Goal: Information Seeking & Learning: Learn about a topic

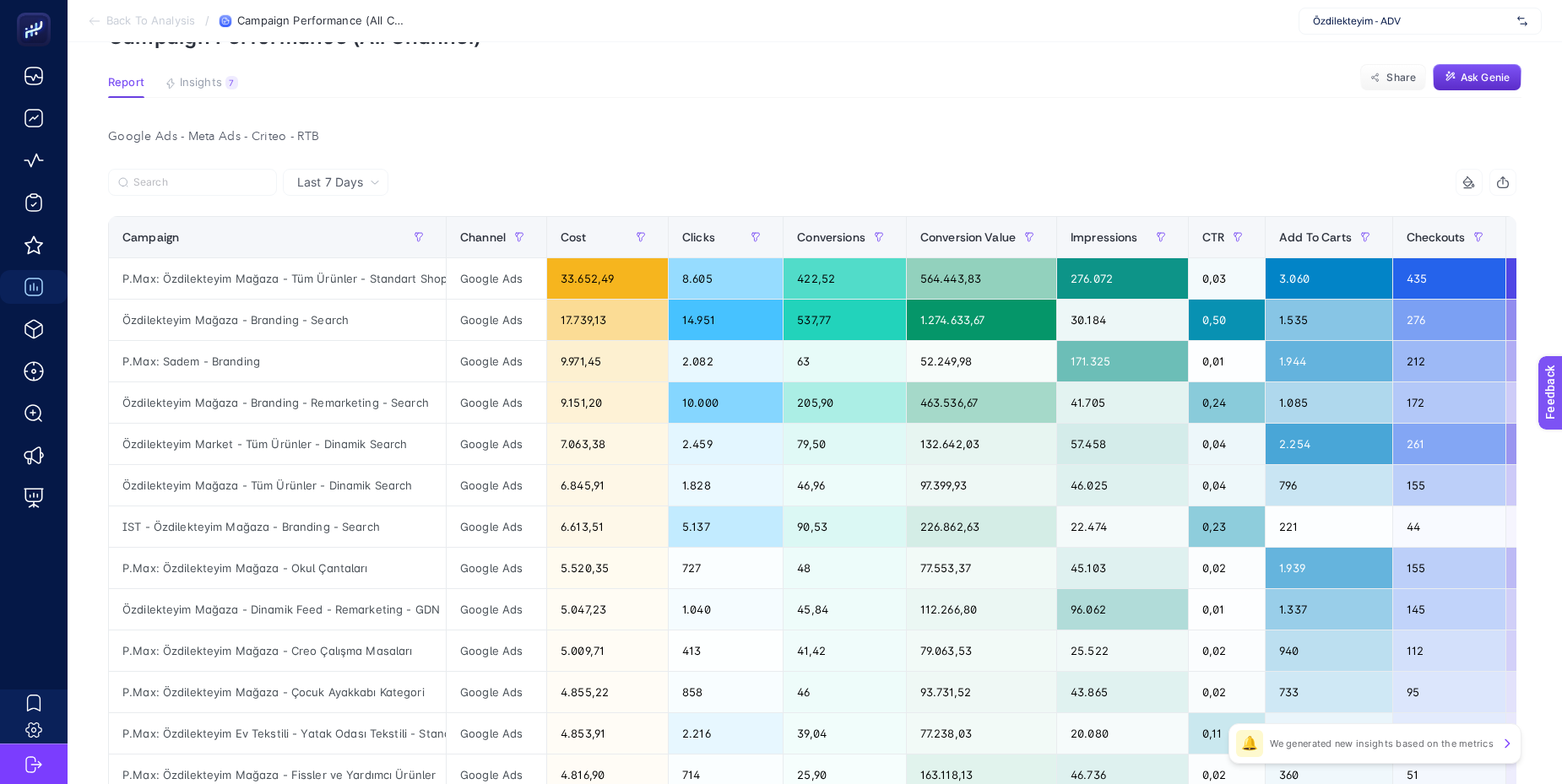
scroll to position [97, 0]
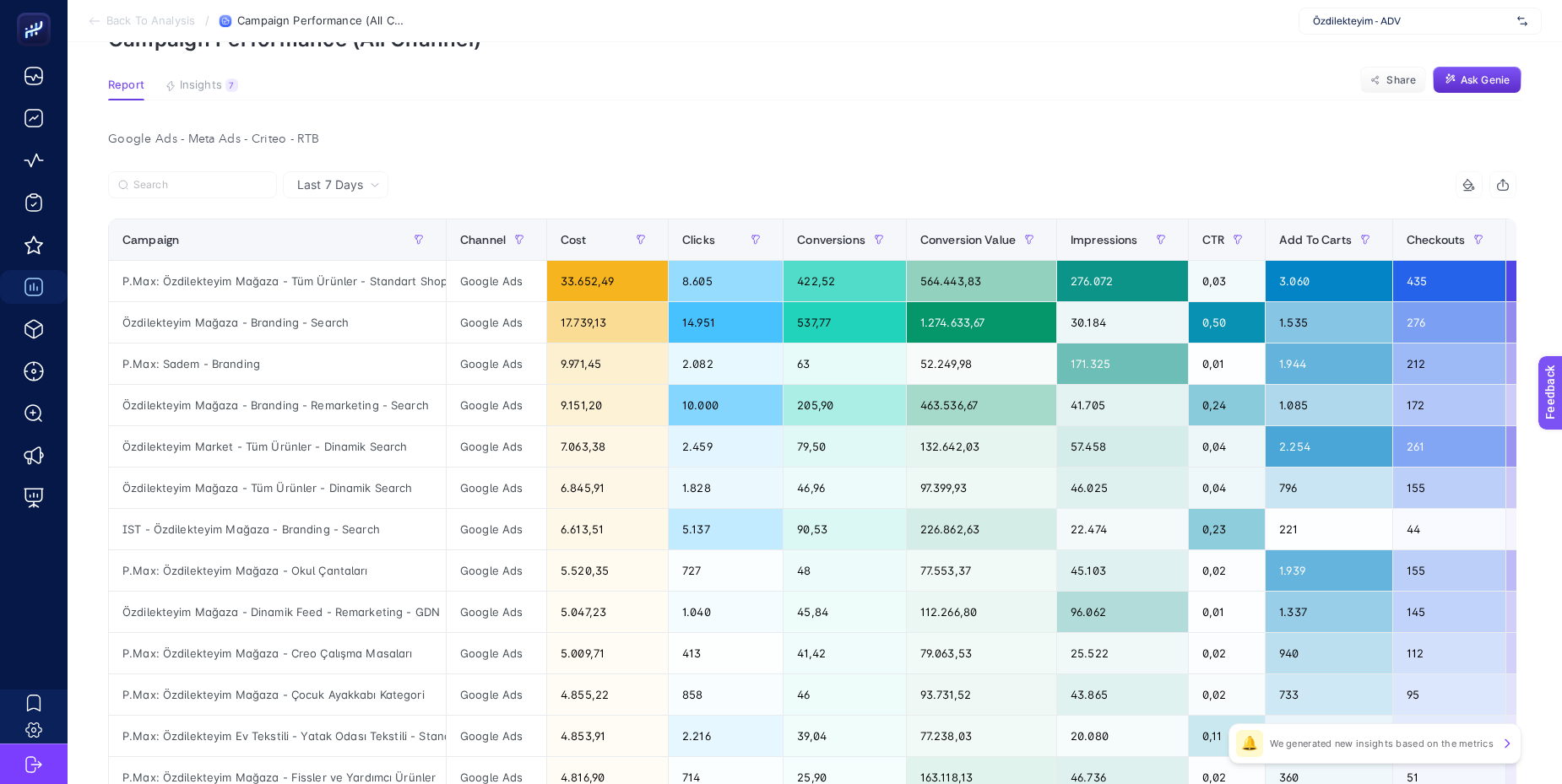
click at [513, 176] on div at bounding box center [459, 189] width 704 height 37
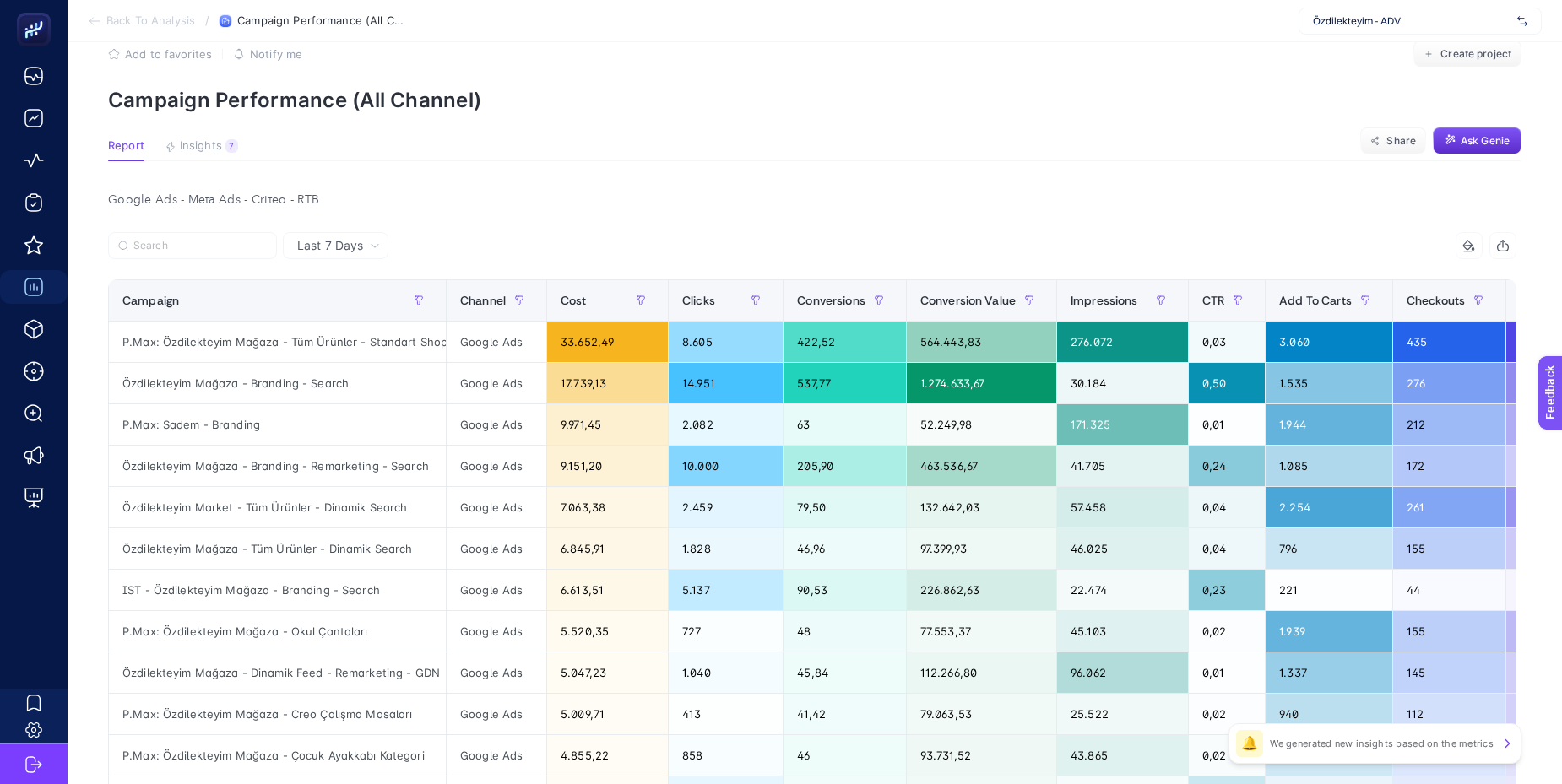
scroll to position [38, 0]
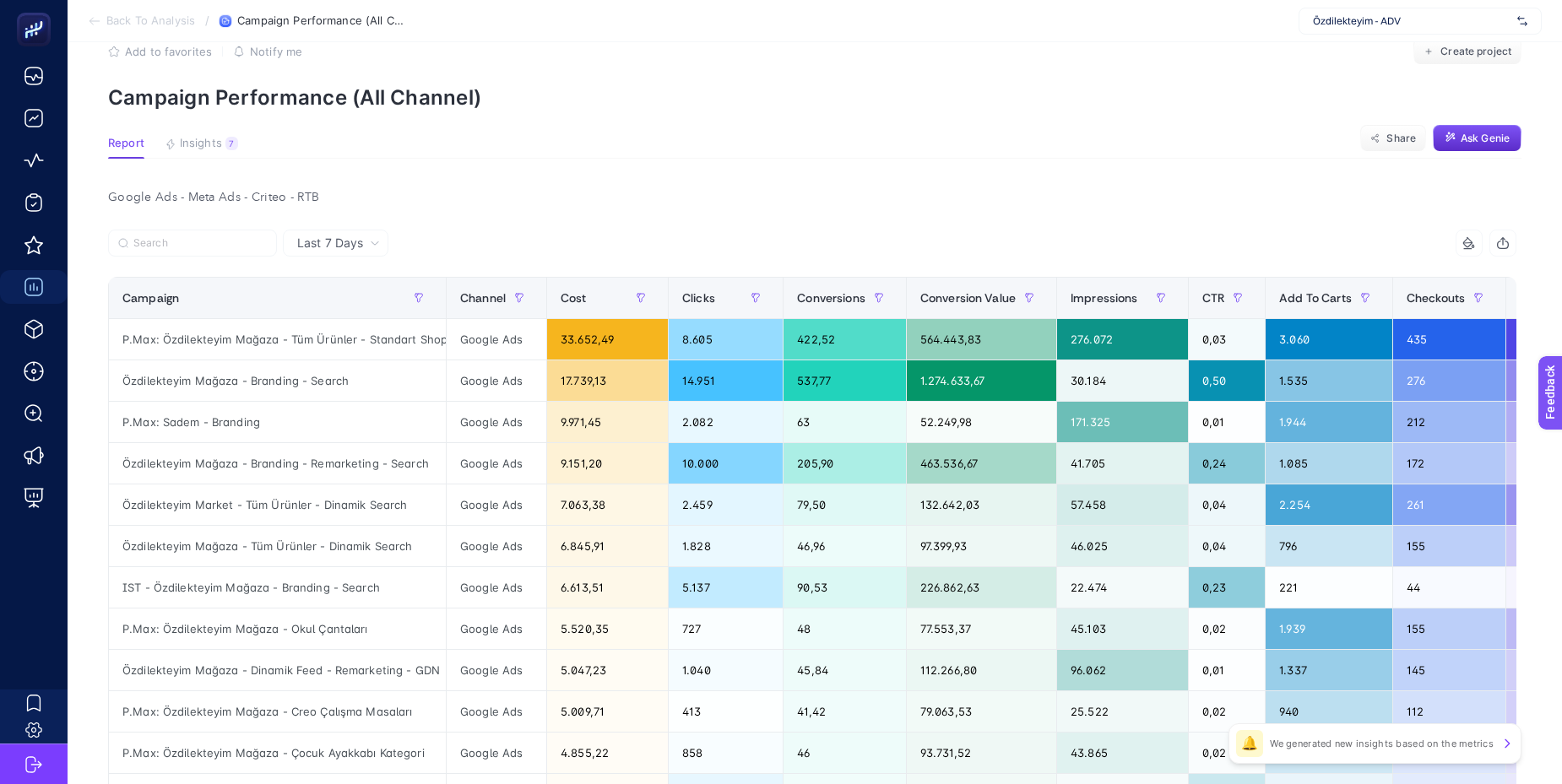
click at [222, 174] on article "Add to favorites false Notify me Create project Campaign Performance (All Chann…" at bounding box center [815, 686] width 1495 height 1363
click at [337, 237] on span "Last 7 Days" at bounding box center [331, 243] width 66 height 17
click at [485, 184] on article "Add to favorites false Notify me Create project Campaign Performance (All Chann…" at bounding box center [815, 686] width 1495 height 1363
click at [206, 154] on button "Insights 7 We generated new insights based on the metrics" at bounding box center [202, 147] width 74 height 22
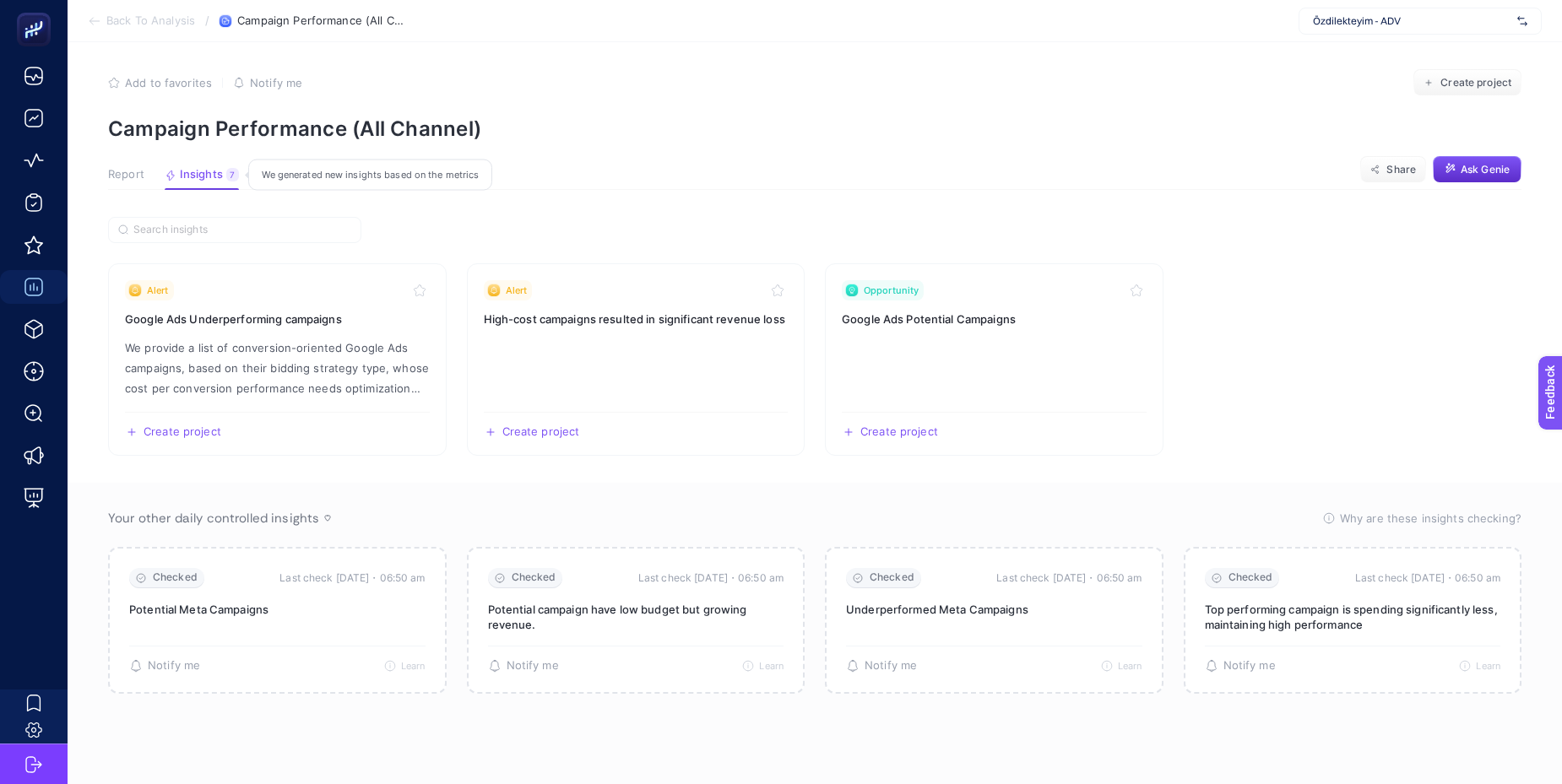
scroll to position [7, 0]
click at [611, 174] on section "Report Insights 7 We generated new insights based on the metrics Share Ask Genie" at bounding box center [815, 178] width 1413 height 22
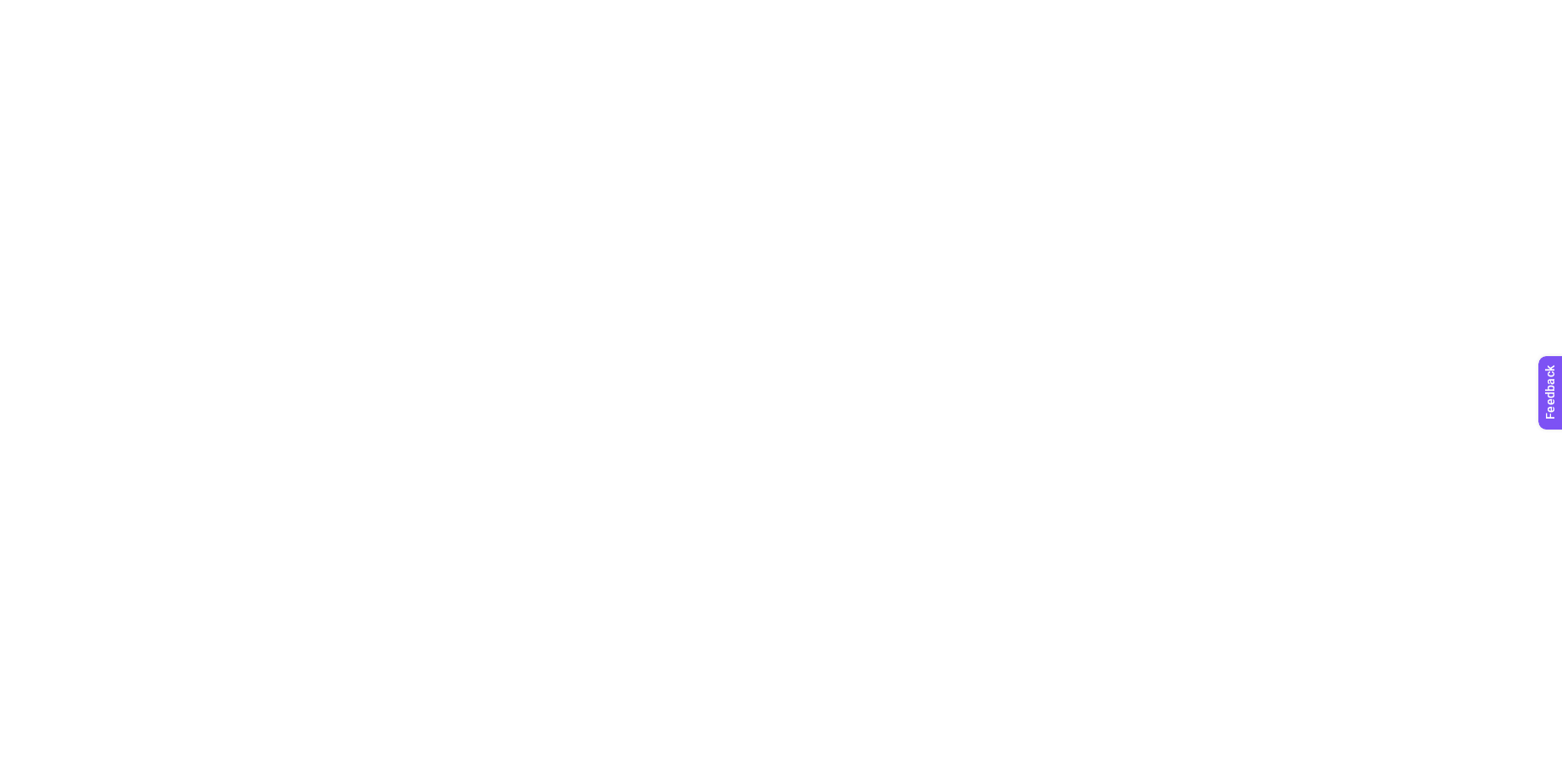
click at [455, 7] on html at bounding box center [781, 3] width 1562 height 7
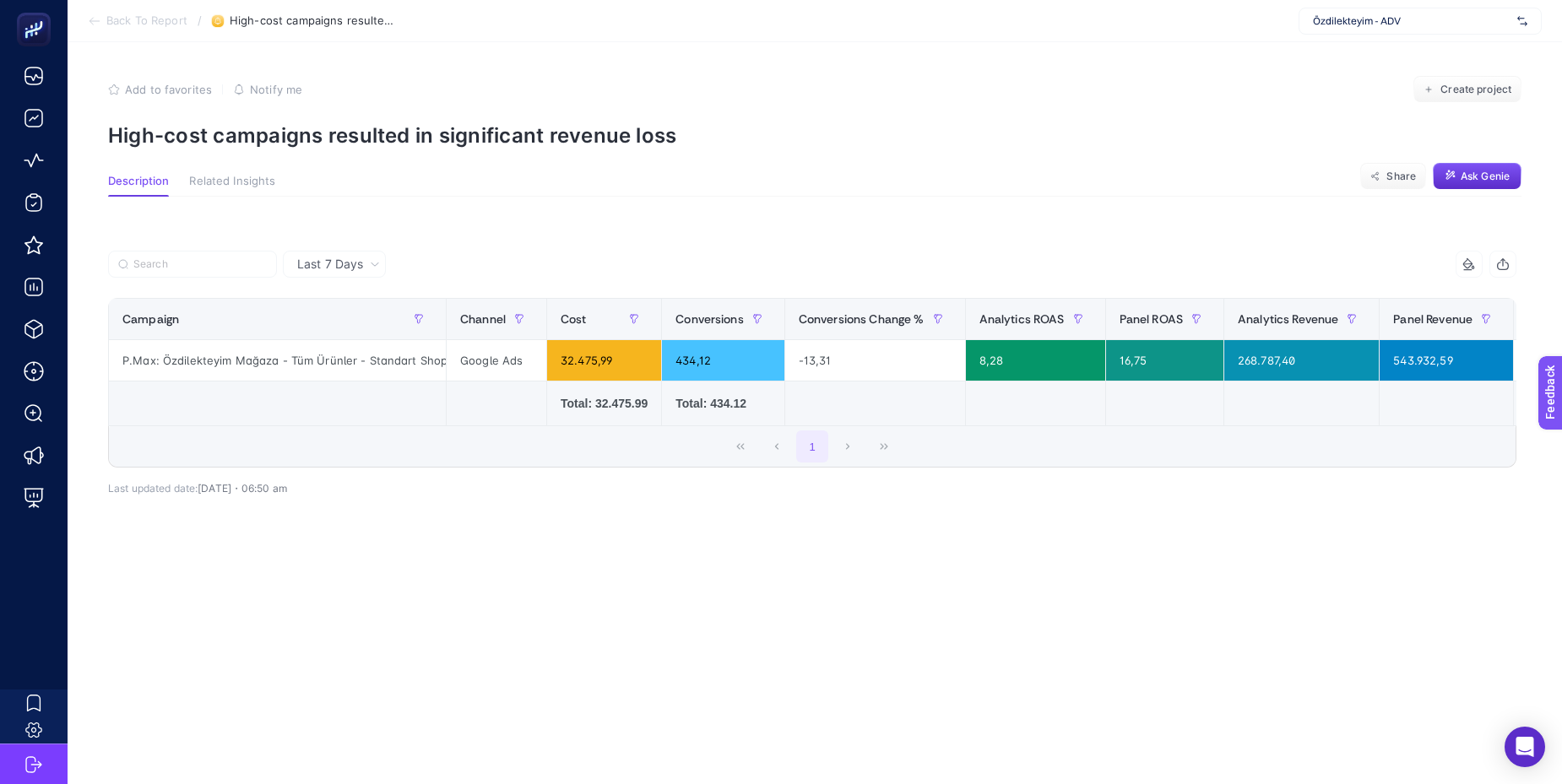
click at [1382, 25] on span "Özdilekteyim - ADV" at bounding box center [1411, 21] width 198 height 13
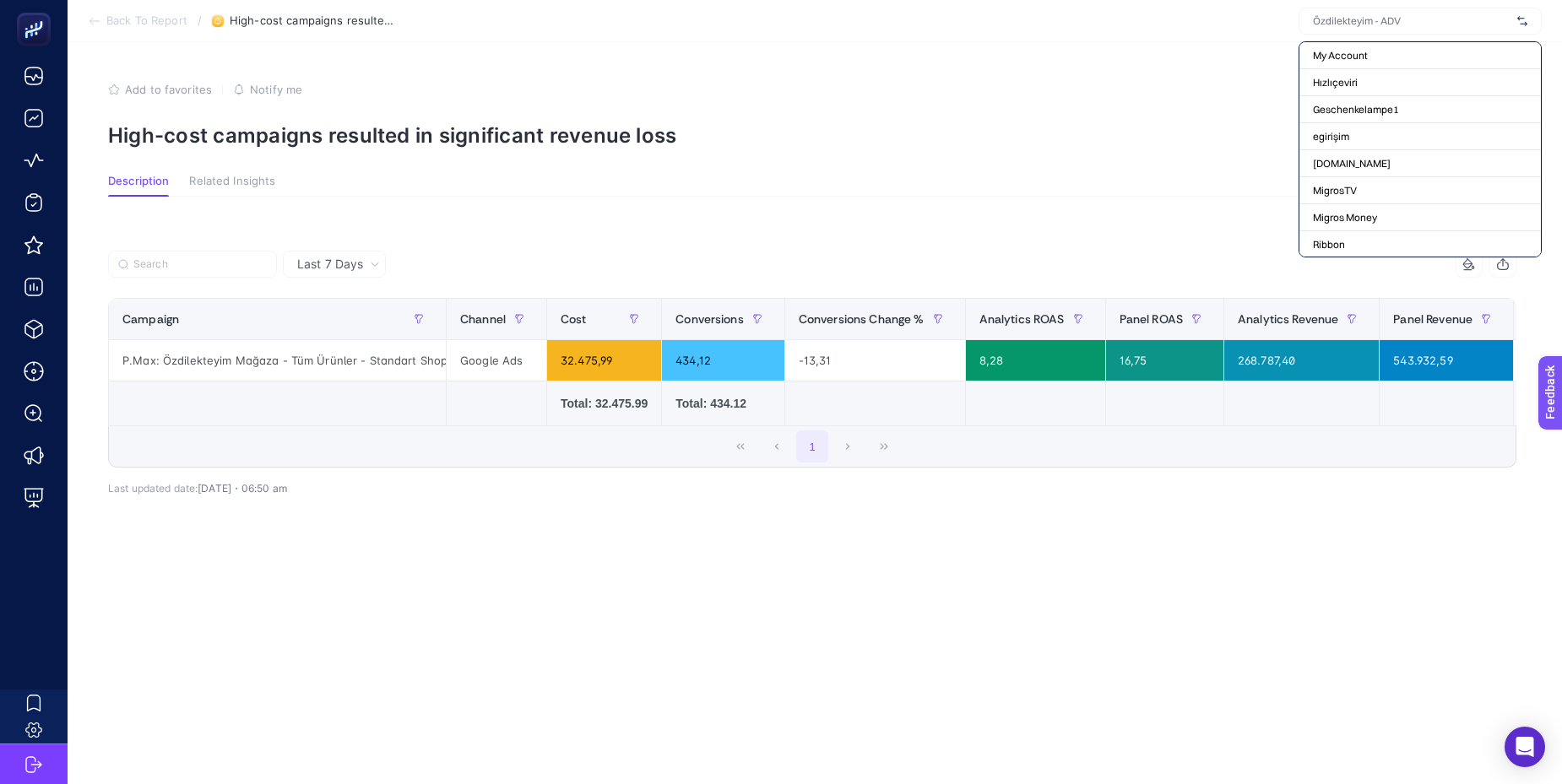
click at [1241, 61] on article "Add to favorites false Notify me Create project High-cost campaigns resulted in…" at bounding box center [815, 414] width 1495 height 742
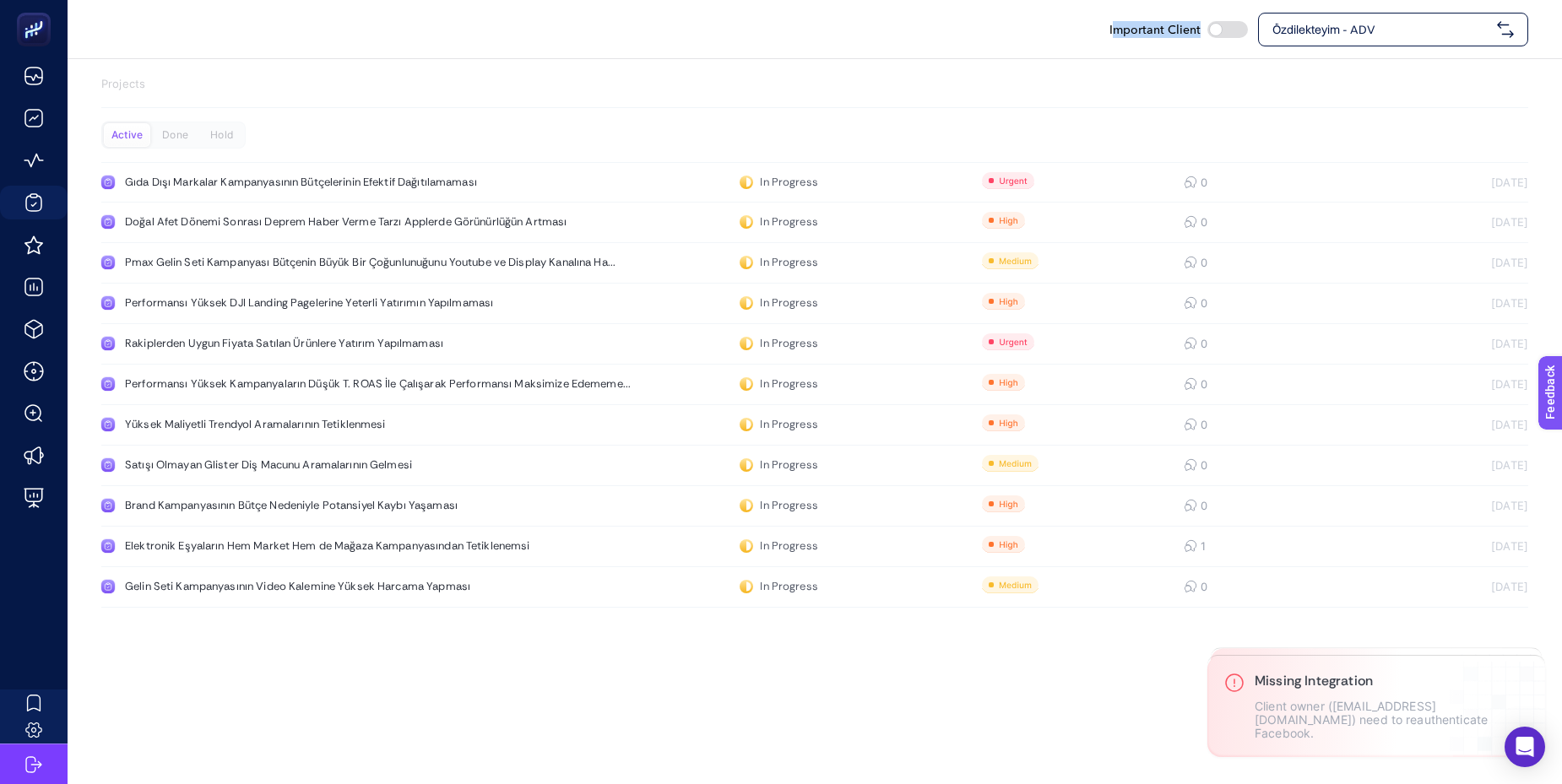
drag, startPoint x: 1114, startPoint y: 30, endPoint x: 1211, endPoint y: 53, distance: 99.7
click at [1211, 53] on div "Important Client Özdilekteyim - ADV" at bounding box center [815, 29] width 1495 height 59
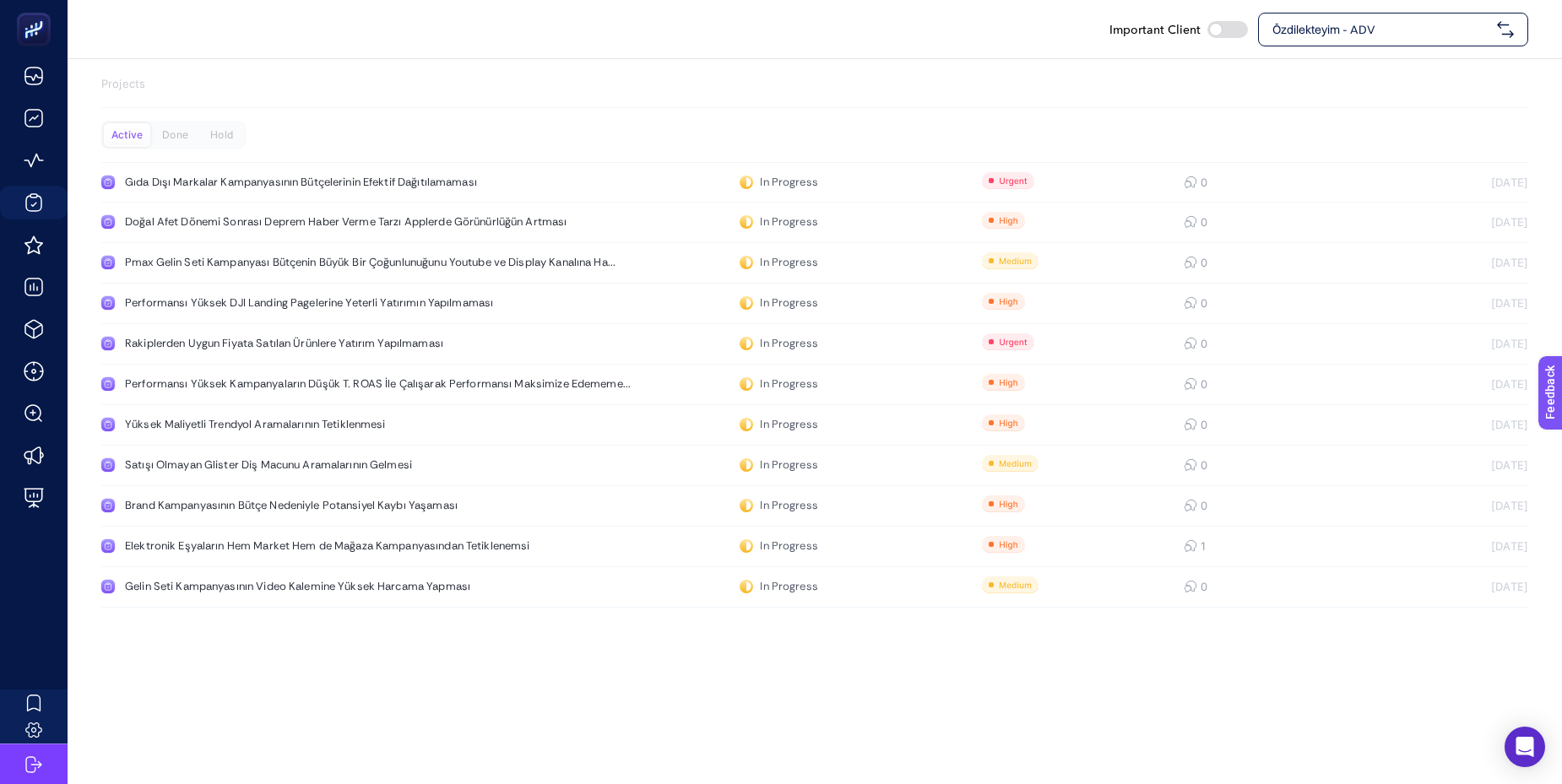
click at [704, 712] on div "Important Client Özdilekteyim - ADV Projects Active Done Hold Gıda Dışı Markala…" at bounding box center [781, 392] width 1562 height 784
click at [1022, 646] on div "Important Client Özdilekteyim - ADV Projects Active Done Hold Gıda Dışı Markala…" at bounding box center [781, 392] width 1562 height 784
click at [475, 64] on div "Projects Active Done Hold Gıda Dışı Markalar Kampanyasının Bütçelerinin Efektif…" at bounding box center [815, 345] width 1495 height 572
click at [884, 64] on div "Projects Active Done Hold Gıda Dışı Markalar Kampanyasının Bütçelerinin Efektif…" at bounding box center [815, 345] width 1495 height 572
click at [1263, 86] on p "Projects" at bounding box center [815, 84] width 1427 height 17
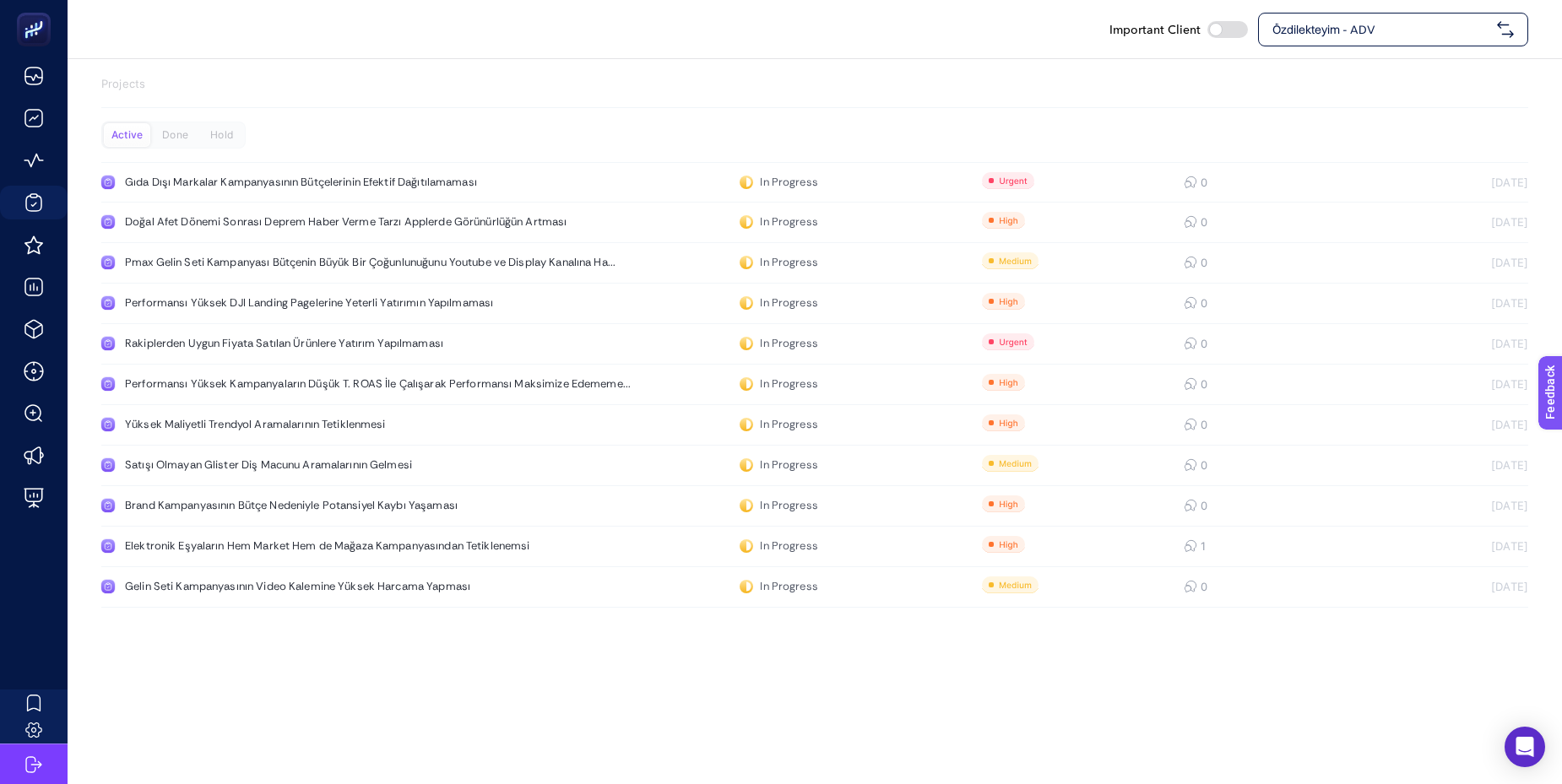
click at [1287, 35] on span "Özdilekteyim - ADV" at bounding box center [1381, 29] width 218 height 17
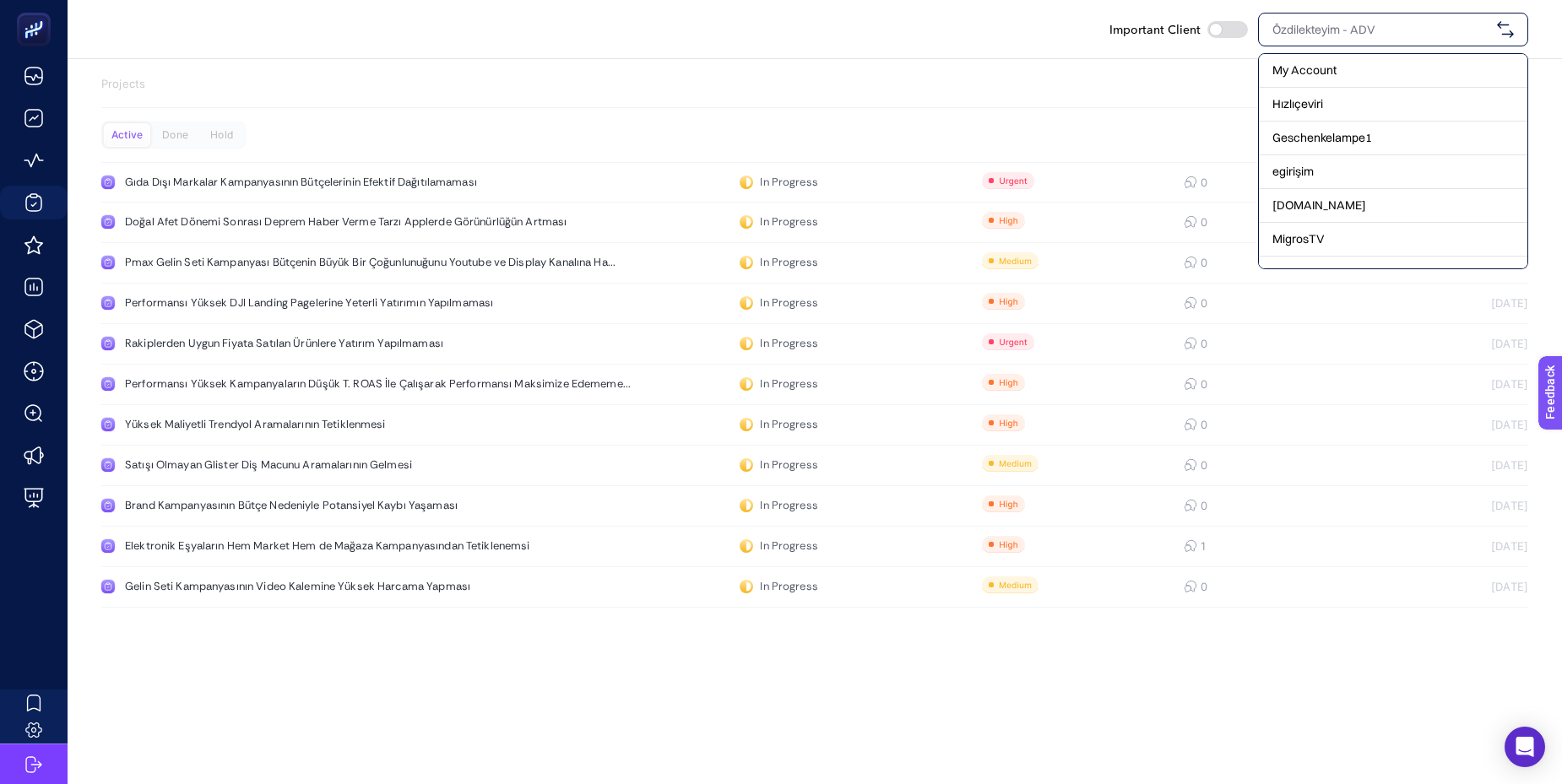
click at [1111, 100] on section "Projects" at bounding box center [815, 92] width 1427 height 32
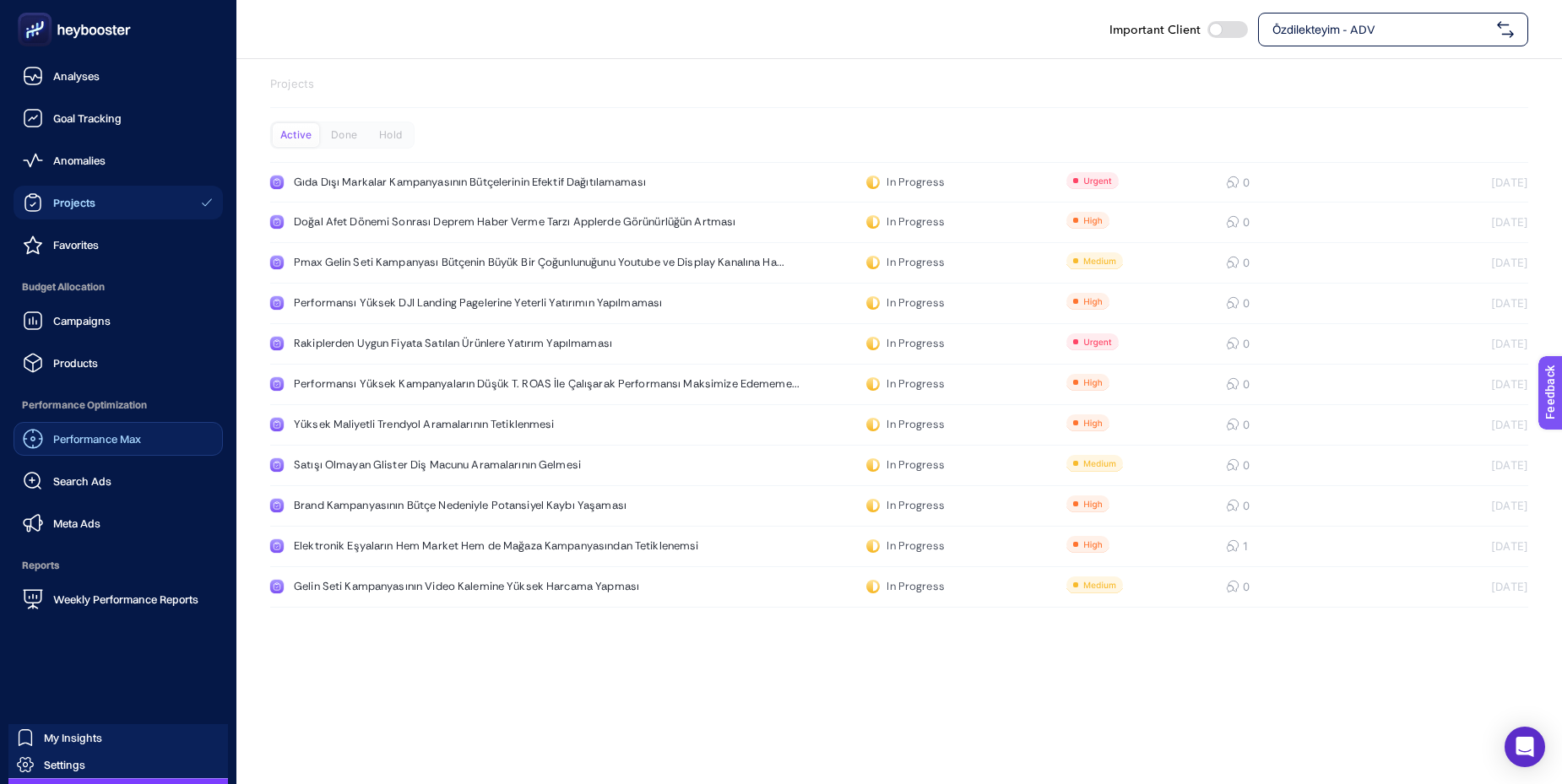
click at [63, 447] on div "Performance Max" at bounding box center [81, 438] width 118 height 20
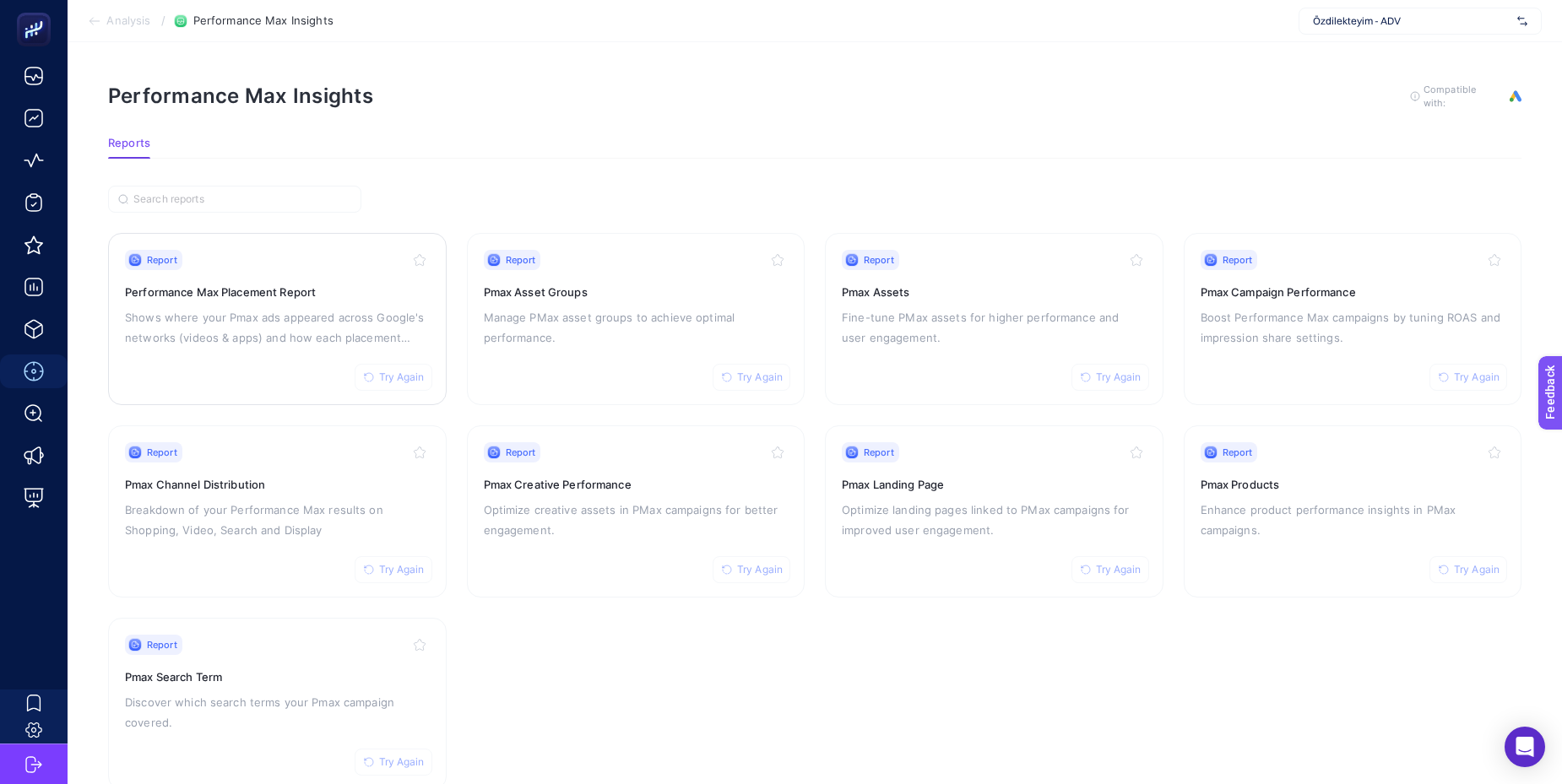
click at [347, 313] on p "Shows where your Pmax ads appeared across Google's networks (videos & apps) and…" at bounding box center [278, 327] width 305 height 41
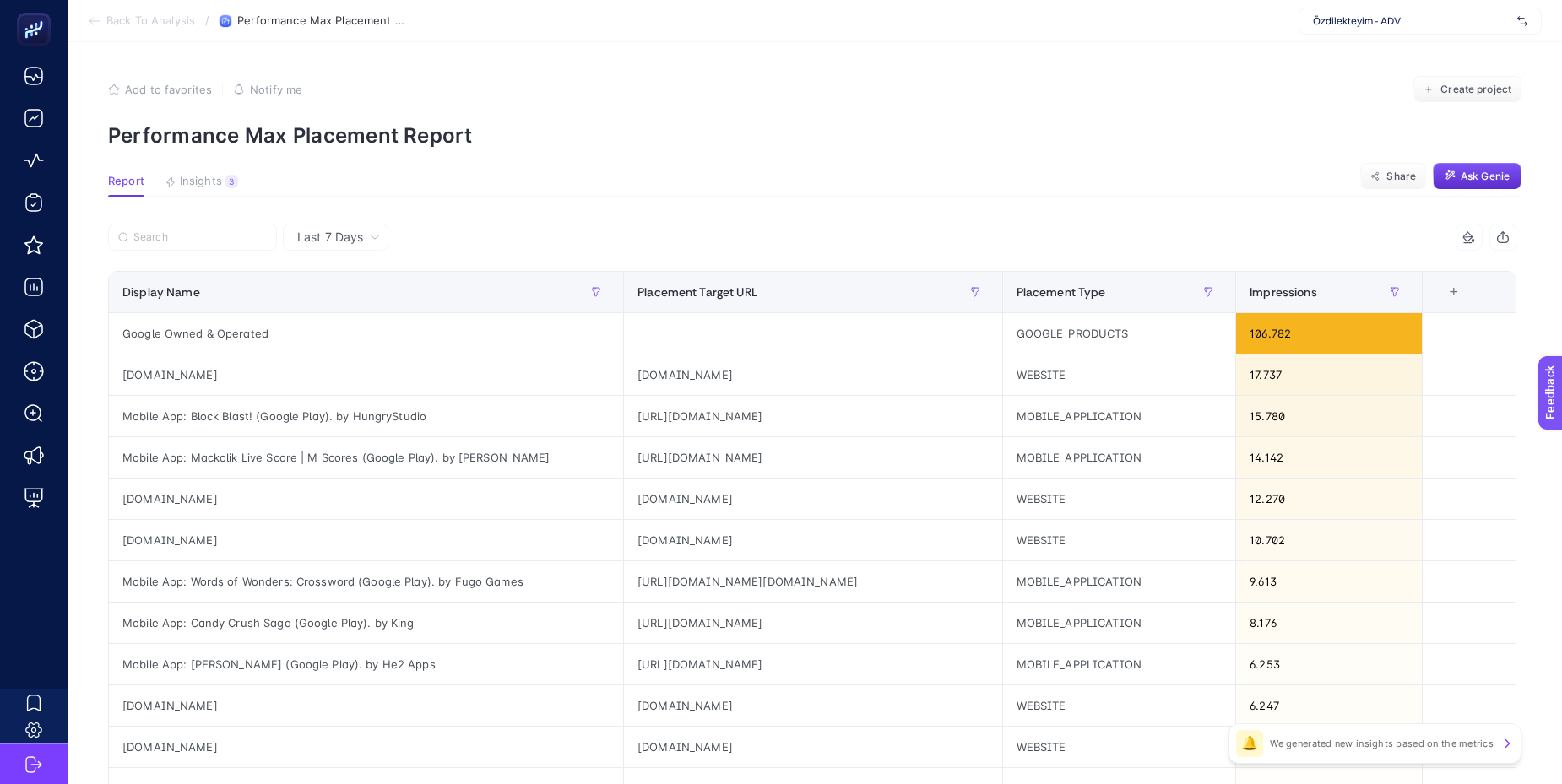
click at [1445, 27] on span "Özdilekteyim - ADV" at bounding box center [1411, 21] width 198 height 13
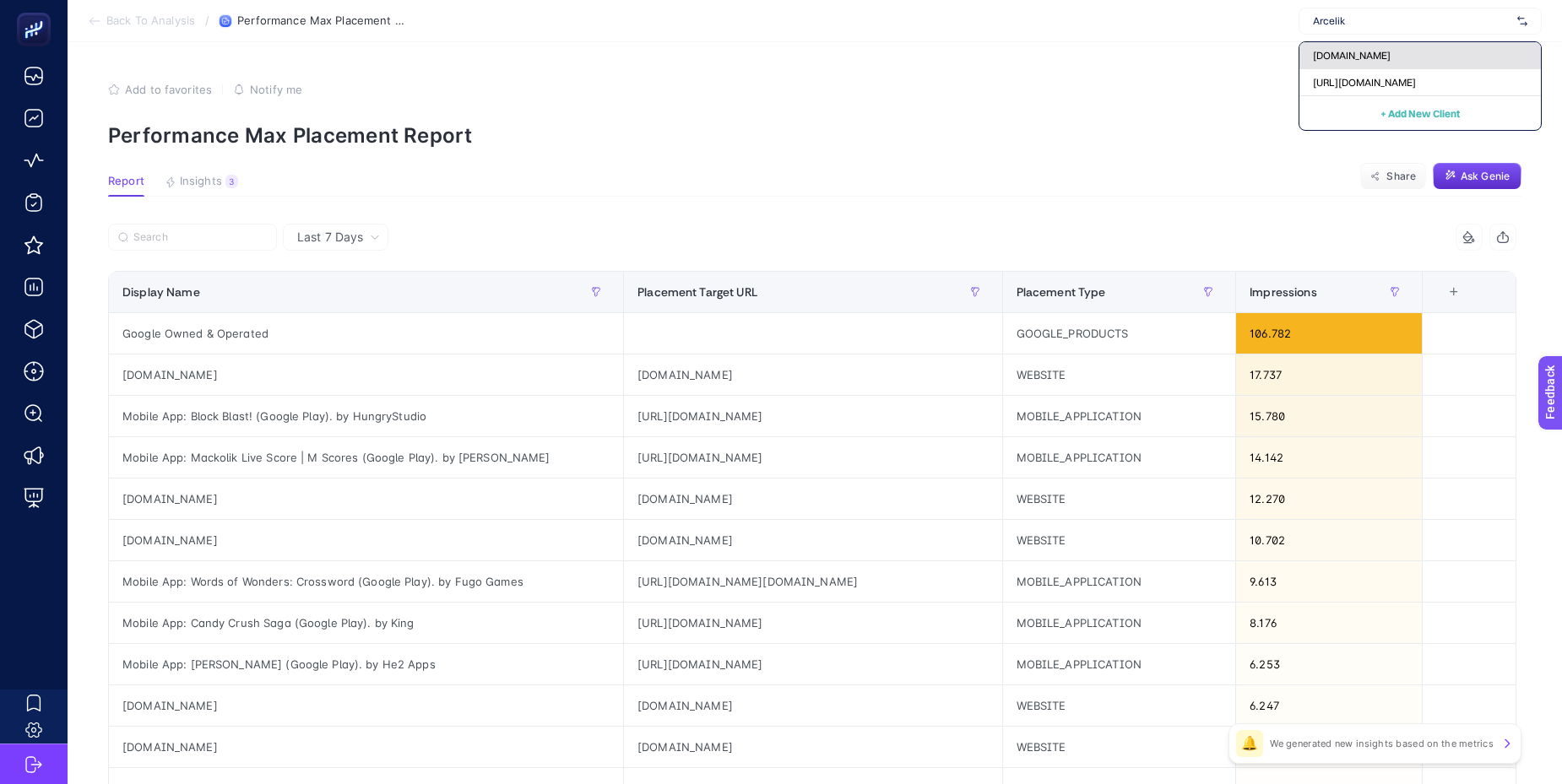
type input "Arcelik"
click at [1411, 59] on div "[DOMAIN_NAME]" at bounding box center [1420, 56] width 242 height 27
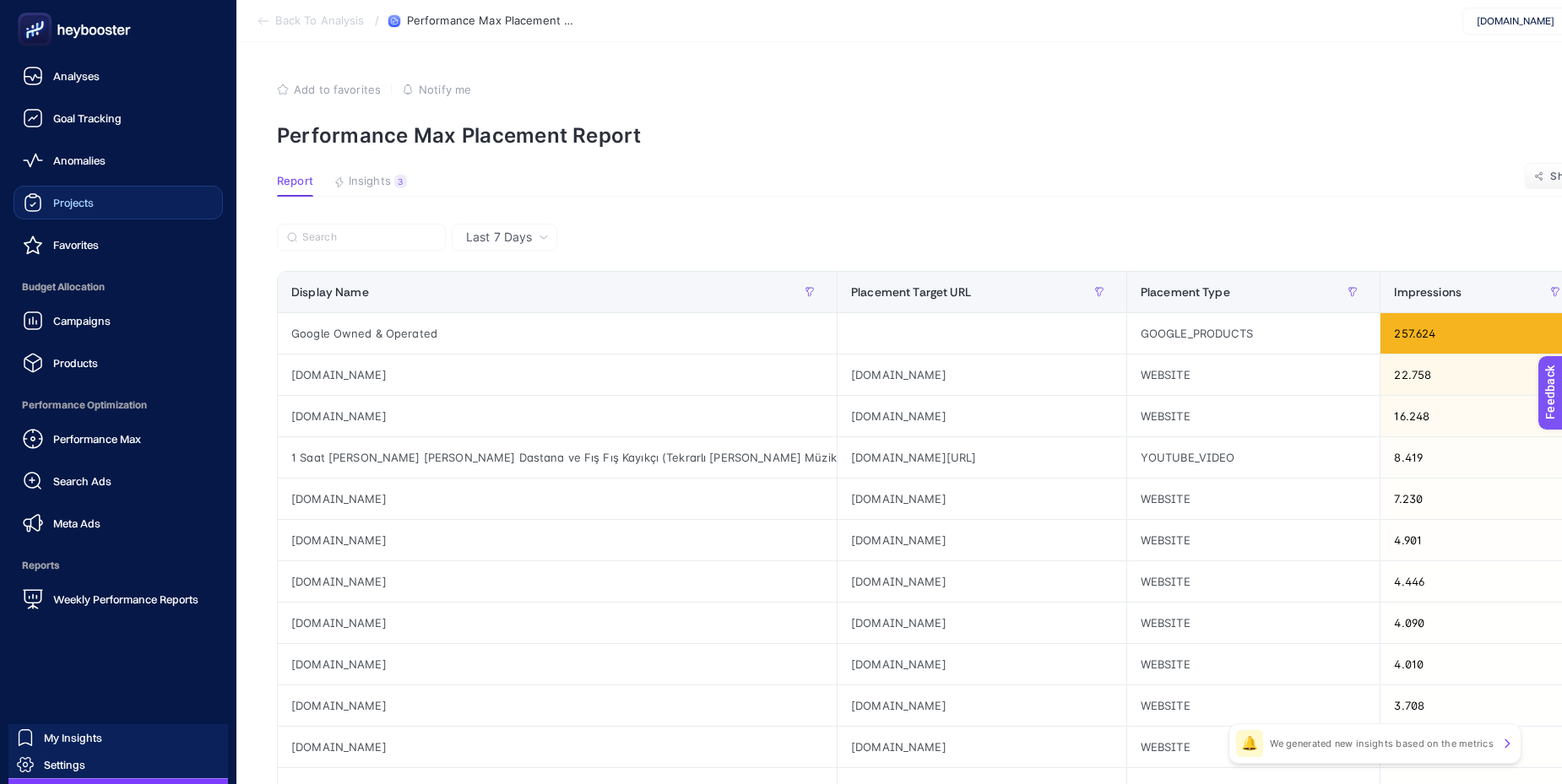
click at [50, 201] on div "Projects" at bounding box center [58, 202] width 71 height 20
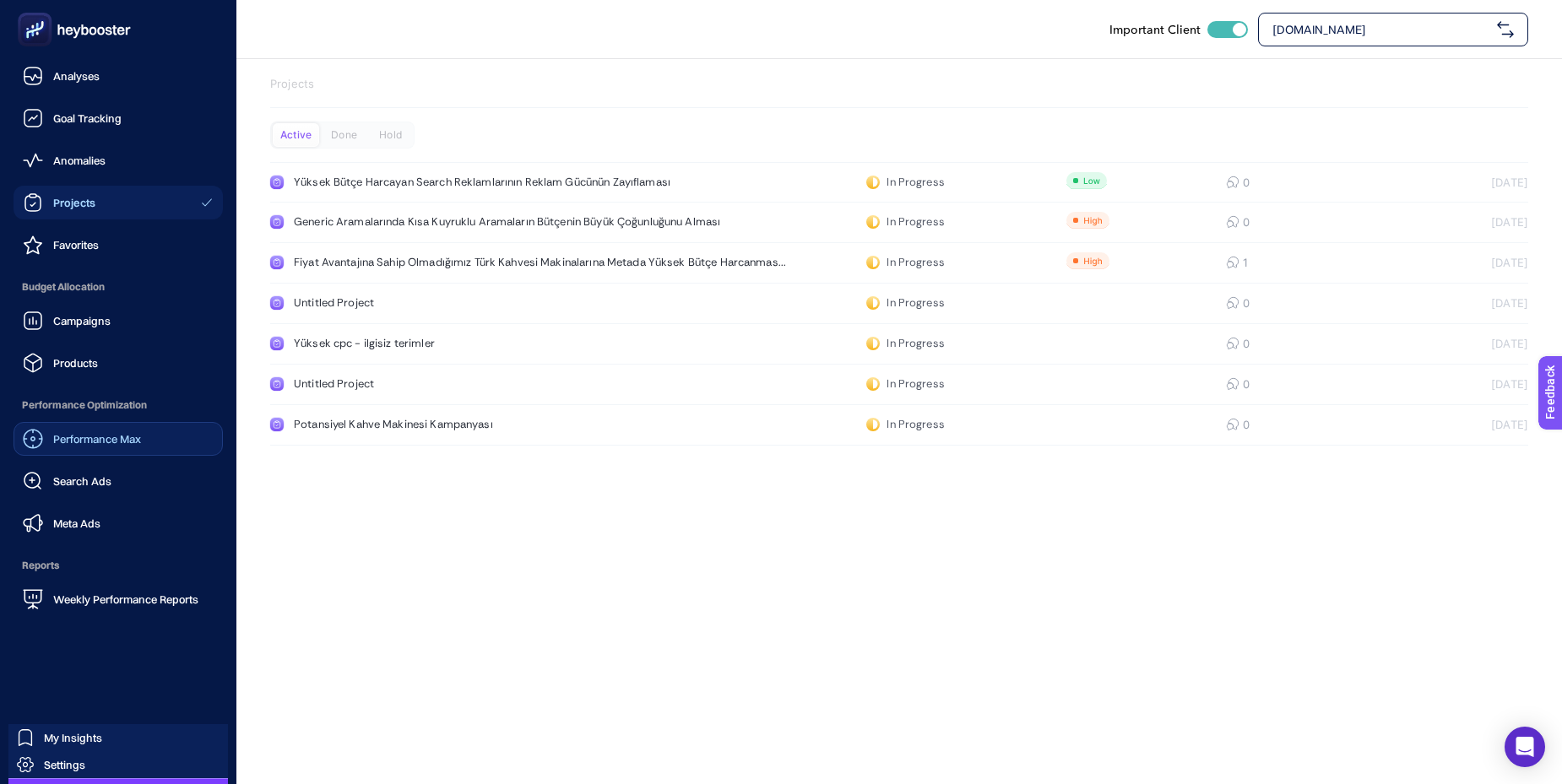
click at [80, 449] on link "Performance Max" at bounding box center [117, 439] width 209 height 34
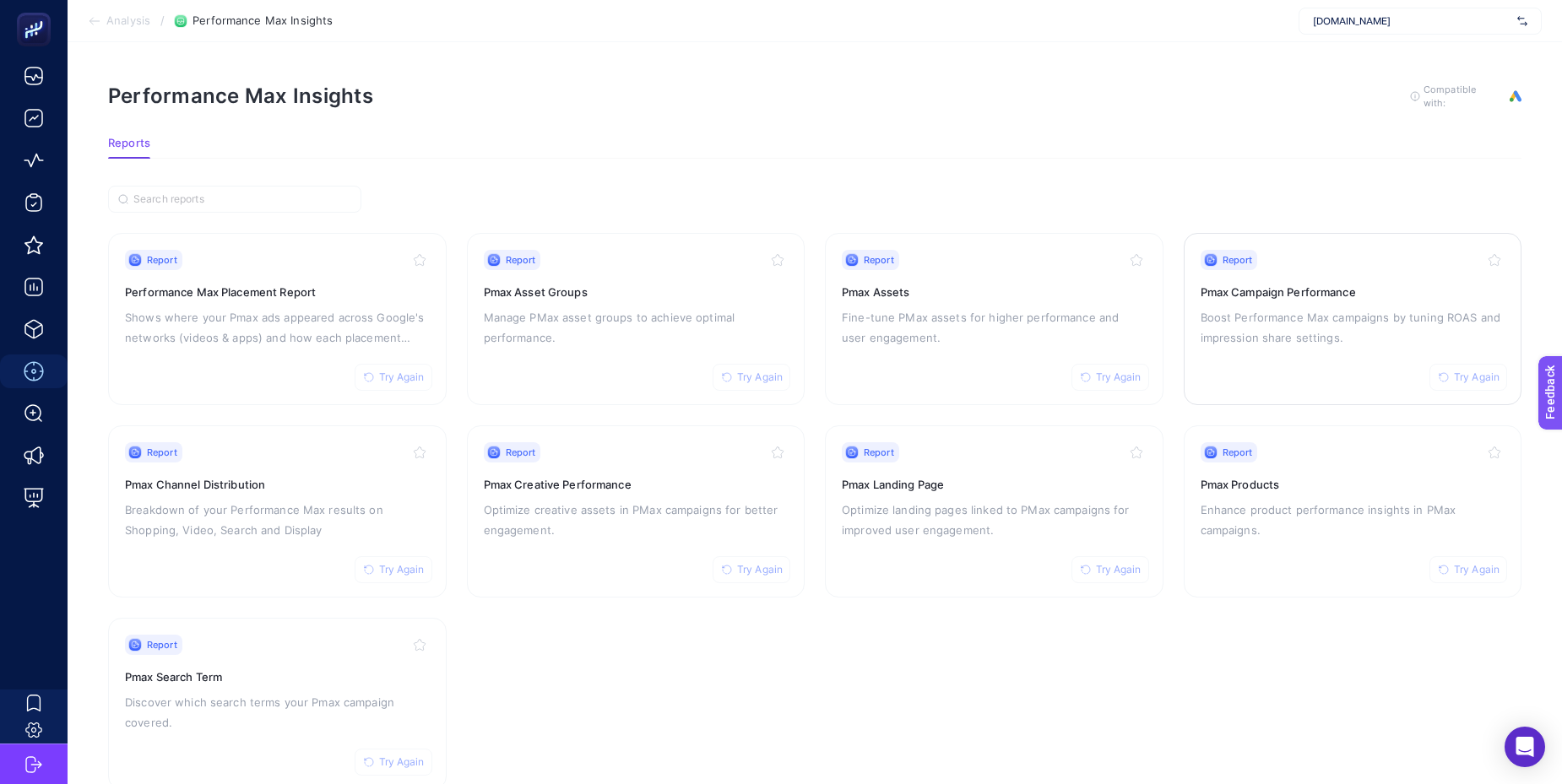
click at [1203, 352] on div "Report Try Again Pmax Campaign Performance Boost Performance Max campaigns by t…" at bounding box center [1354, 319] width 305 height 138
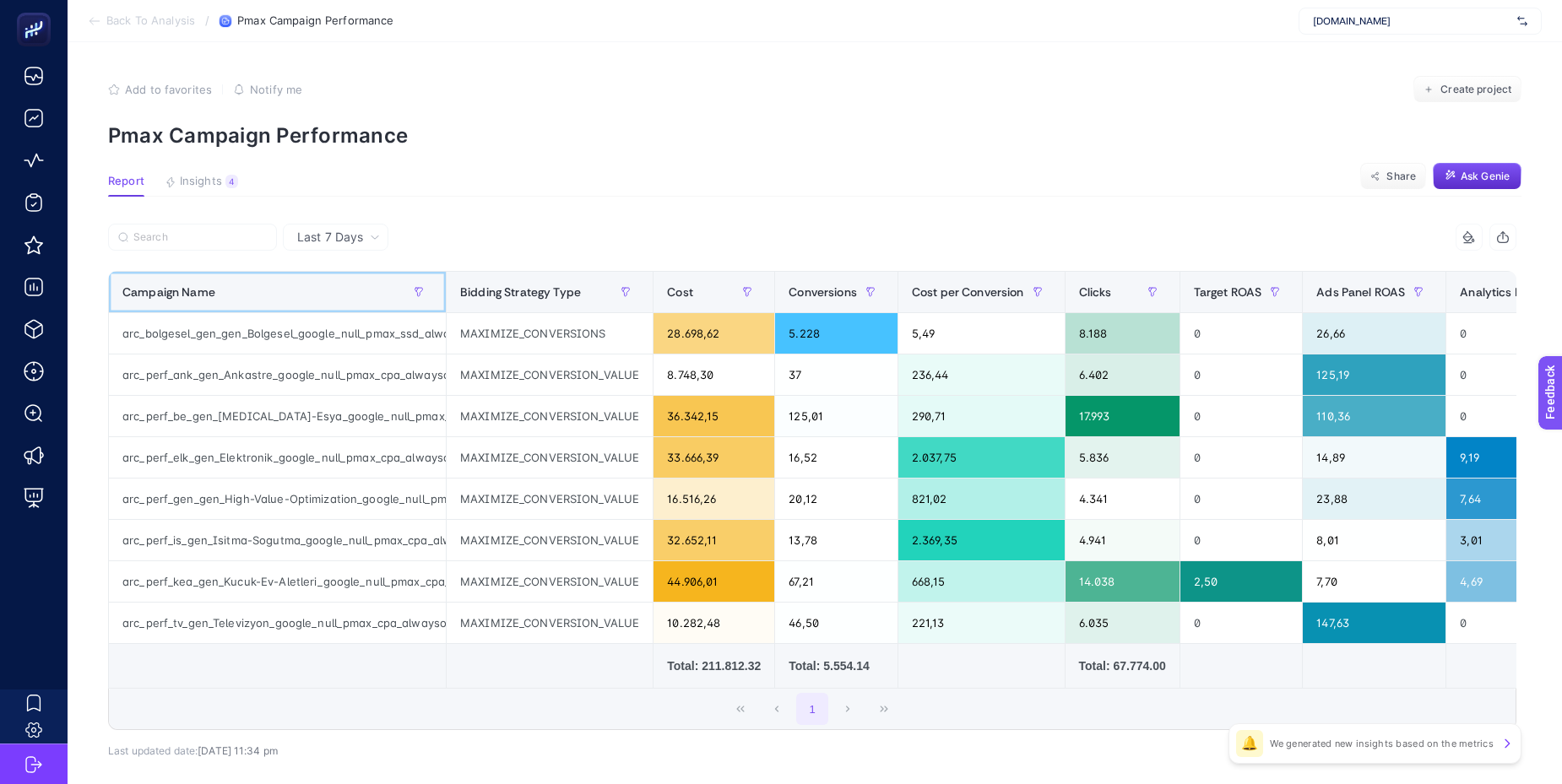
click at [284, 294] on div "Campaign Name" at bounding box center [277, 292] width 310 height 27
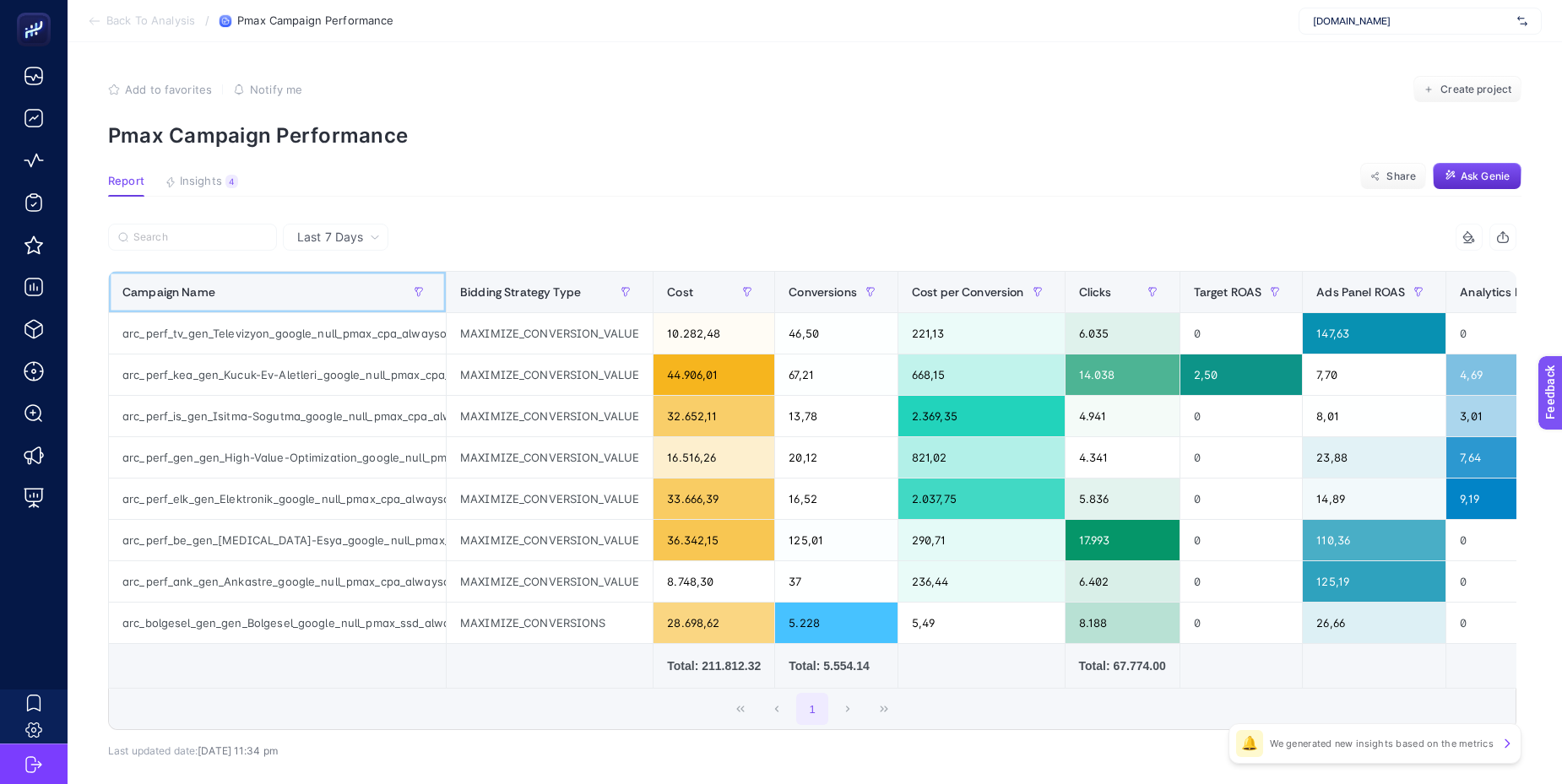
click at [285, 295] on div "Campaign Name" at bounding box center [277, 292] width 310 height 27
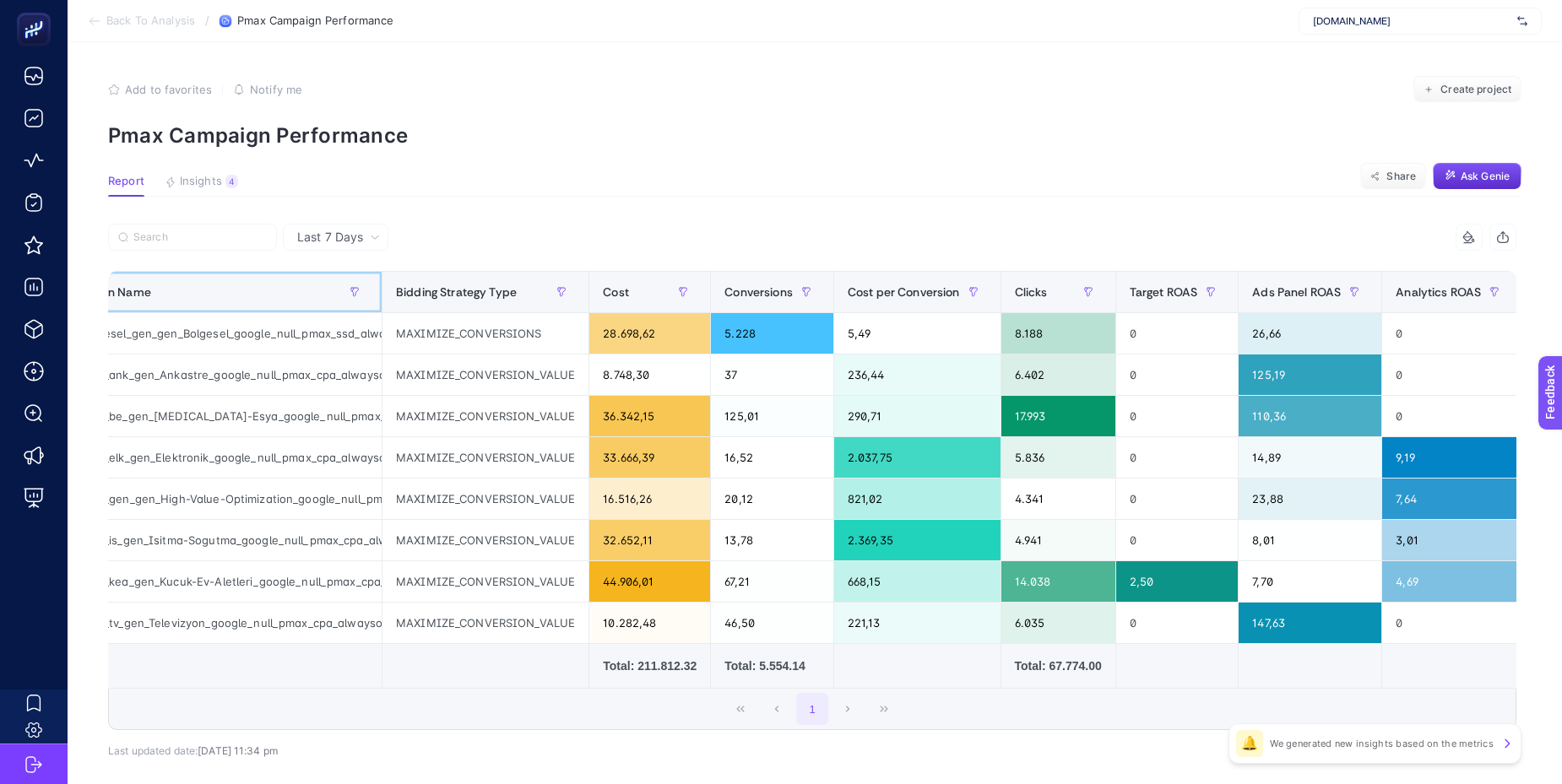
scroll to position [0, 58]
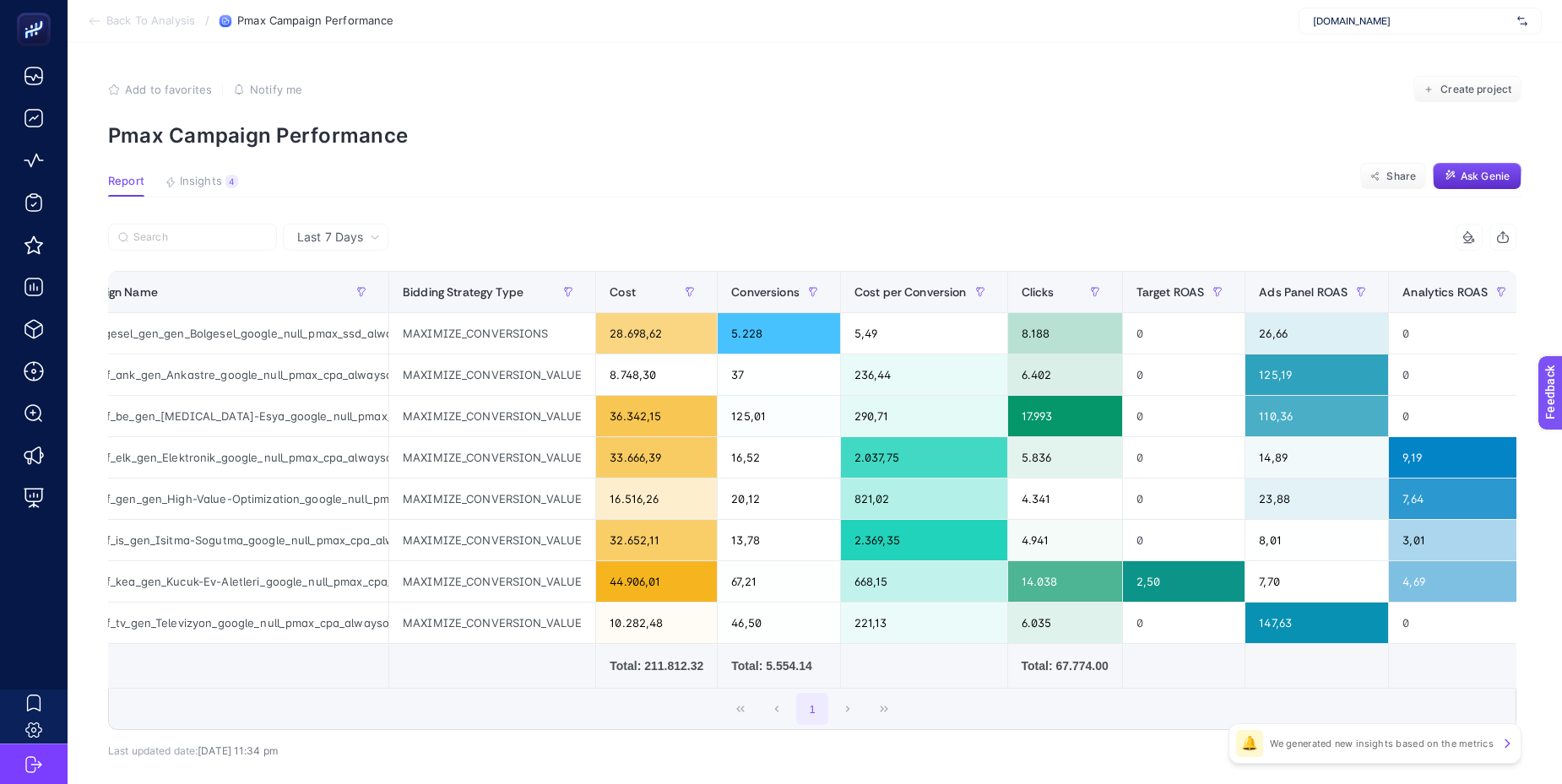
click at [375, 249] on div "Last 7 Days" at bounding box center [335, 237] width 105 height 27
click at [471, 183] on section "Report Insights 4 We generated new insights based on the metrics Share Ask Genie" at bounding box center [815, 186] width 1413 height 22
click at [214, 426] on div "arc_perf_be_gen_[MEDICAL_DATA]-Esya_google_null_pmax_cpa_alwayson" at bounding box center [220, 416] width 337 height 41
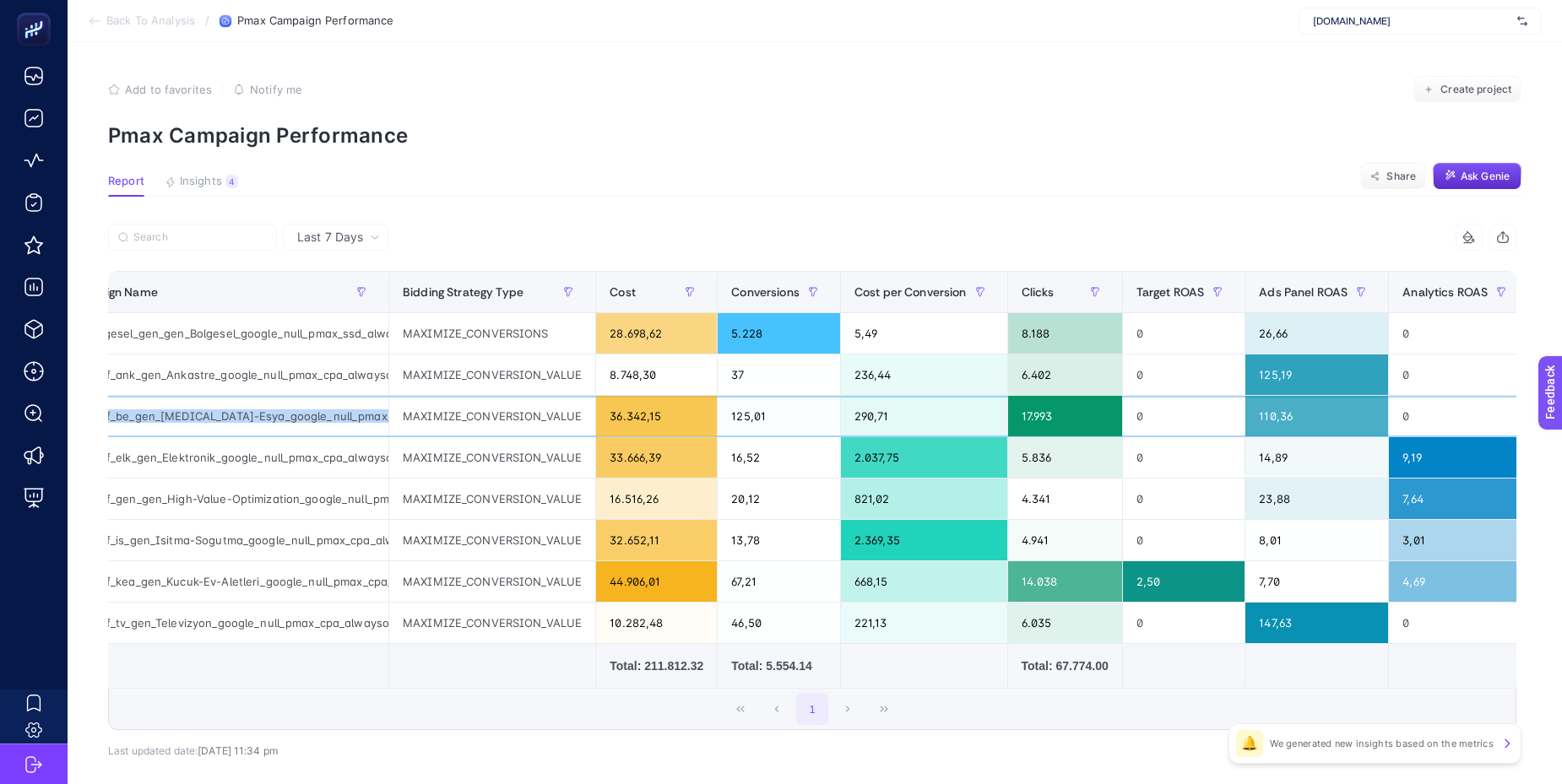
click at [214, 426] on div "arc_perf_be_gen_[MEDICAL_DATA]-Esya_google_null_pmax_cpa_alwayson" at bounding box center [220, 416] width 337 height 41
click at [294, 420] on div "arc_perf_be_gen_[MEDICAL_DATA]-Esya_google_null_pmax_cpa_alwayson" at bounding box center [220, 416] width 337 height 41
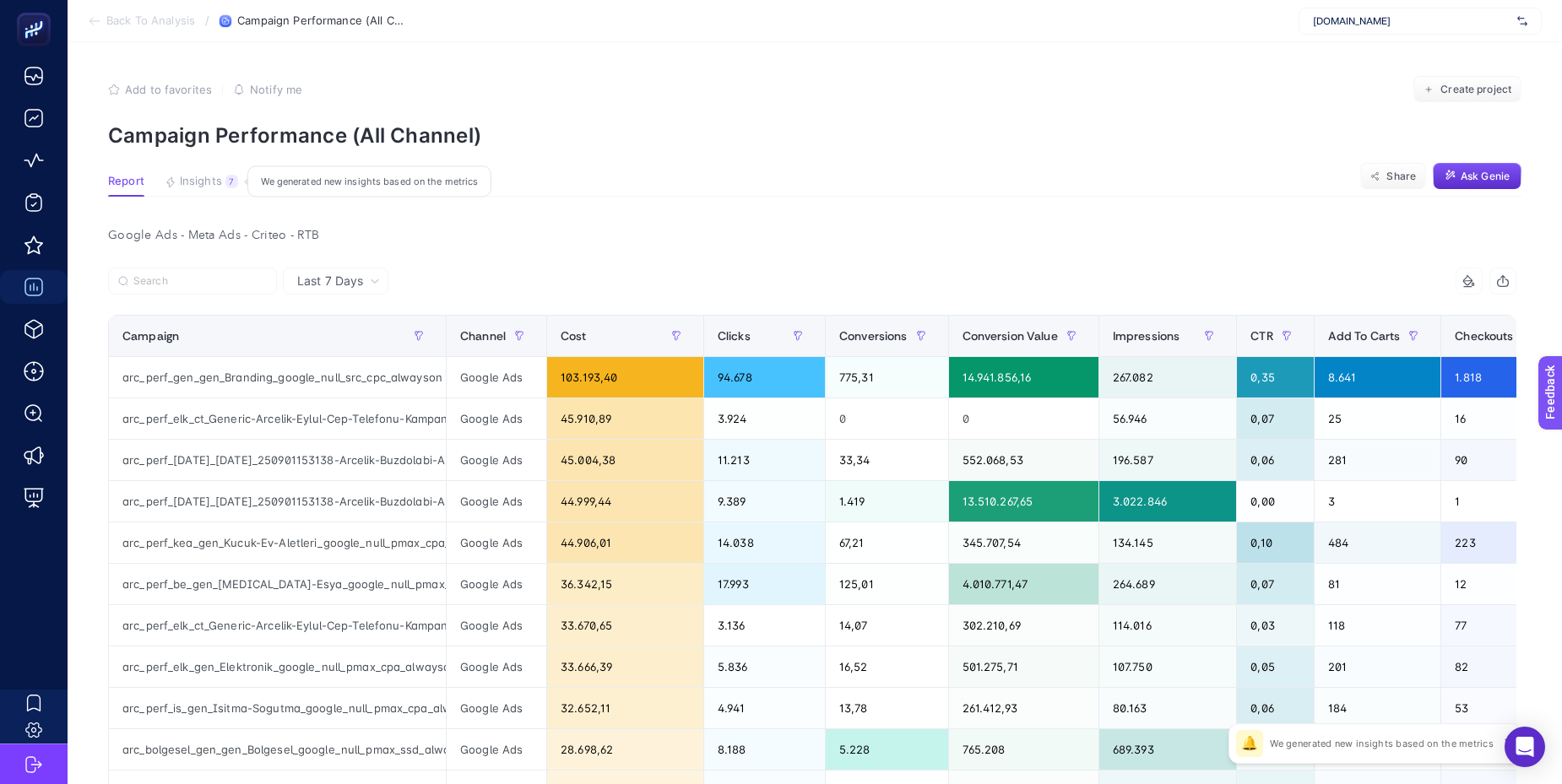
click at [190, 179] on span "Insights" at bounding box center [201, 182] width 43 height 13
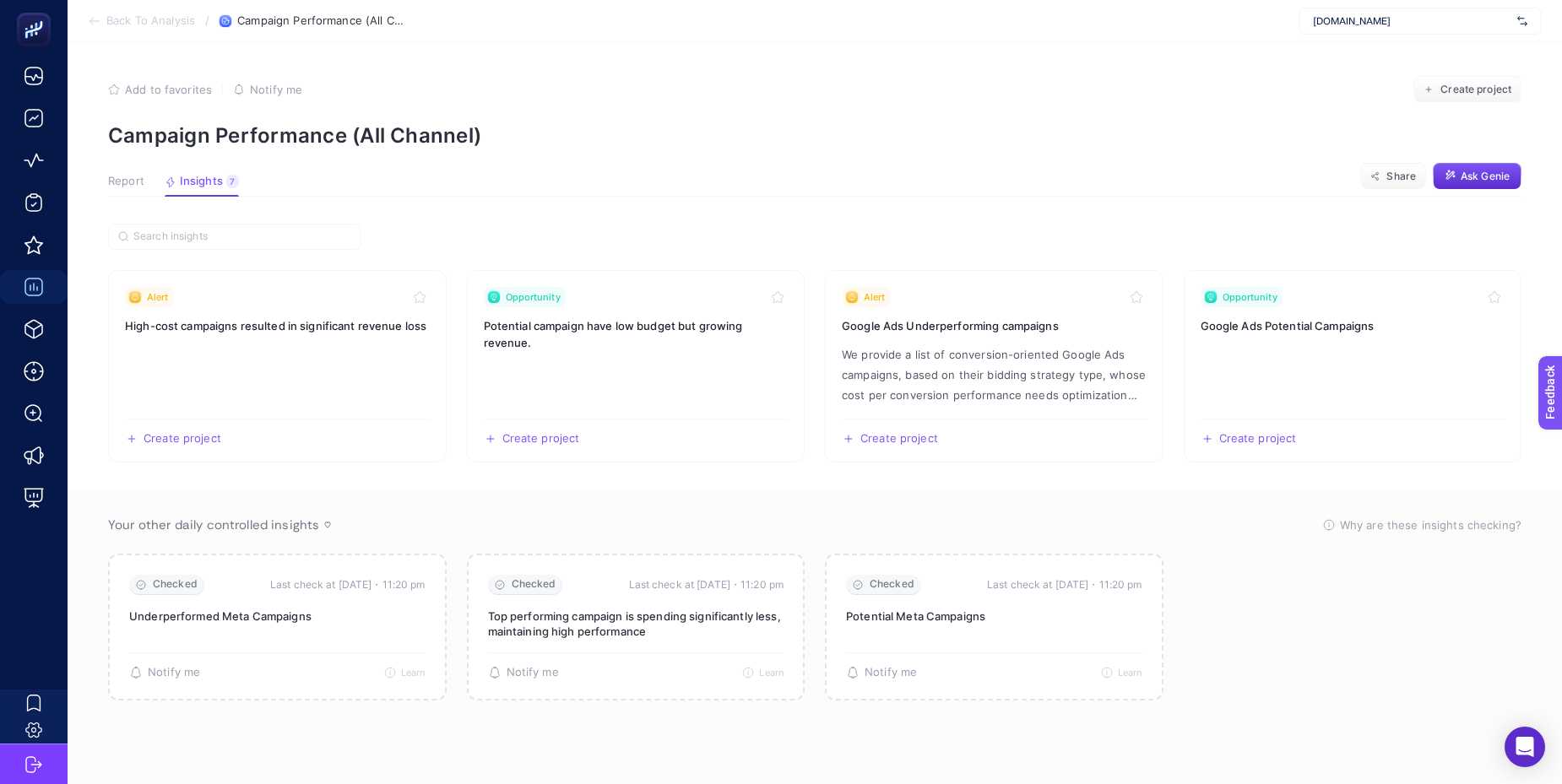
click at [128, 178] on span "Report" at bounding box center [126, 182] width 36 height 13
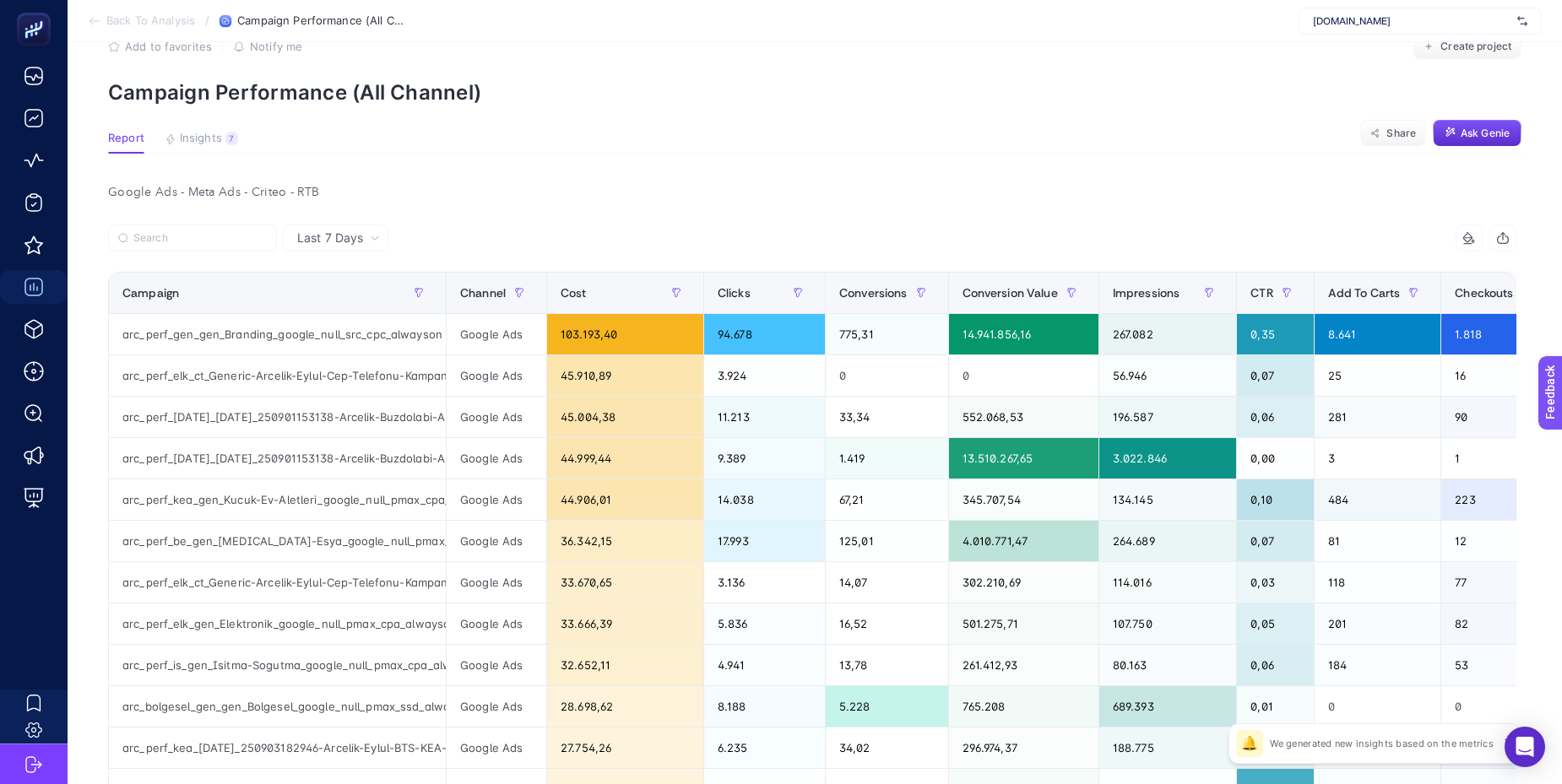
scroll to position [44, 0]
click at [250, 243] on label at bounding box center [192, 237] width 169 height 27
click at [250, 243] on input "Search" at bounding box center [200, 237] width 134 height 12
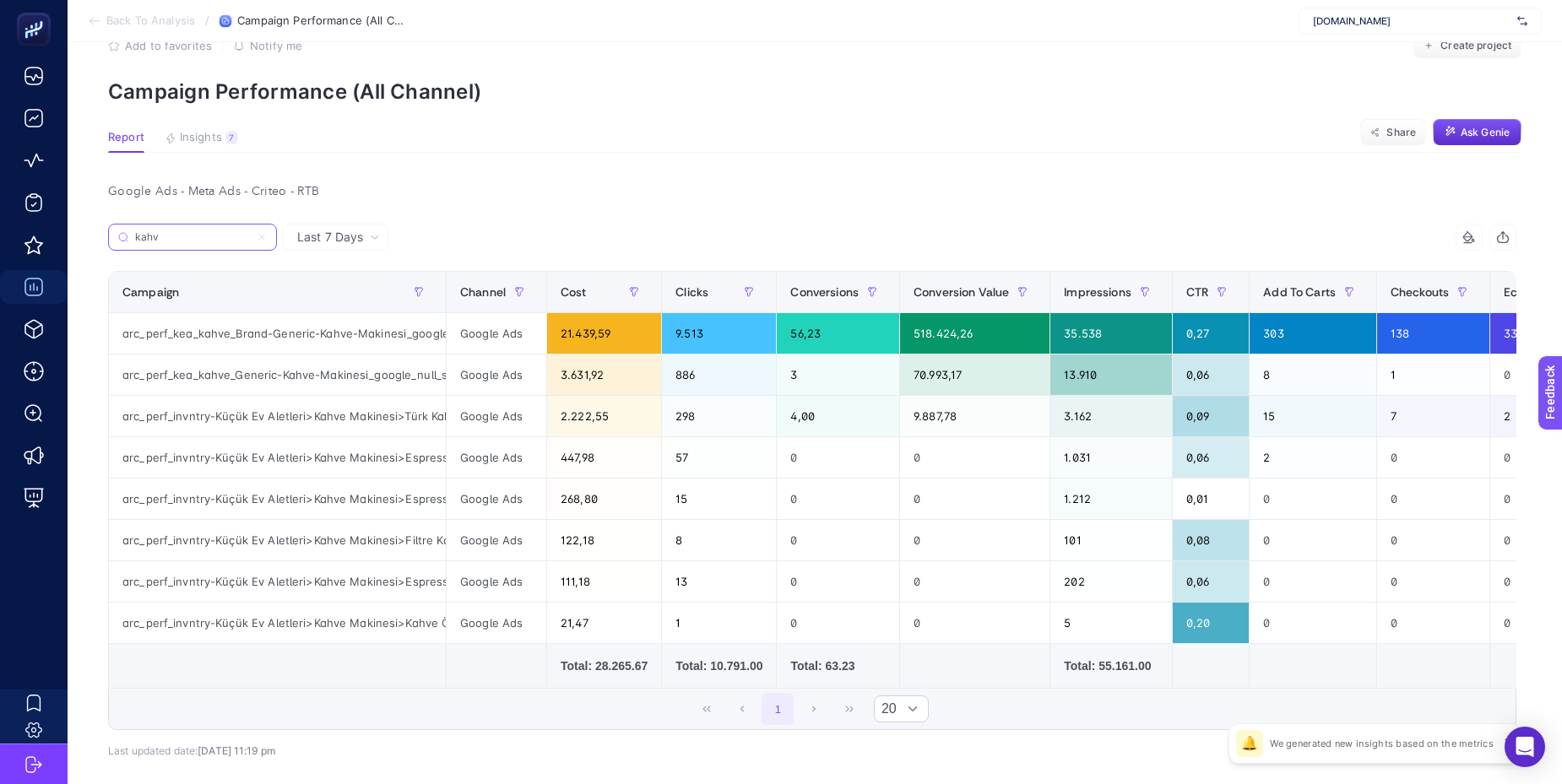
type input "kahv"
drag, startPoint x: 413, startPoint y: 336, endPoint x: 438, endPoint y: 337, distance: 25.0
click at [438, 337] on div "arc_perf_kea_kahve_Brand-Generic-Kahve-Makinesi_google_null_src_cpc_alwayson" at bounding box center [278, 333] width 337 height 41
click at [364, 344] on div "arc_perf_kea_kahve_Brand-Generic-Kahve-Makinesi_google_null_src_cpc_alwayson" at bounding box center [278, 333] width 337 height 41
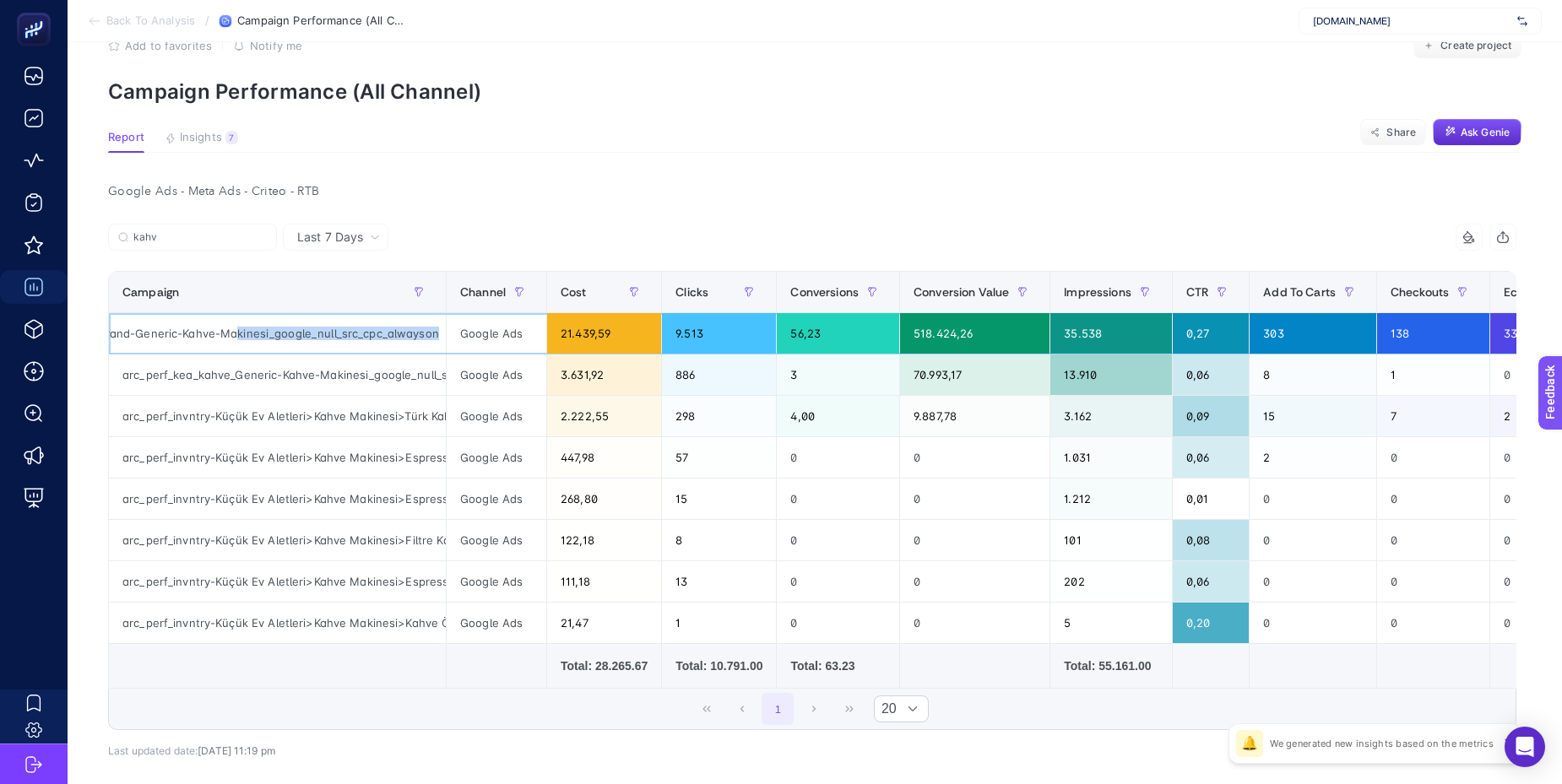
drag, startPoint x: 348, startPoint y: 341, endPoint x: 237, endPoint y: 338, distance: 111.0
click at [237, 338] on div "arc_perf_kea_kahve_Brand-Generic-Kahve-Makinesi_google_null_src_cpc_alwayson" at bounding box center [278, 333] width 337 height 41
drag, startPoint x: 158, startPoint y: 335, endPoint x: 121, endPoint y: 335, distance: 37.0
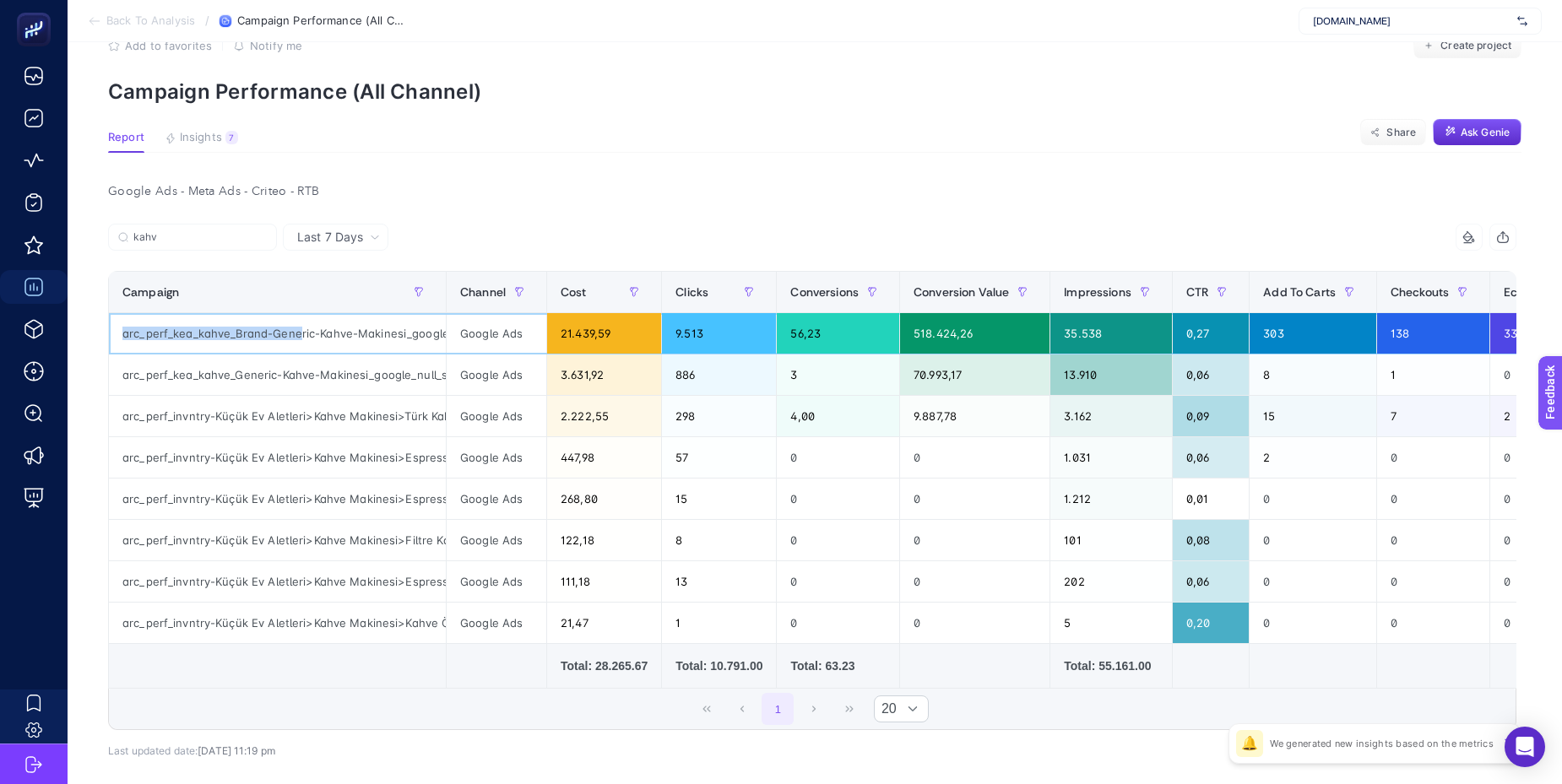
click at [121, 335] on div "arc_perf_kea_kahve_Brand-Generic-Kahve-Makinesi_google_null_src_cpc_alwayson" at bounding box center [278, 333] width 337 height 41
click at [346, 247] on div "Last 7 Days" at bounding box center [335, 237] width 105 height 27
click at [336, 309] on li "Last 30 Days" at bounding box center [335, 303] width 96 height 30
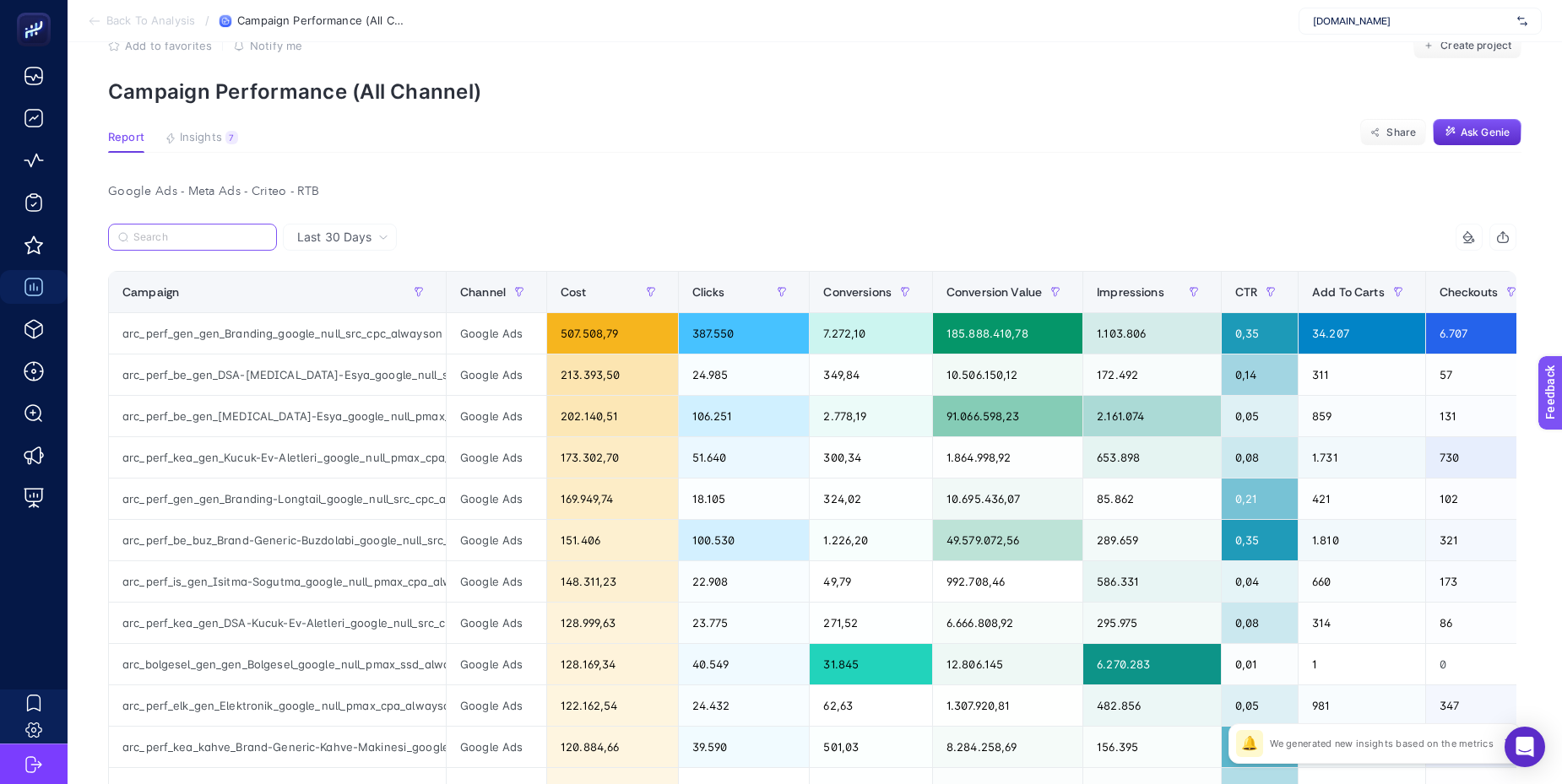
click at [225, 241] on input "Search" at bounding box center [200, 237] width 134 height 12
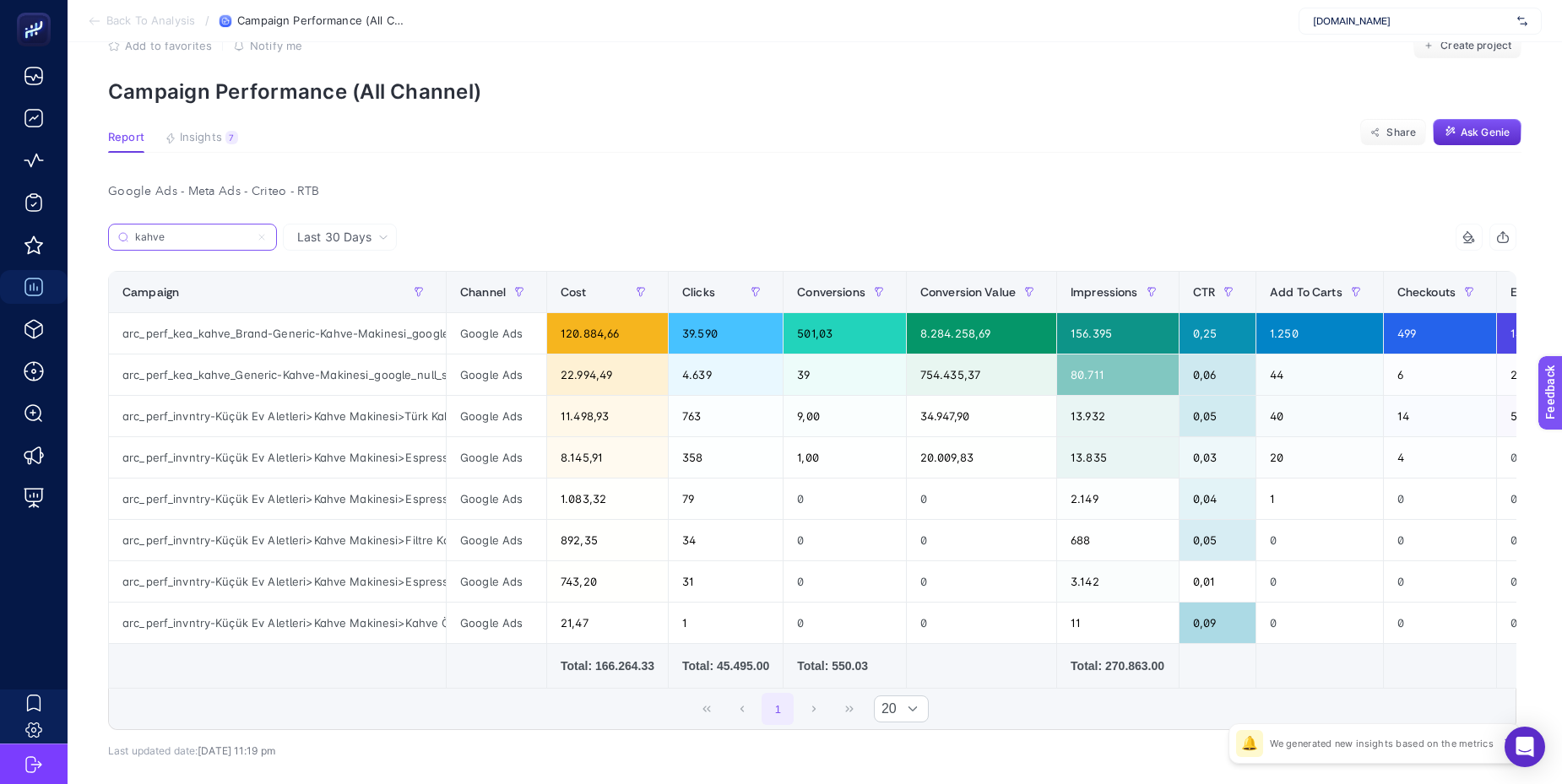
type input "kahve"
drag, startPoint x: 426, startPoint y: 381, endPoint x: 442, endPoint y: 381, distance: 16.0
click at [442, 381] on div "arc_perf_kea_kahve_Generic-Kahve-Makinesi_google_null_src_cpc_alwayson" at bounding box center [278, 374] width 337 height 41
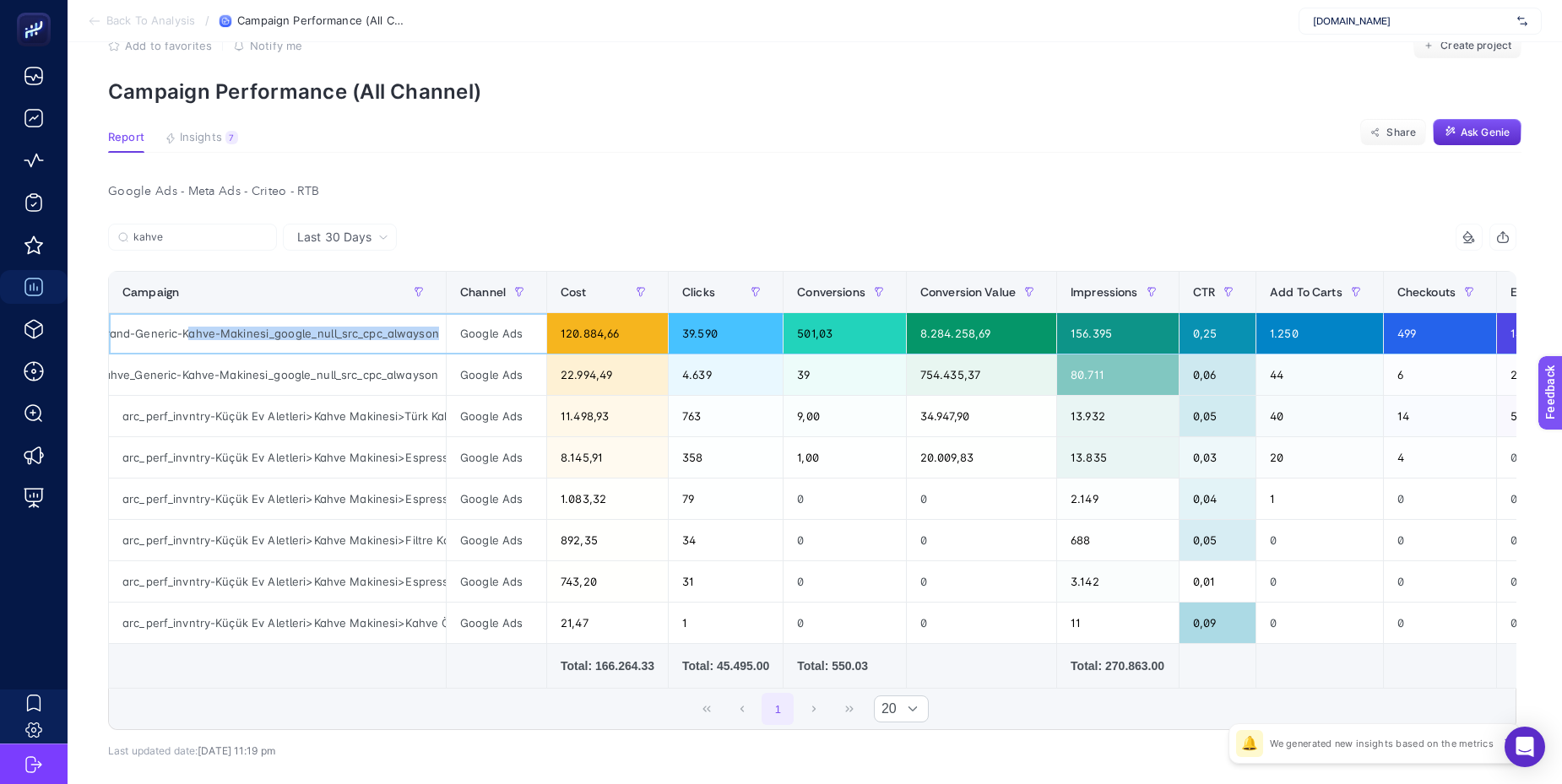
drag, startPoint x: 320, startPoint y: 331, endPoint x: 454, endPoint y: 331, distance: 134.0
click at [454, 331] on tr "arc_perf_kea_kahve_Brand-Generic-Kahve-Makinesi_google_null_src_cpc_alwayson Go…" at bounding box center [1247, 334] width 2275 height 42
click at [462, 215] on div "Google Ads - Meta Ads - Criteo - RTB Last 30 Days kahv 14 items selected Campai…" at bounding box center [812, 506] width 1435 height 651
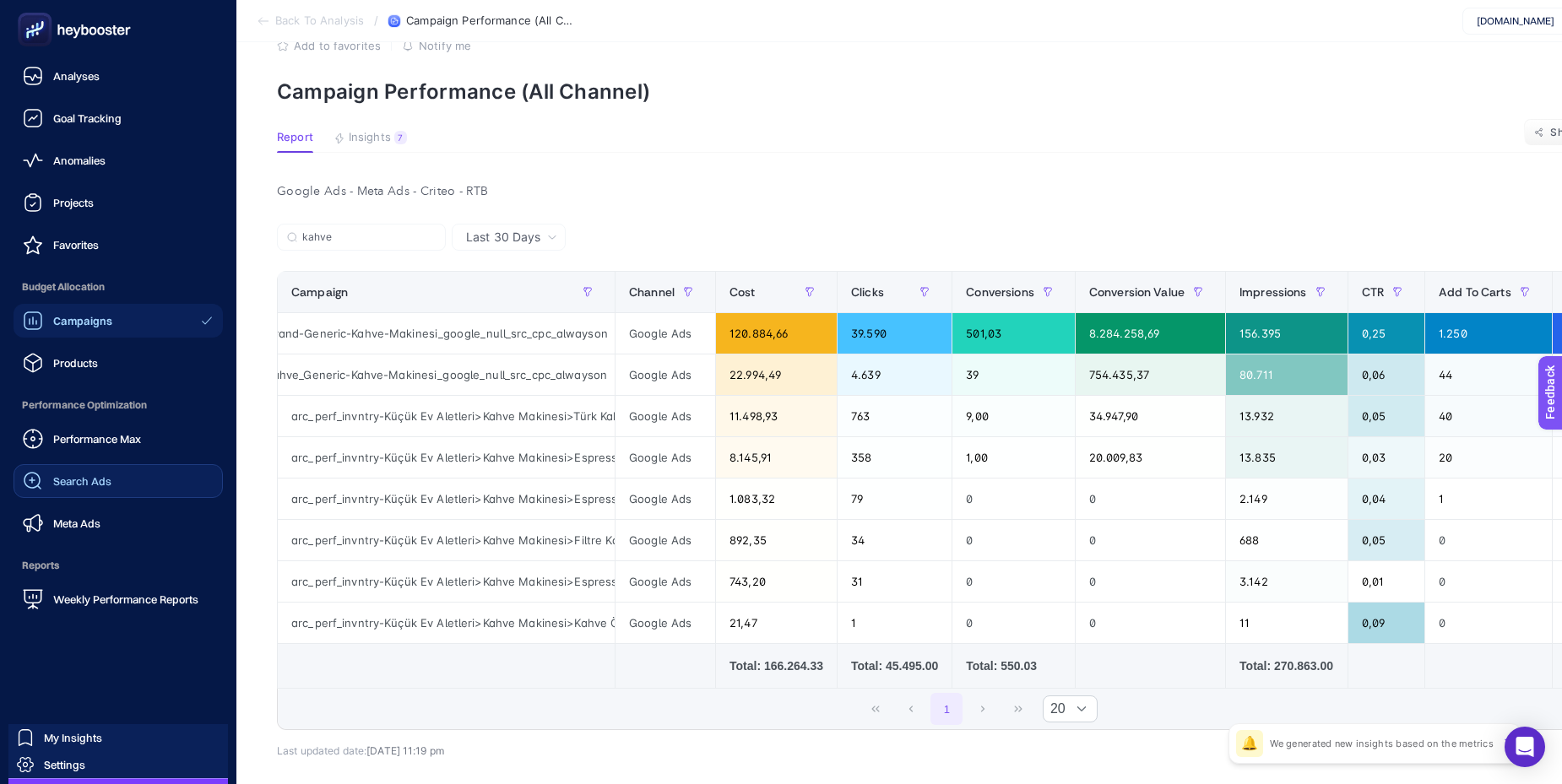
click at [49, 490] on div "Search Ads" at bounding box center [67, 480] width 89 height 20
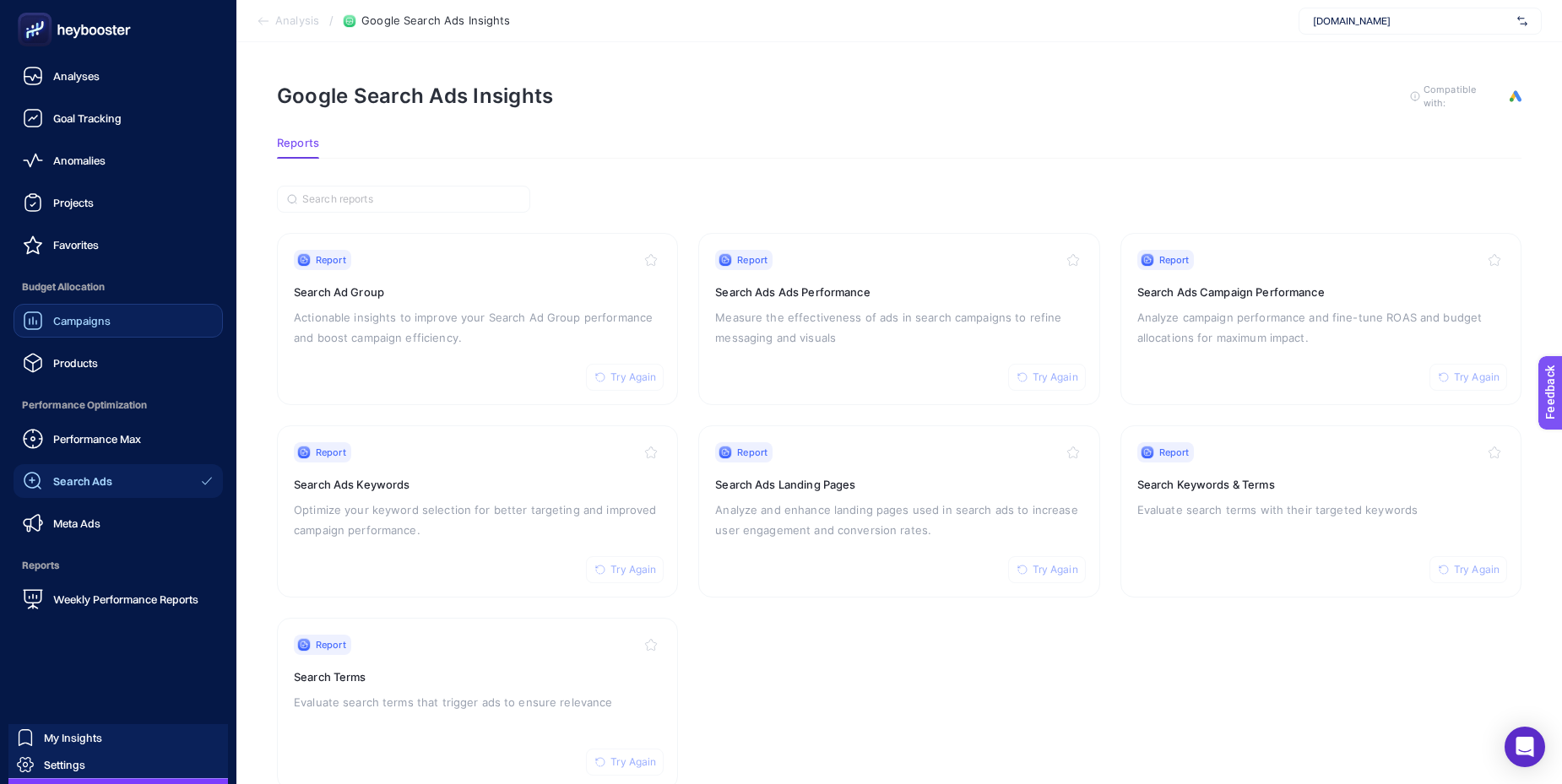
click at [73, 330] on link "Campaigns" at bounding box center [117, 321] width 209 height 34
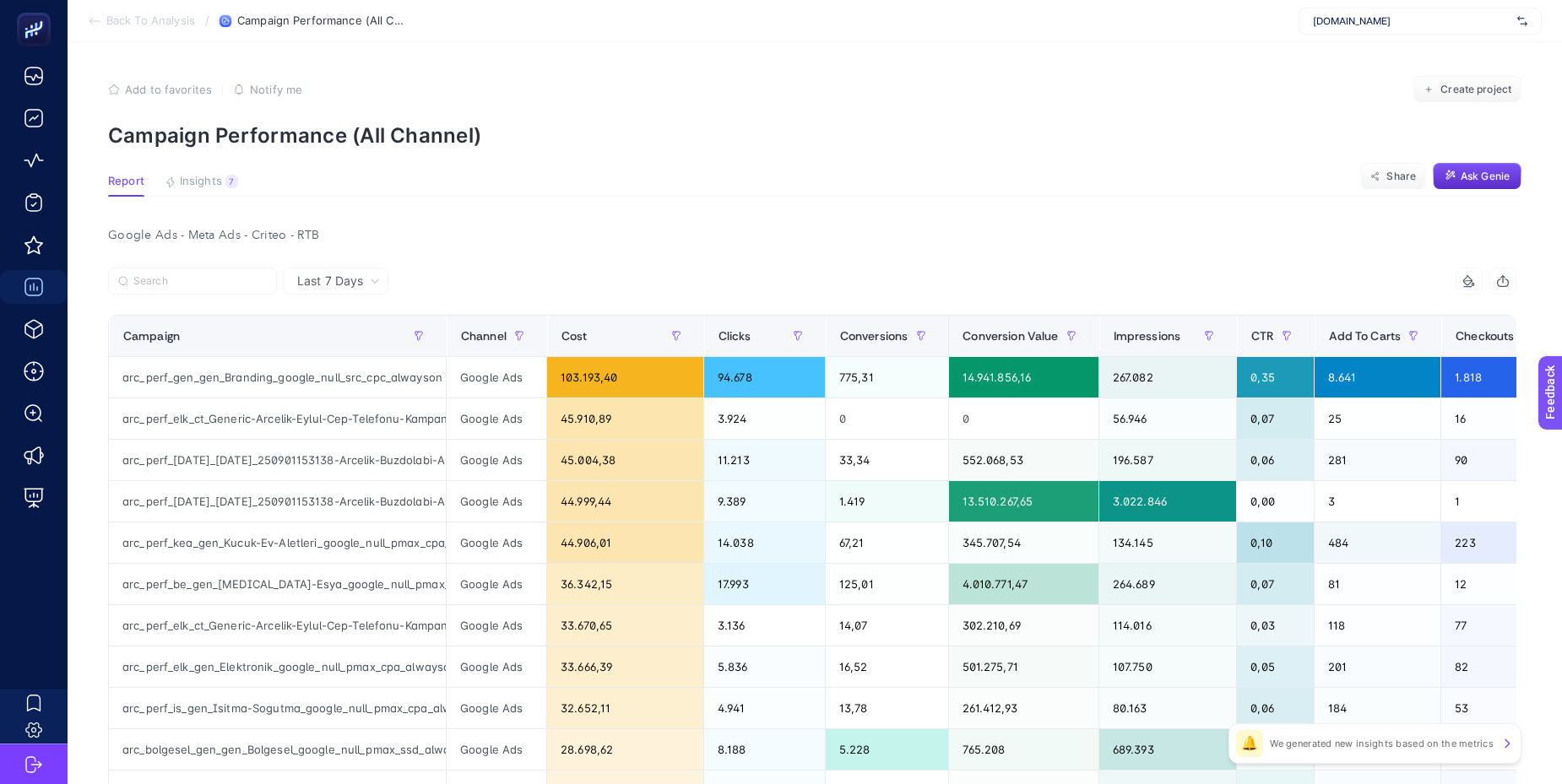
click at [188, 172] on article "Add to favorites false Notify me Create project Campaign Performance (All Chann…" at bounding box center [815, 724] width 1495 height 1363
click at [194, 184] on span "Insights" at bounding box center [201, 182] width 43 height 13
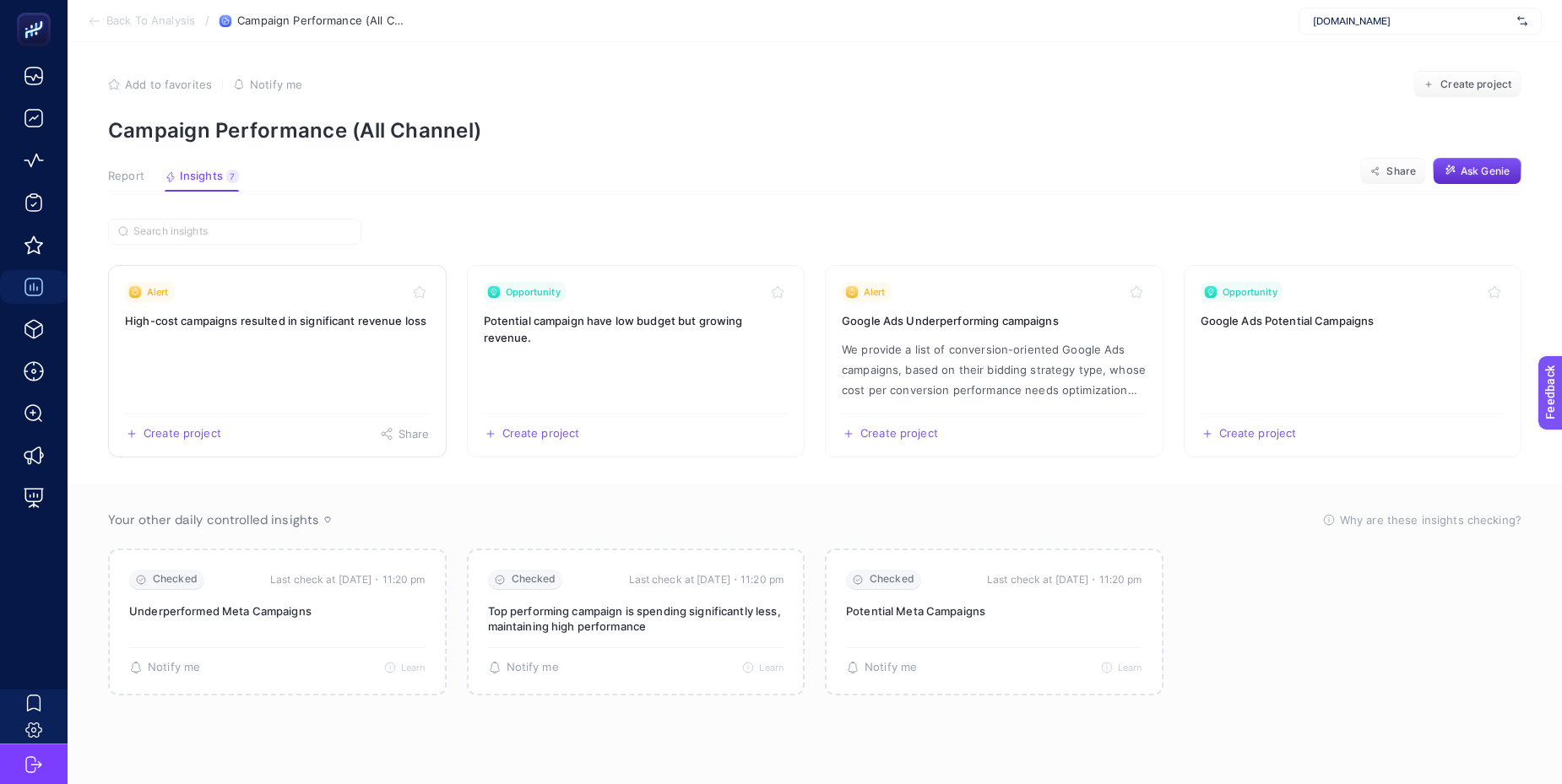
scroll to position [3, 0]
click at [1341, 37] on section "Back To Analysis / Campaign Performance (All Channel) Arcelik.com.tr" at bounding box center [815, 21] width 1495 height 43
click at [1350, 22] on span "Arcelik.com.tr" at bounding box center [1411, 21] width 198 height 13
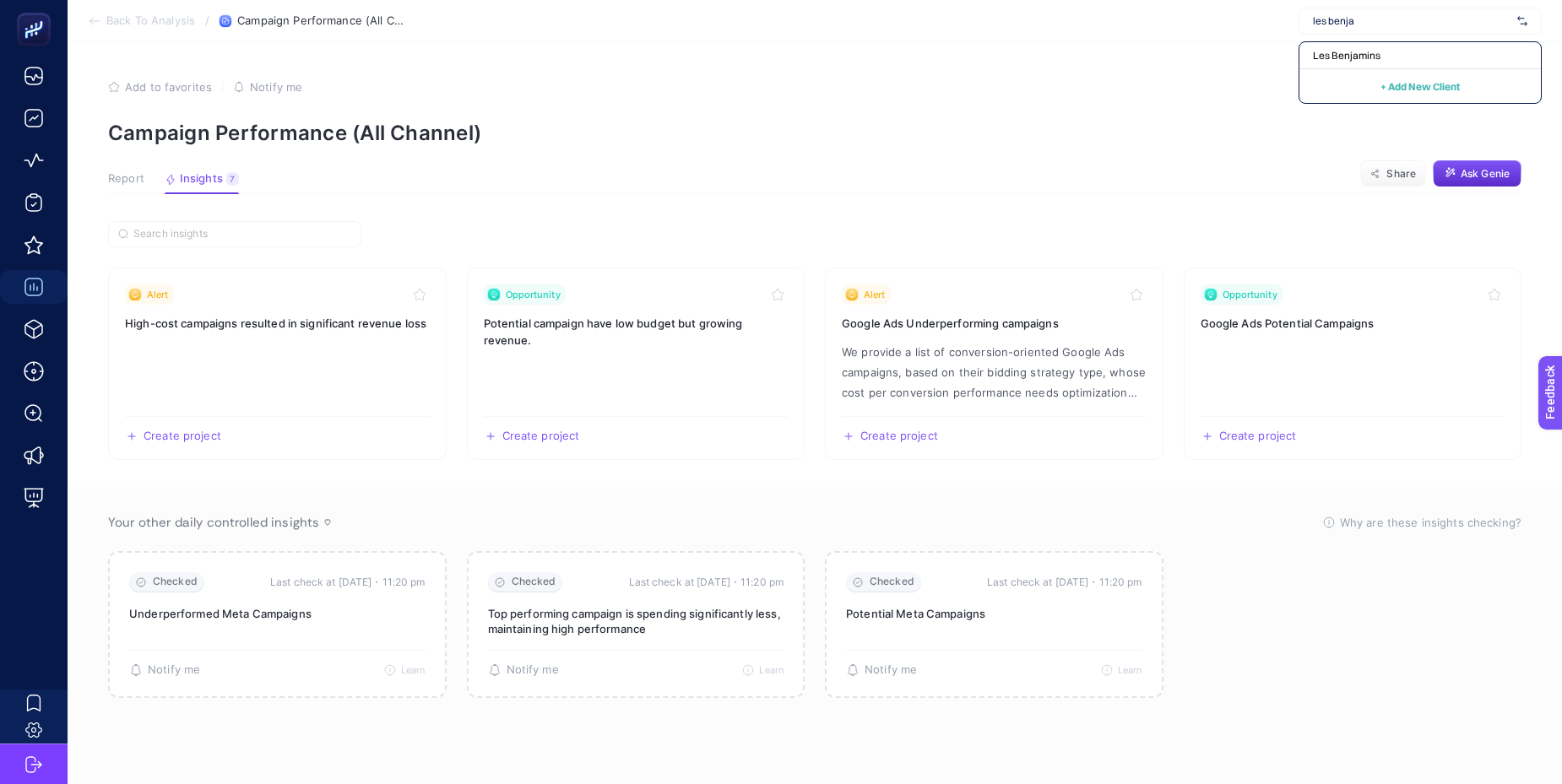
type input "les benjam"
click at [1345, 50] on span "Les Benjamins" at bounding box center [1346, 56] width 67 height 13
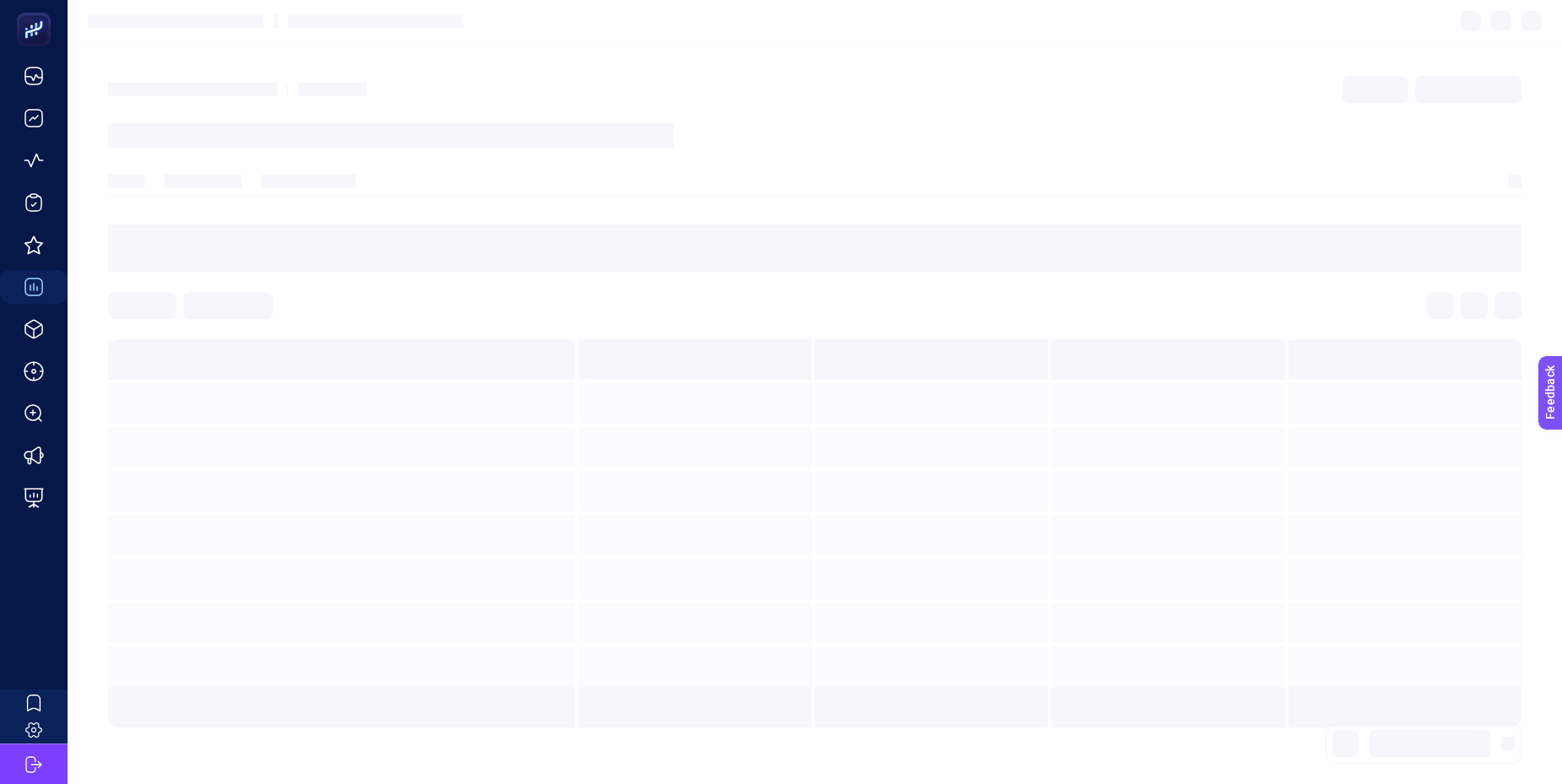
scroll to position [0, 0]
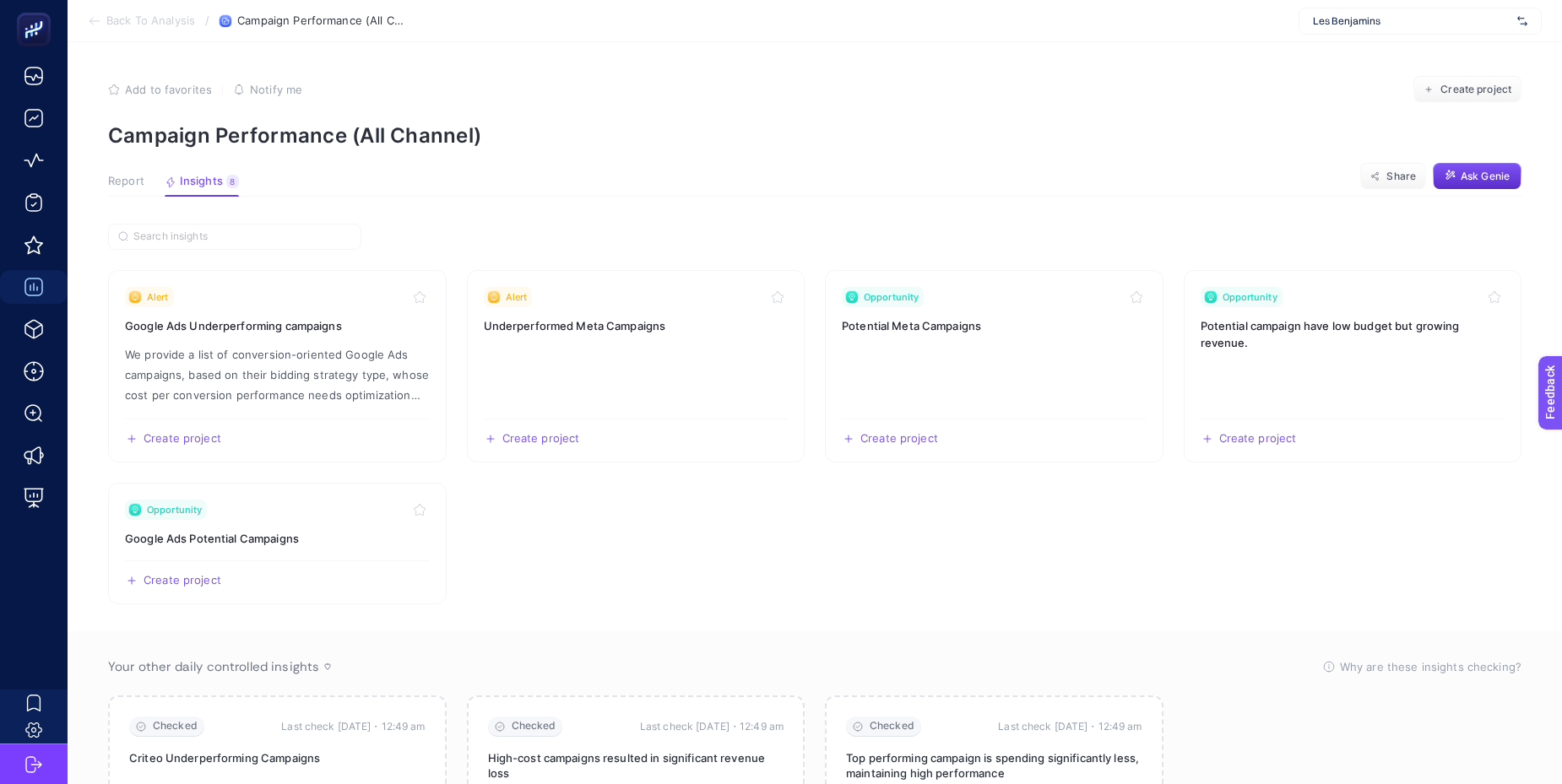
click at [131, 189] on button "Report" at bounding box center [126, 186] width 36 height 22
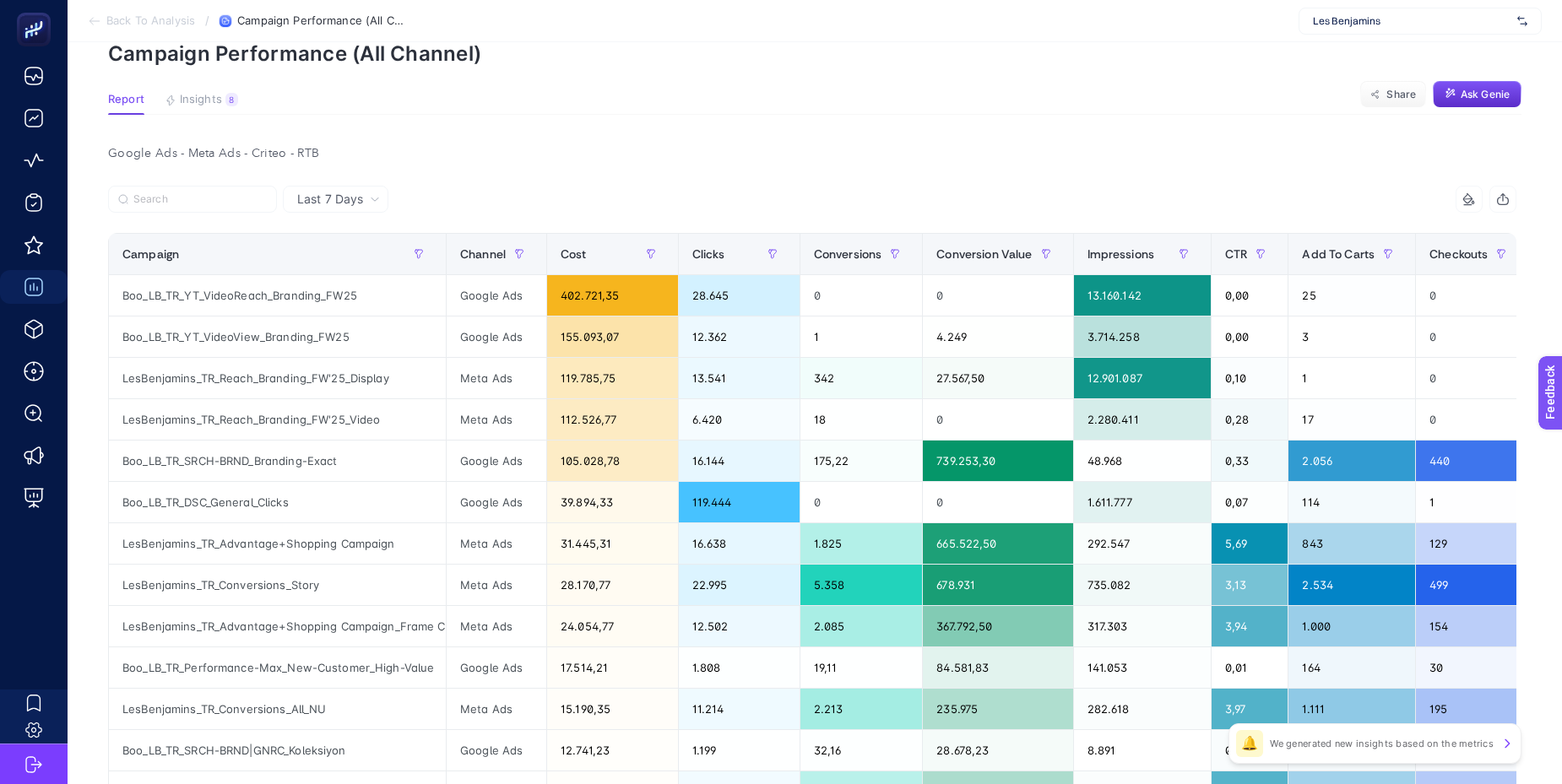
scroll to position [85, 0]
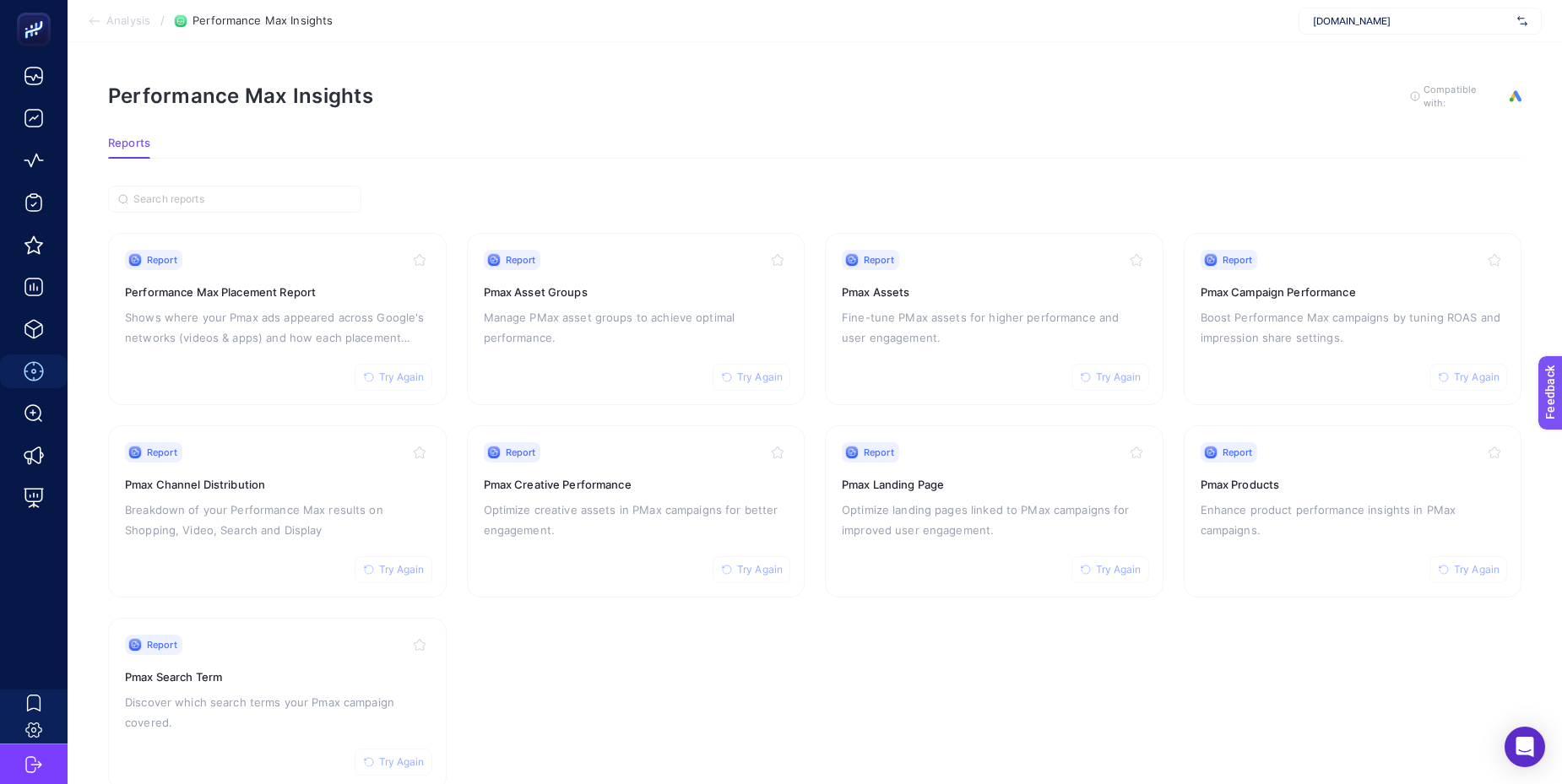
click at [548, 155] on section "Reports" at bounding box center [815, 147] width 1413 height 22
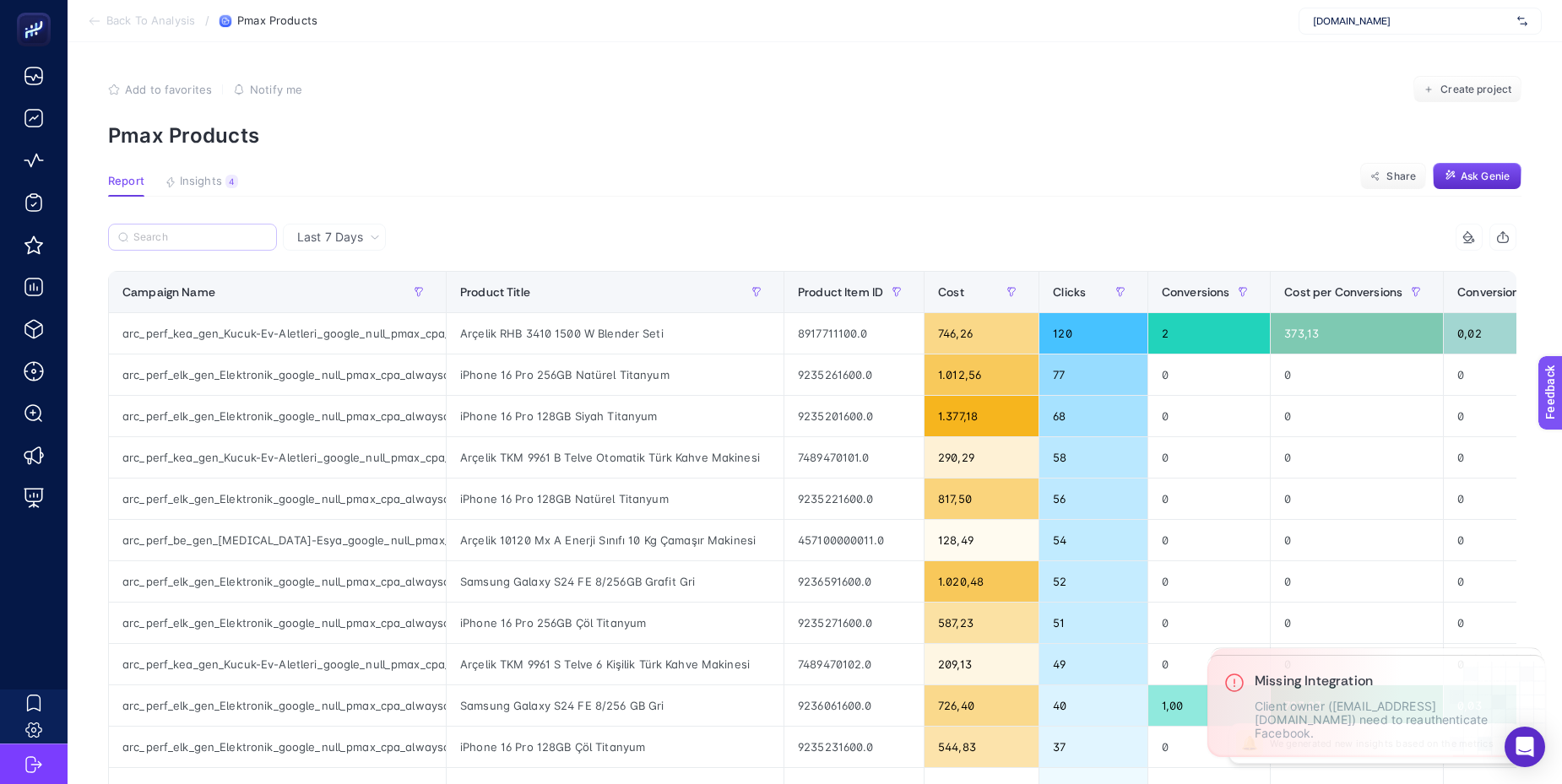
click at [239, 246] on label at bounding box center [192, 237] width 169 height 27
click at [239, 244] on input "Search" at bounding box center [200, 237] width 134 height 12
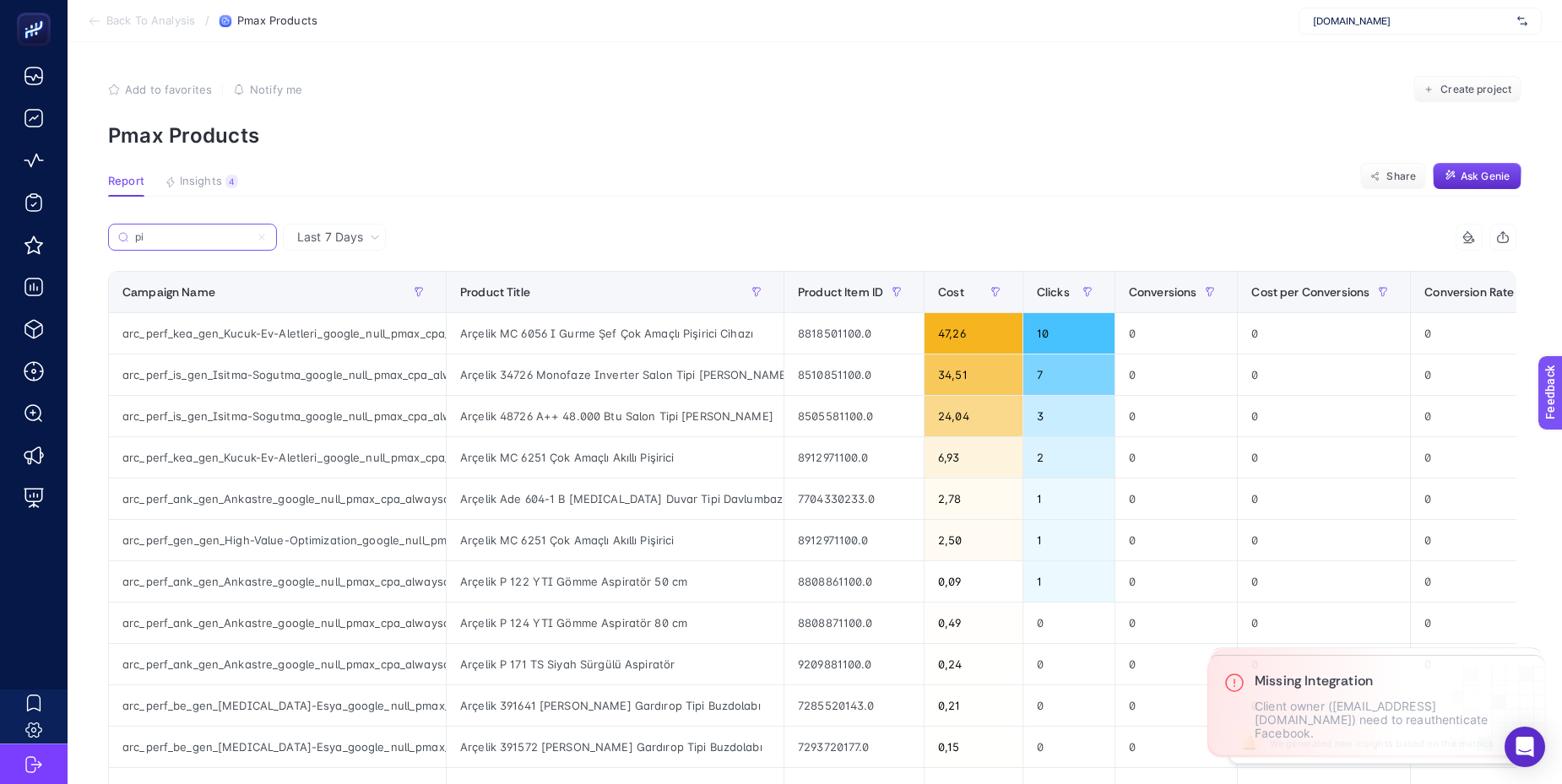
type input "p"
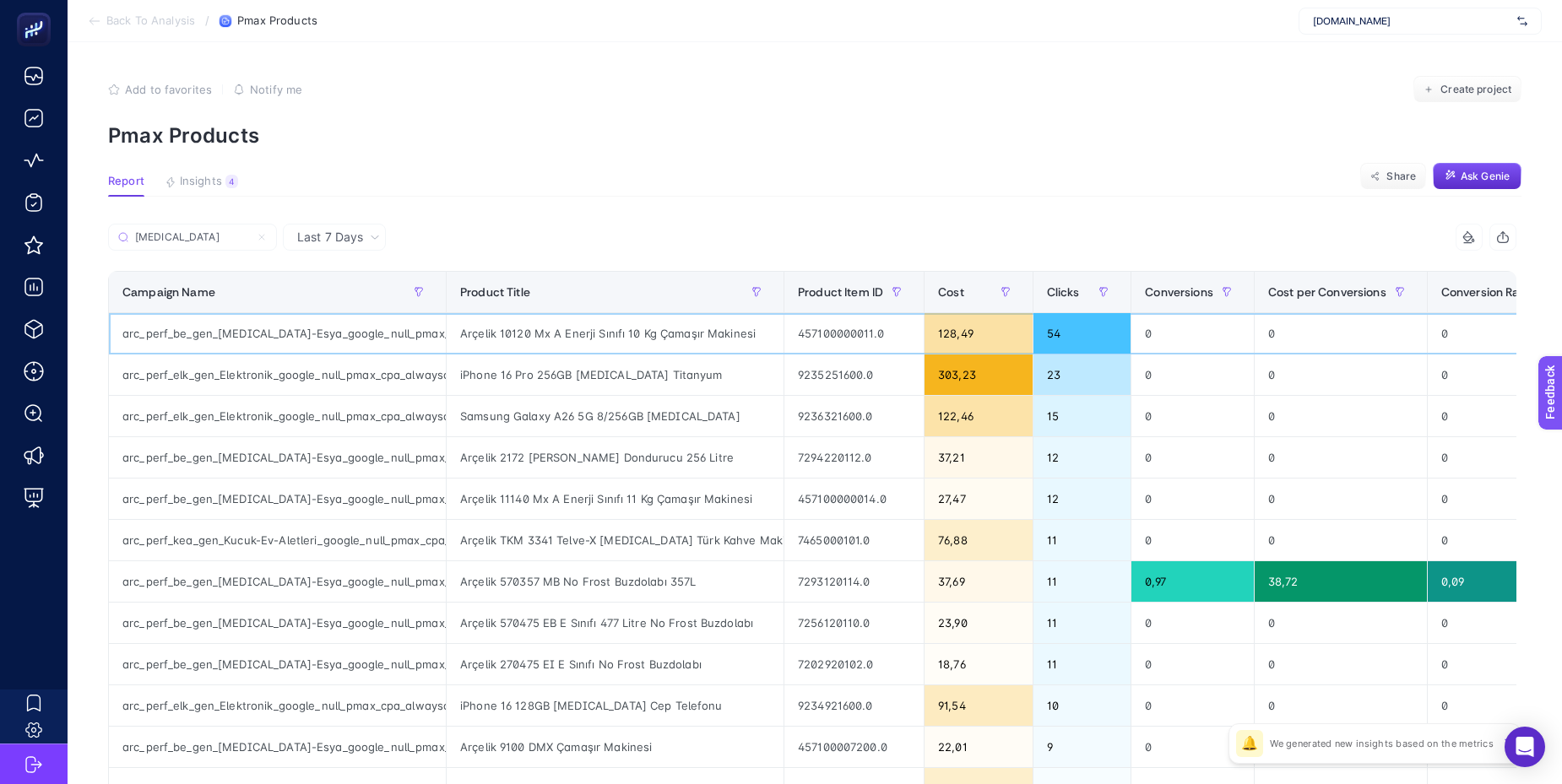
click at [218, 329] on div "arc_perf_be_gen_[MEDICAL_DATA]-Esya_google_null_pmax_cpa_alwayson" at bounding box center [278, 333] width 337 height 41
copy tr "arc_perf_be_gen_[MEDICAL_DATA]-Esya_google_null_pmax_cpa_alwayson"
click at [194, 241] on input "[MEDICAL_DATA]" at bounding box center [200, 237] width 134 height 12
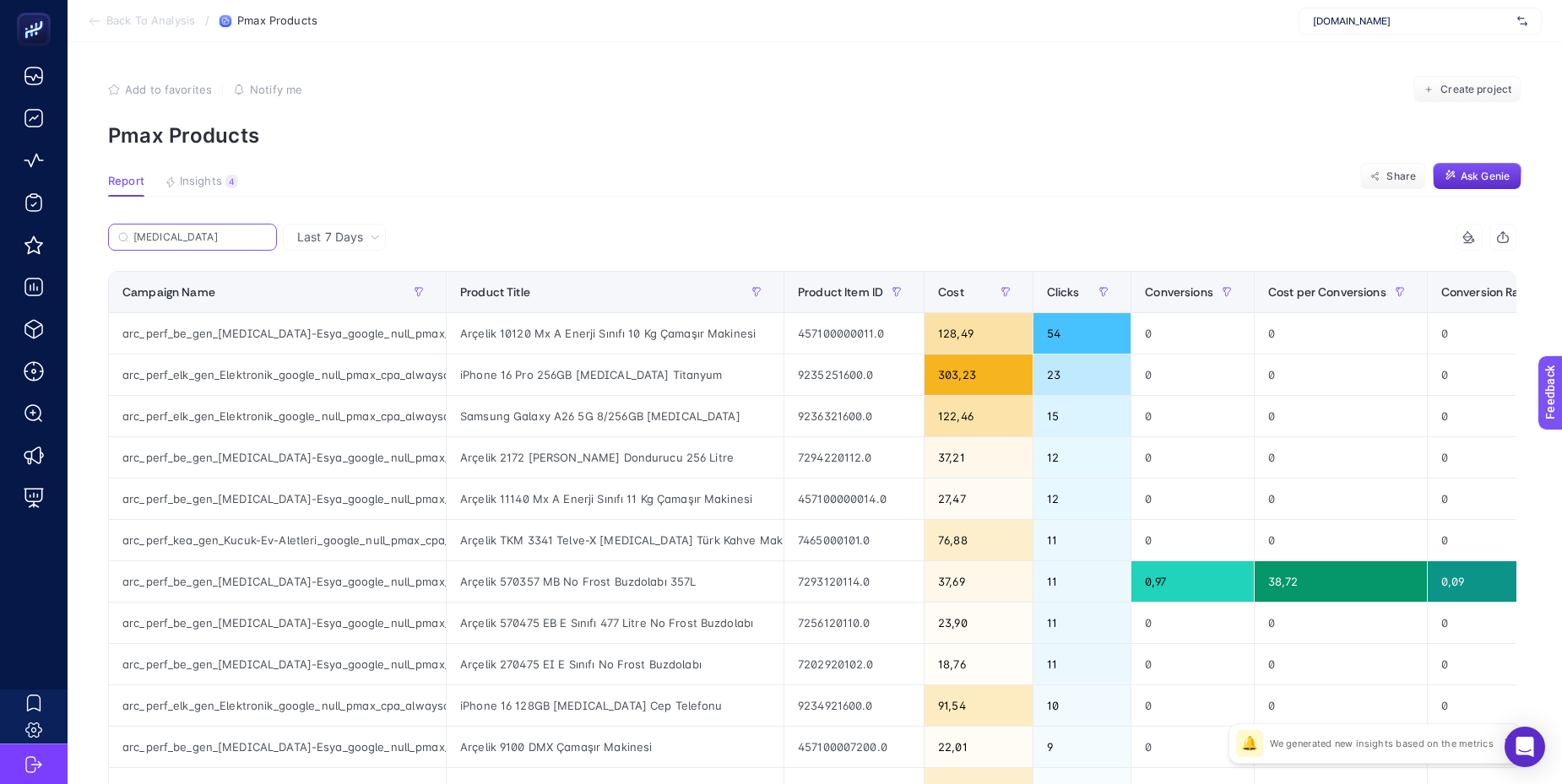
click at [194, 241] on input "[MEDICAL_DATA]" at bounding box center [200, 237] width 134 height 12
paste input "arc_perf_be_gen_[MEDICAL_DATA]-Esya_google_null_pmax_cpa_alwayson"
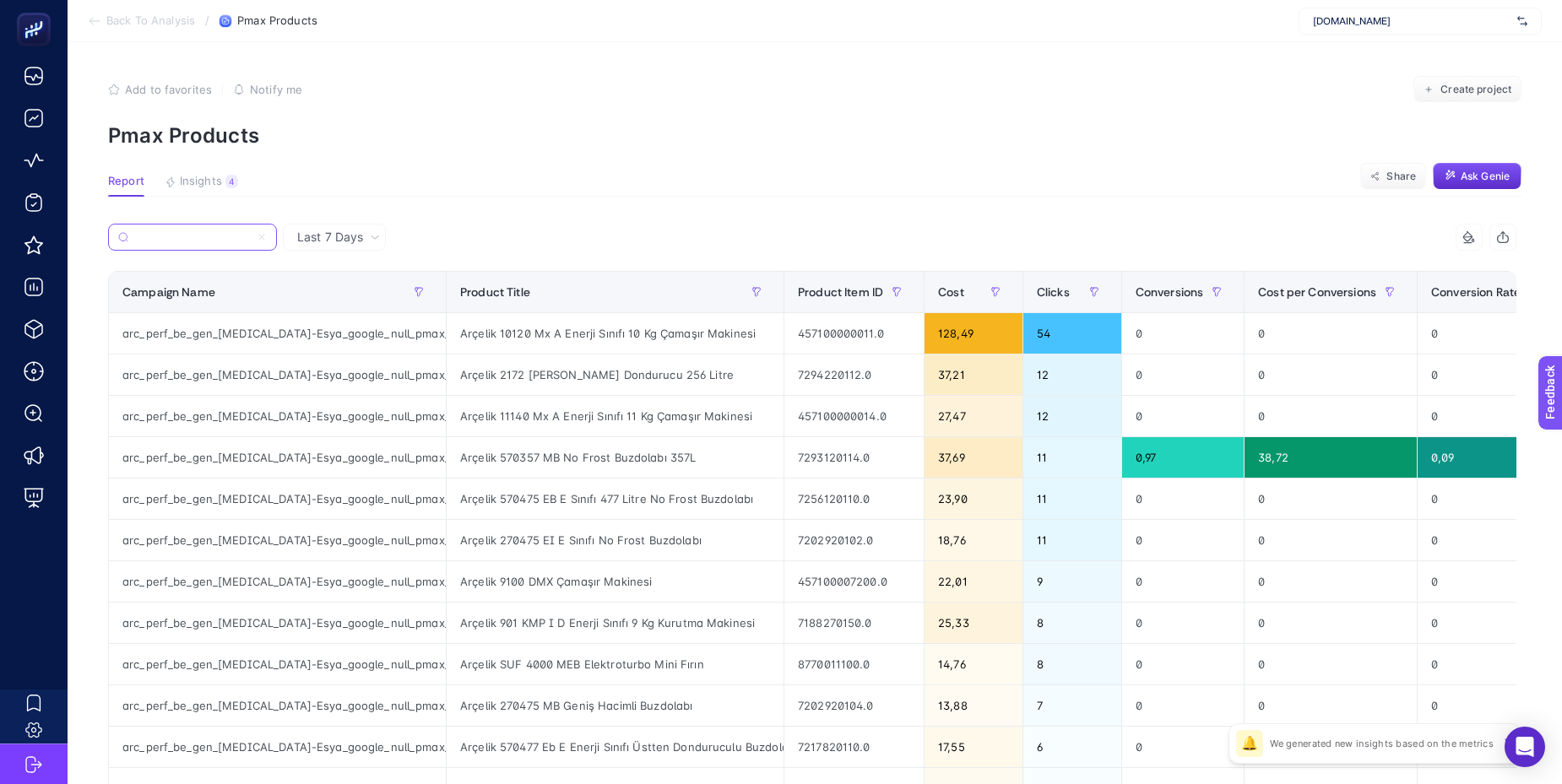
type input "arc_perf_be_gen_[MEDICAL_DATA]-Esya_google_null_pmax_cpa_alwayson"
click at [268, 234] on label "arc_perf_be_gen_[MEDICAL_DATA]-Esya_google_null_pmax_cpa_alwayson" at bounding box center [192, 237] width 169 height 27
click at [250, 234] on input "arc_perf_be_gen_[MEDICAL_DATA]-Esya_google_null_pmax_cpa_alwayson" at bounding box center [192, 237] width 115 height 12
click at [262, 241] on icon at bounding box center [261, 237] width 10 height 10
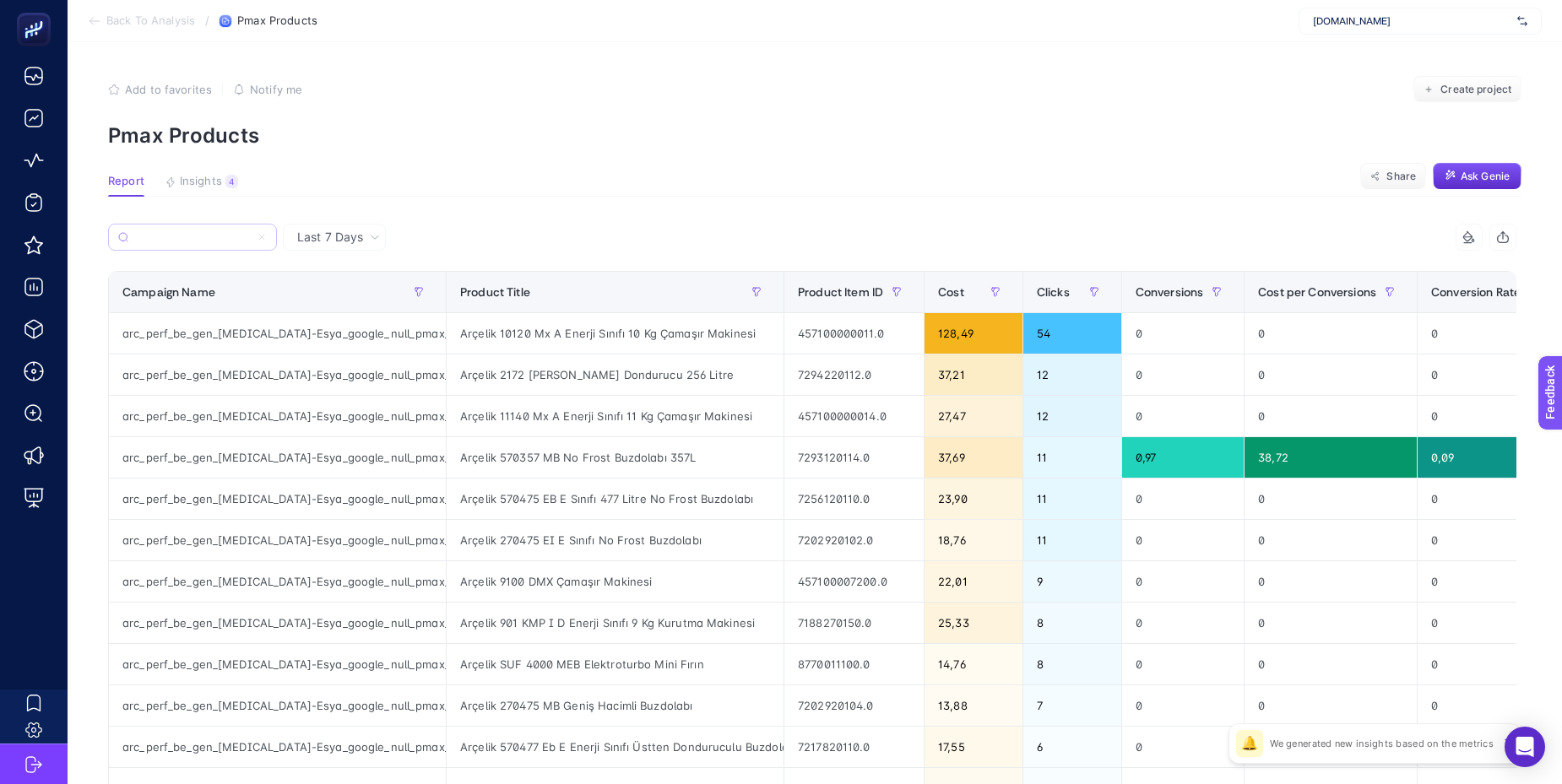
click at [250, 241] on input "arc_perf_be_gen_[MEDICAL_DATA]-Esya_google_null_pmax_cpa_alwayson" at bounding box center [192, 237] width 115 height 12
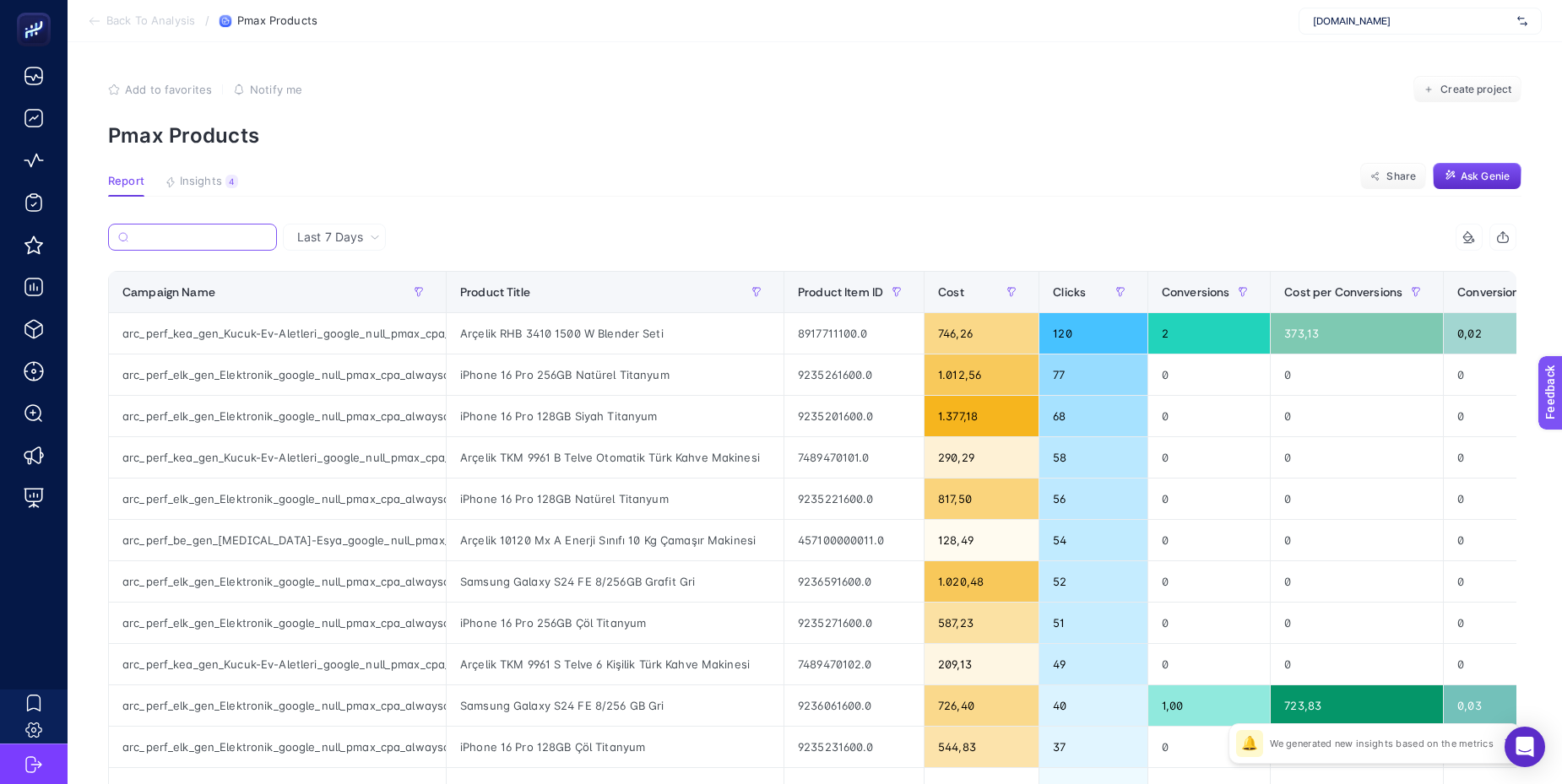
click at [208, 240] on input "Search" at bounding box center [201, 237] width 132 height 12
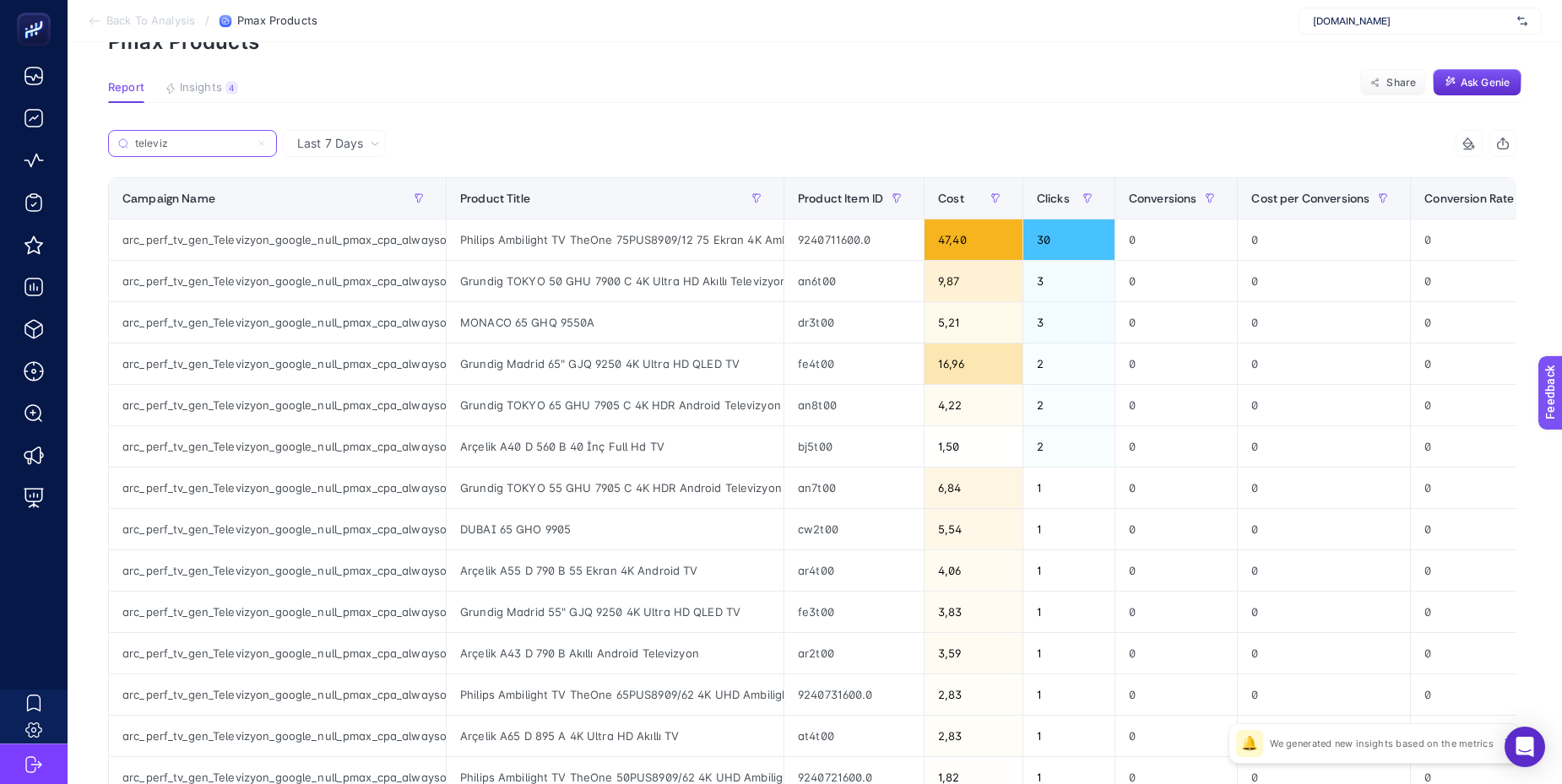
scroll to position [96, 0]
type input "televiz"
click at [547, 311] on div "MONACO 65 GHQ 9550A" at bounding box center [616, 320] width 337 height 41
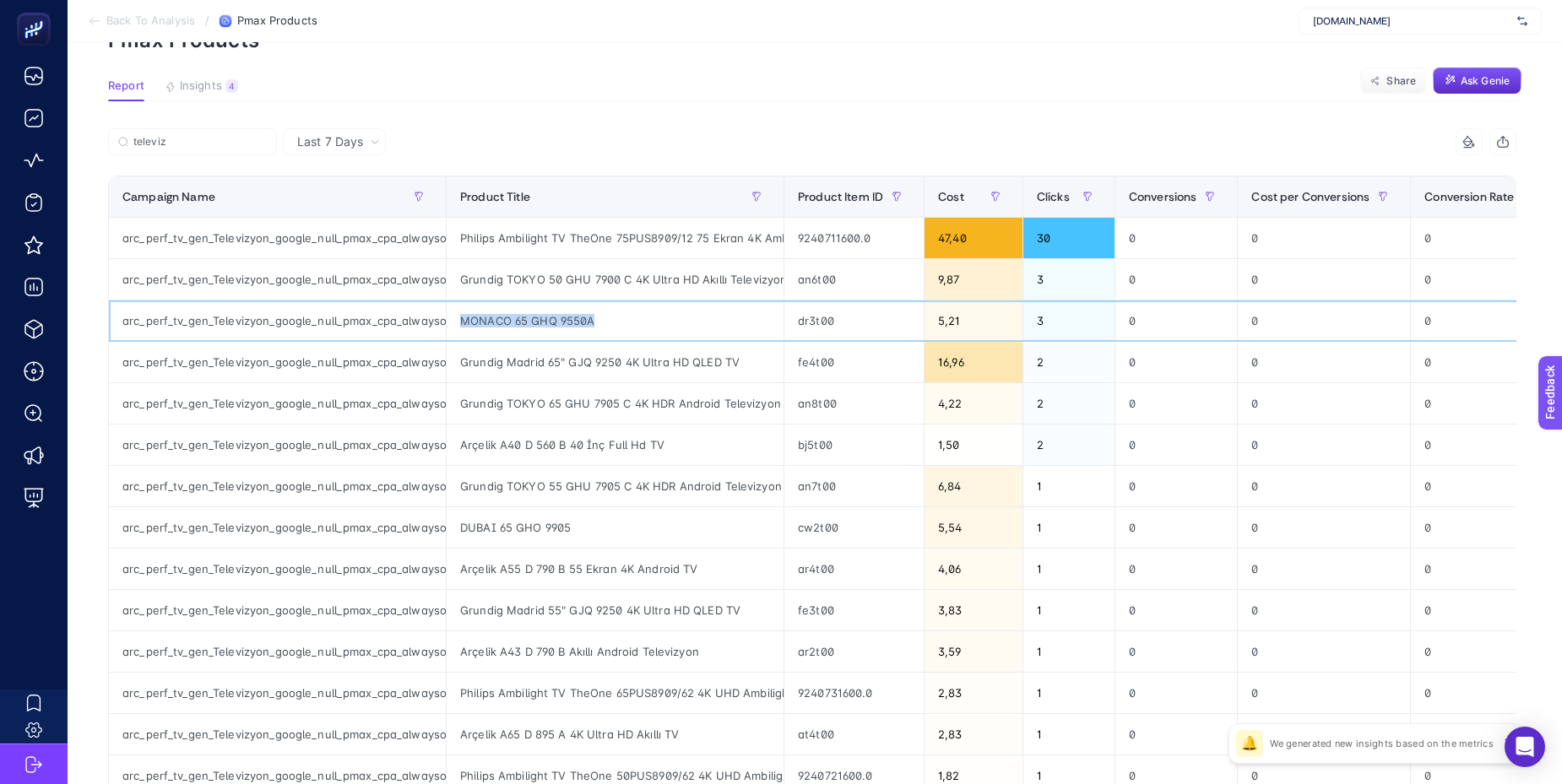
copy tr "MONACO 65 GHQ 9550A"
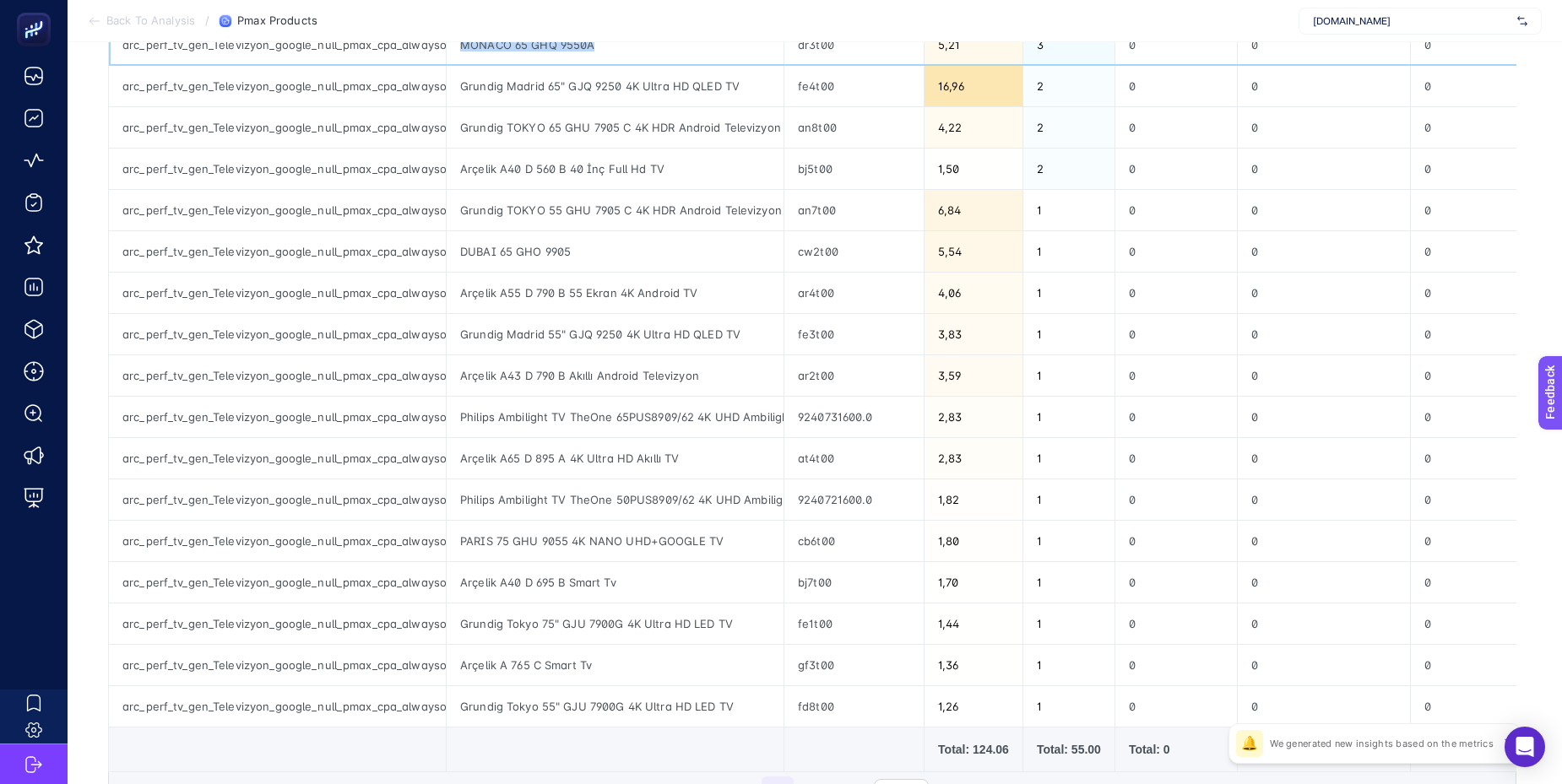
scroll to position [0, 0]
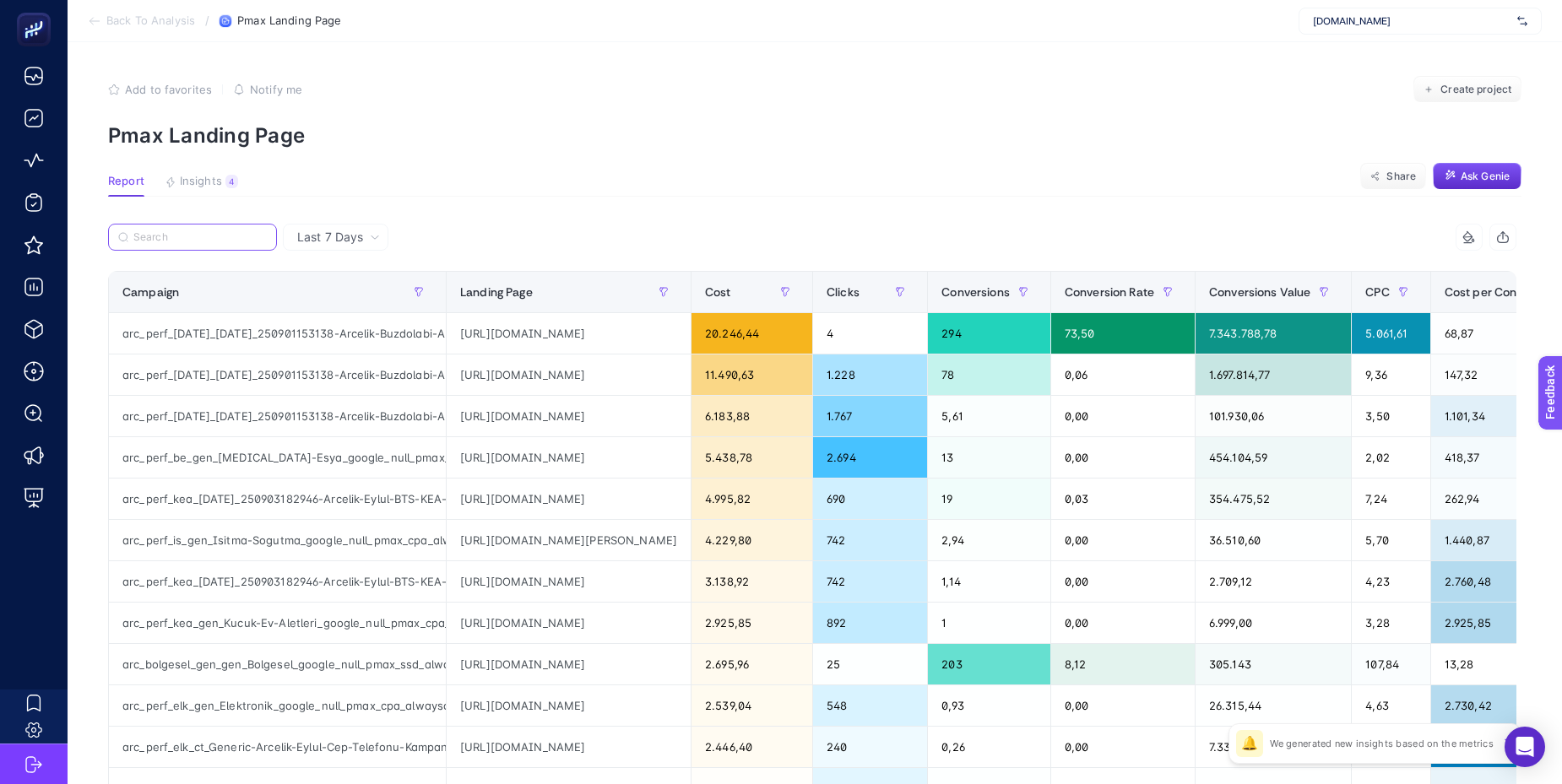
click at [209, 241] on input "Search" at bounding box center [200, 237] width 134 height 12
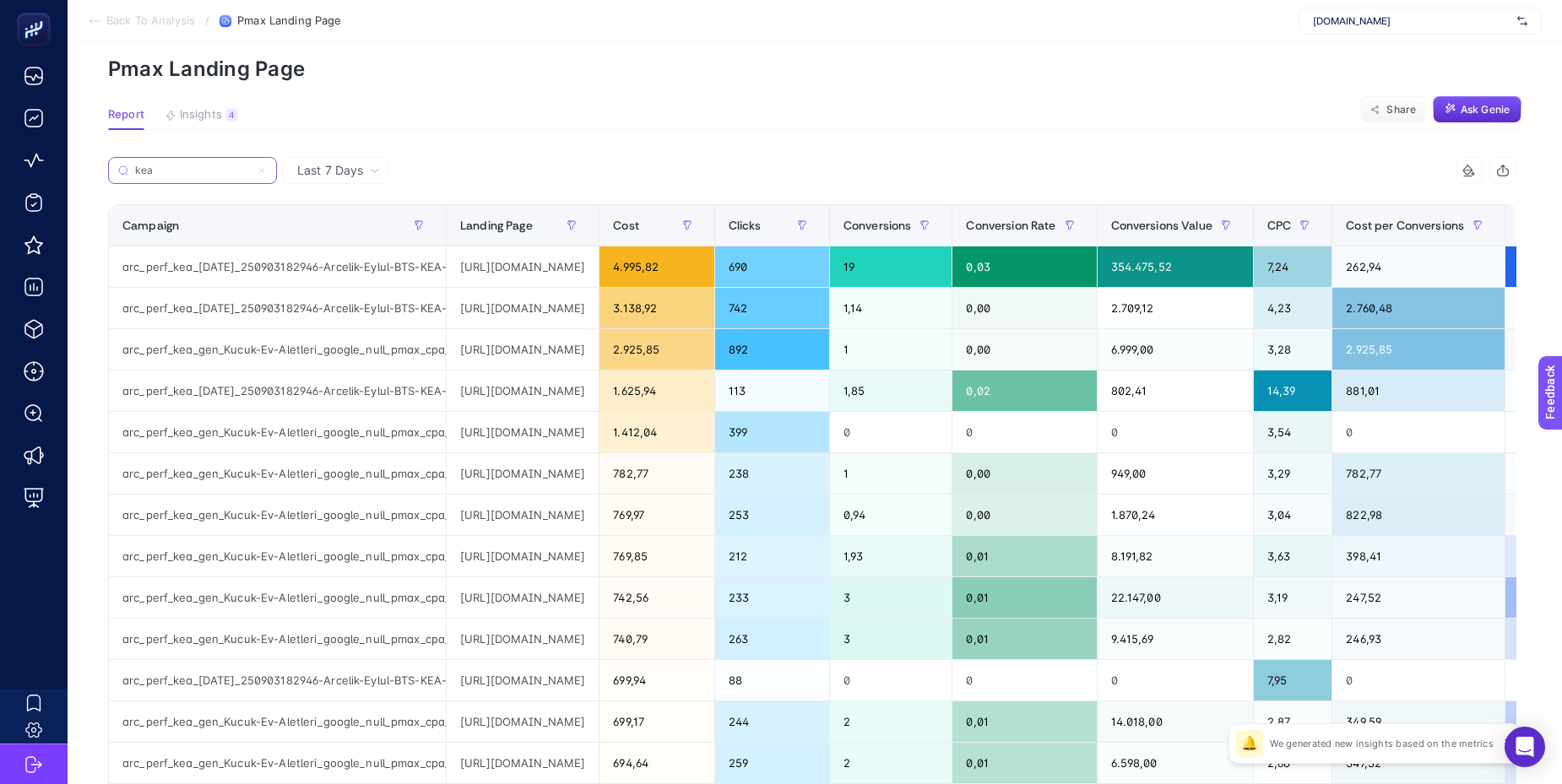
scroll to position [72, 0]
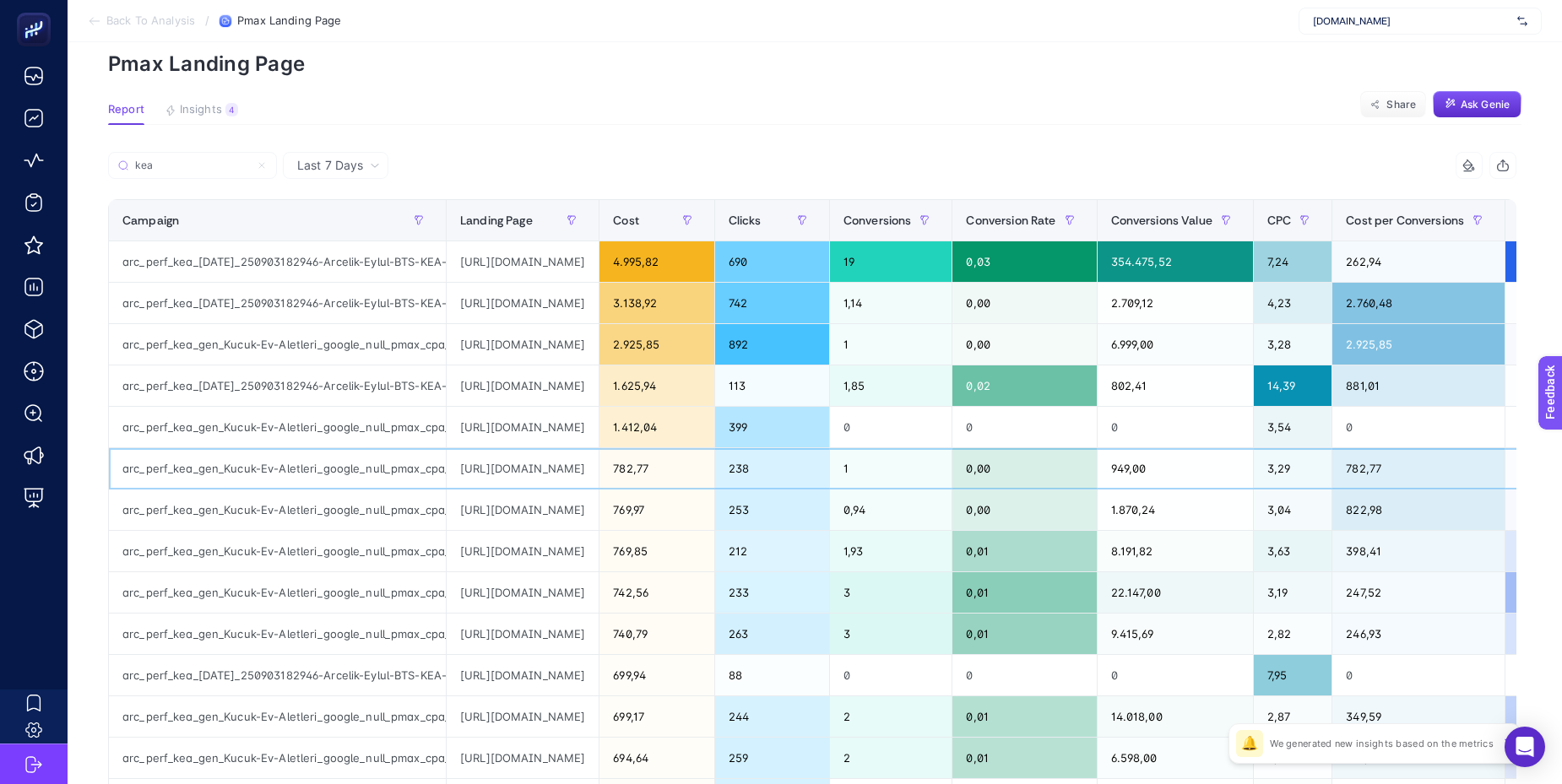
click at [516, 471] on div "[URL][DOMAIN_NAME]" at bounding box center [523, 468] width 152 height 41
click at [599, 467] on div "[URL][DOMAIN_NAME]" at bounding box center [523, 468] width 152 height 41
drag, startPoint x: 640, startPoint y: 469, endPoint x: 423, endPoint y: 474, distance: 217.1
click at [423, 474] on tr "arc_perf_kea_gen_Kucuk-Ev-Aletleri_google_null_pmax_cpa_alwayson [URL][DOMAIN_N…" at bounding box center [893, 469] width 1569 height 42
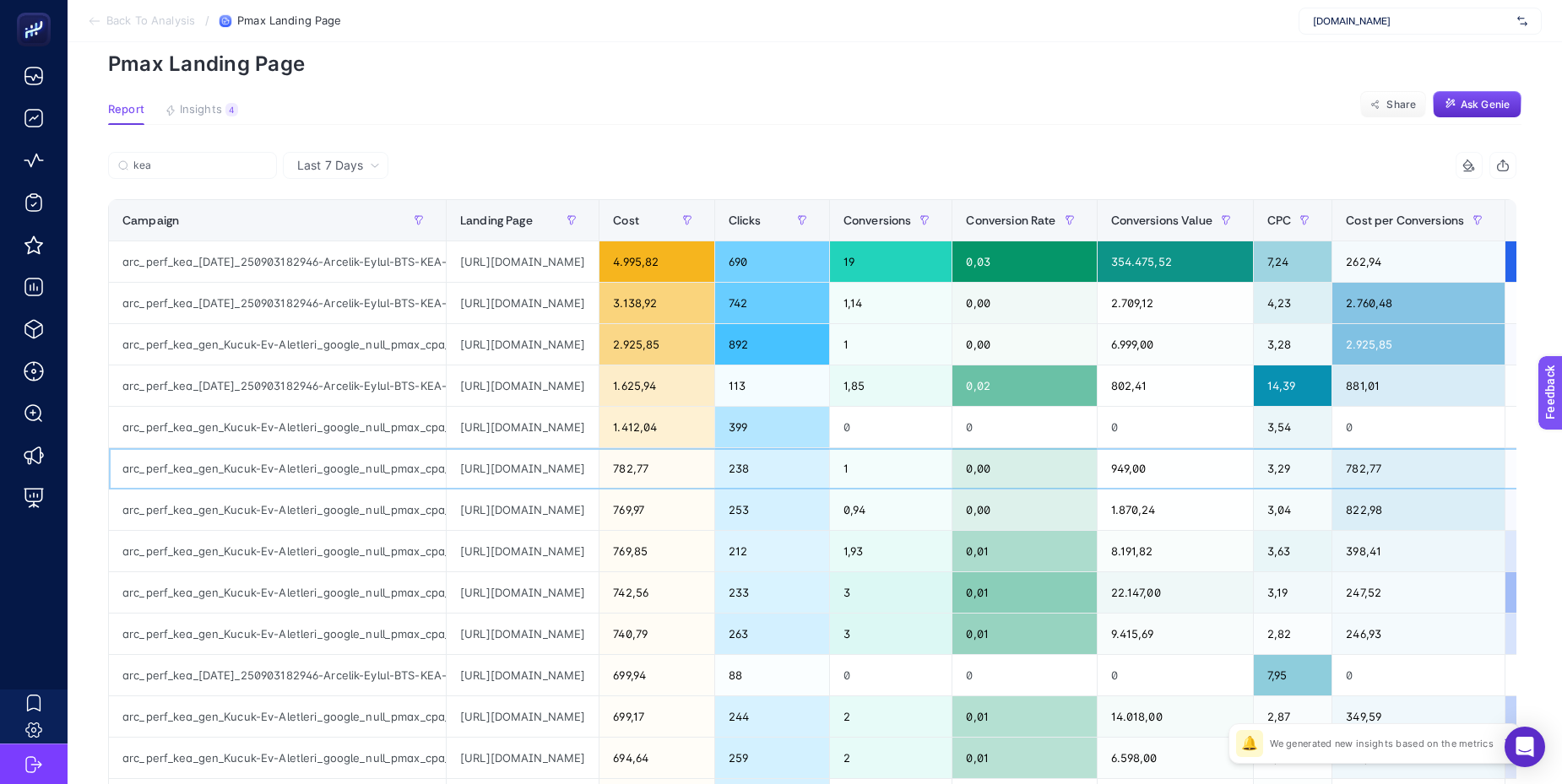
copy tr "cpa_alwayson [URL][DOMAIN_NAME]"
click at [750, 72] on p "Pmax Landing Page" at bounding box center [815, 63] width 1413 height 25
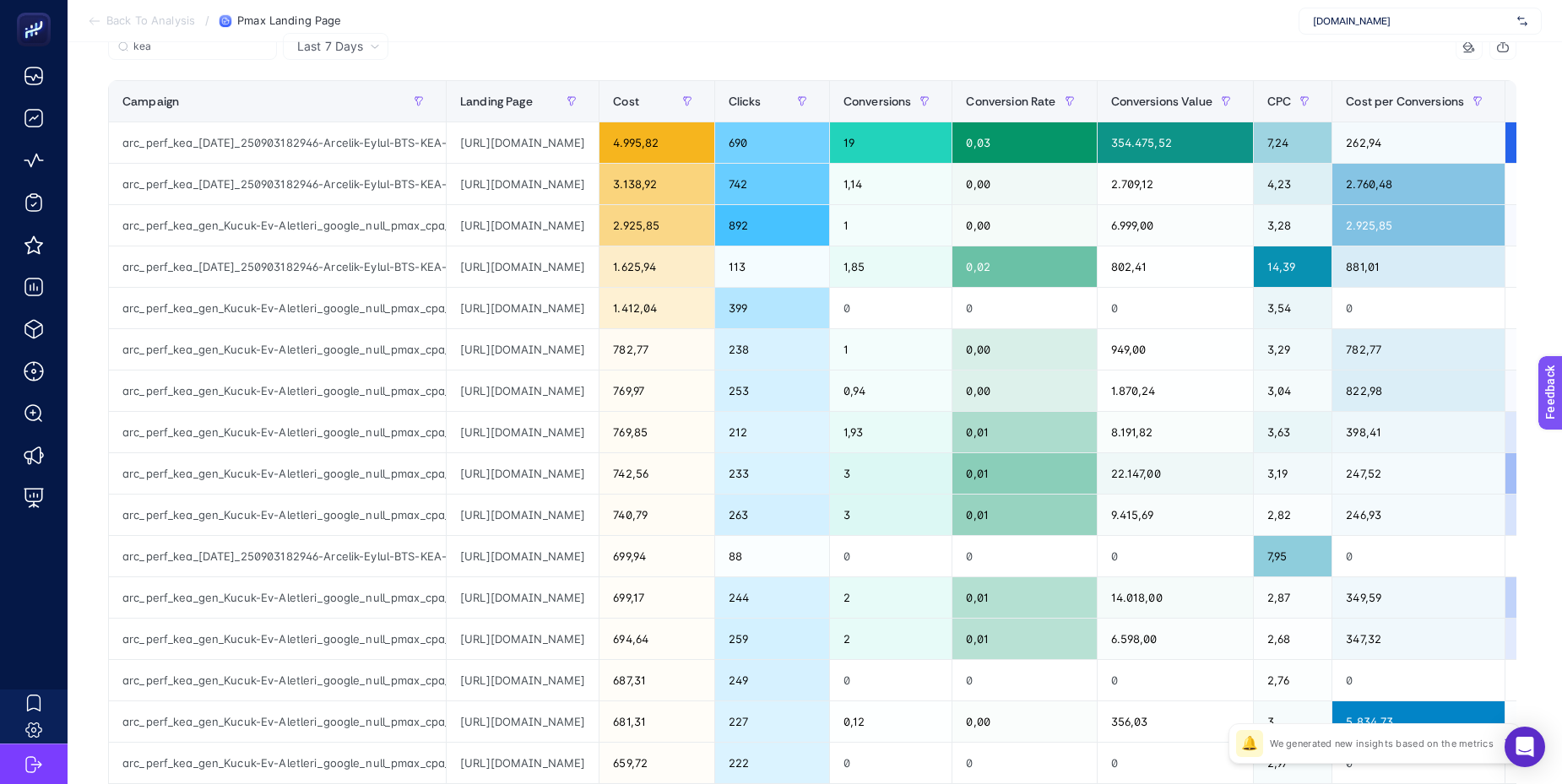
scroll to position [191, 0]
click at [599, 436] on div "https://www.arcelik.com.tr/pisirici?crm-kea-gen&&&&&gclsrc=aw.ds&gad_source=1&g…" at bounding box center [523, 431] width 152 height 41
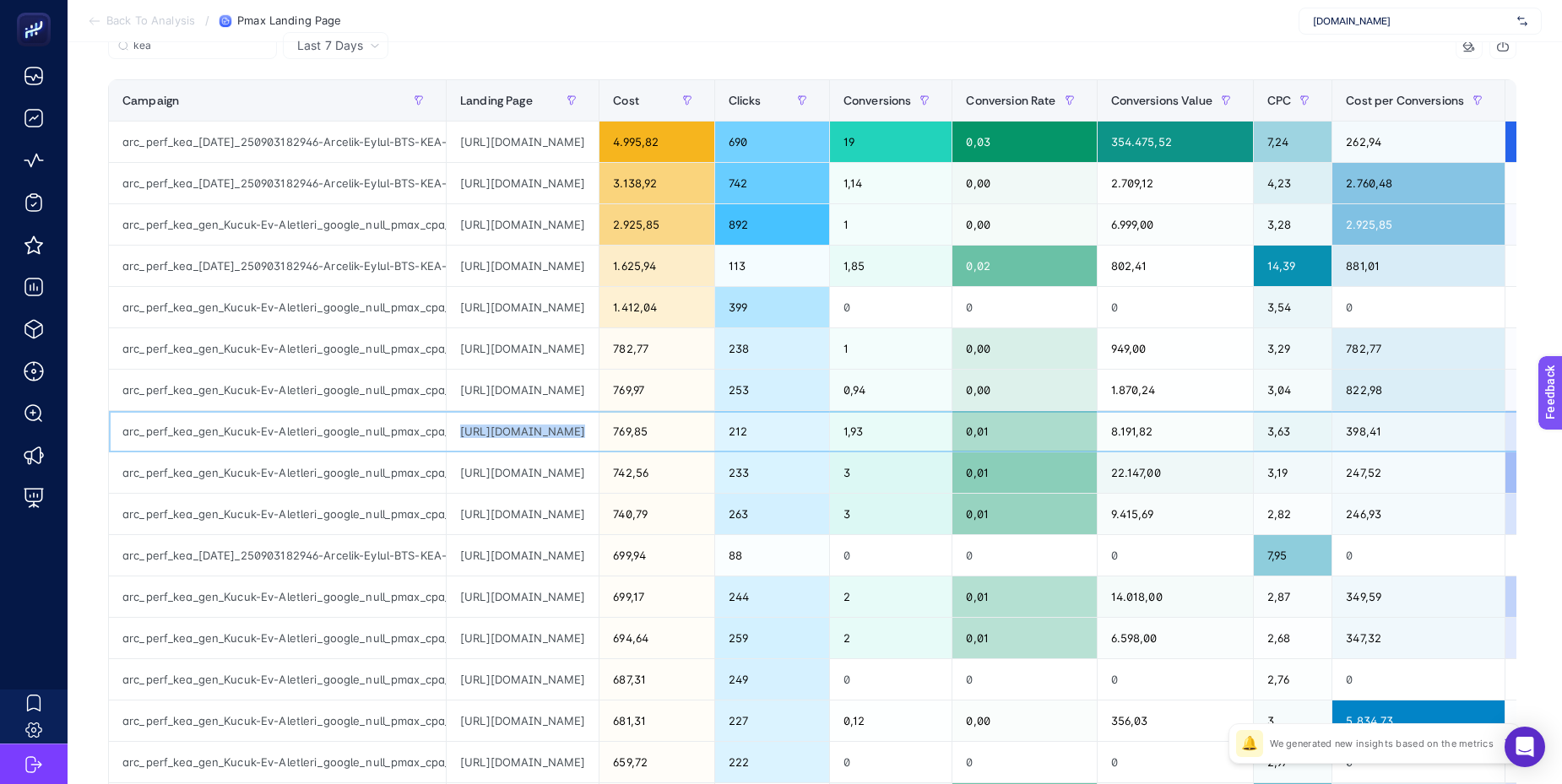
click at [599, 436] on div "https://www.arcelik.com.tr/pisirici?crm-kea-gen&&&&&gclsrc=aw.ds&gad_source=1&g…" at bounding box center [523, 431] width 152 height 41
copy tr "https://www.arcelik.com.tr/pisirici?crm-kea-gen&&&&&gclsrc=aw.ds&gad_source=1&g…"
click at [721, 19] on section "Back To Analysis / Pmax Landing Page Arcelik.com.tr" at bounding box center [815, 21] width 1495 height 43
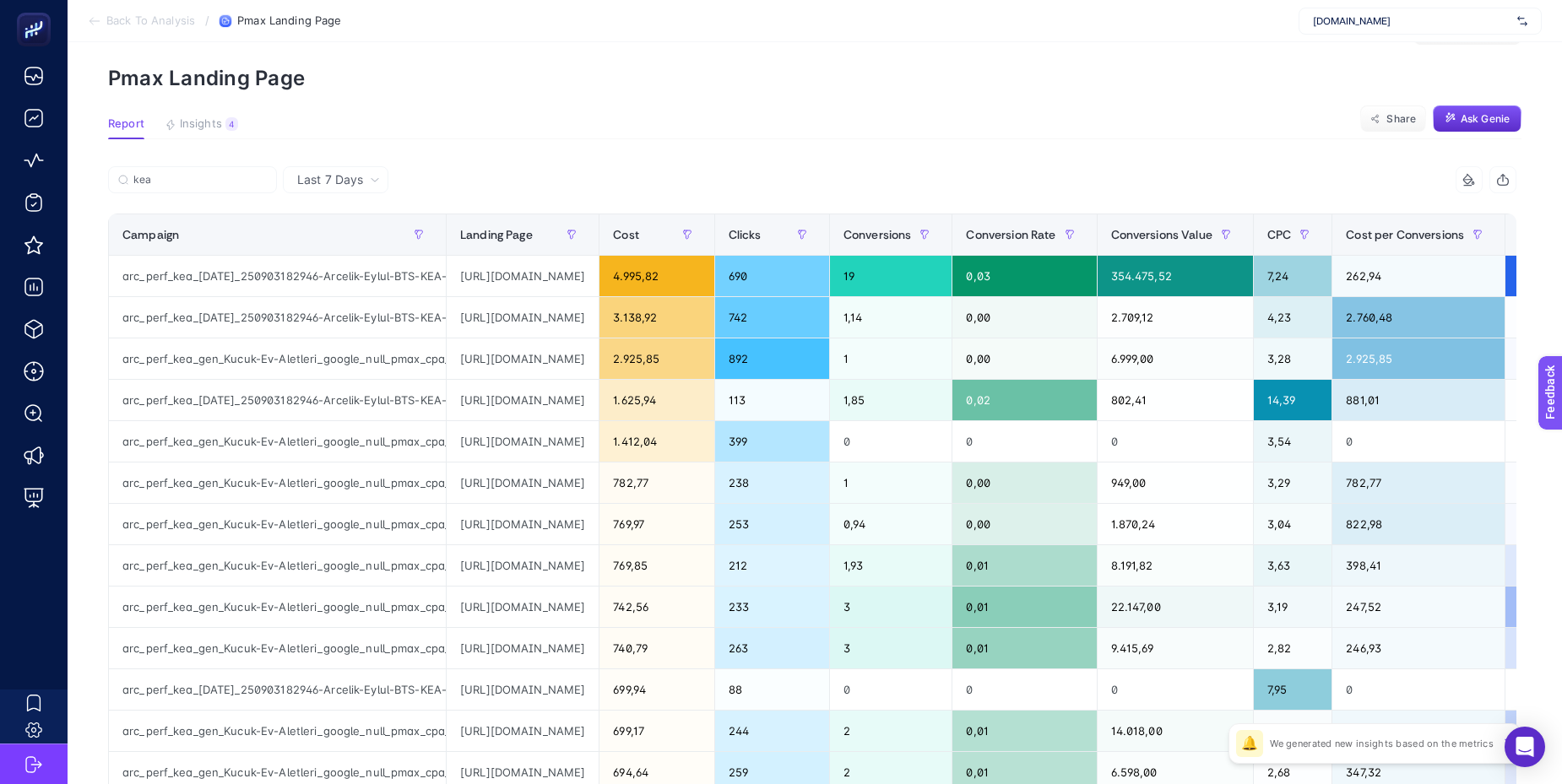
scroll to position [0, 0]
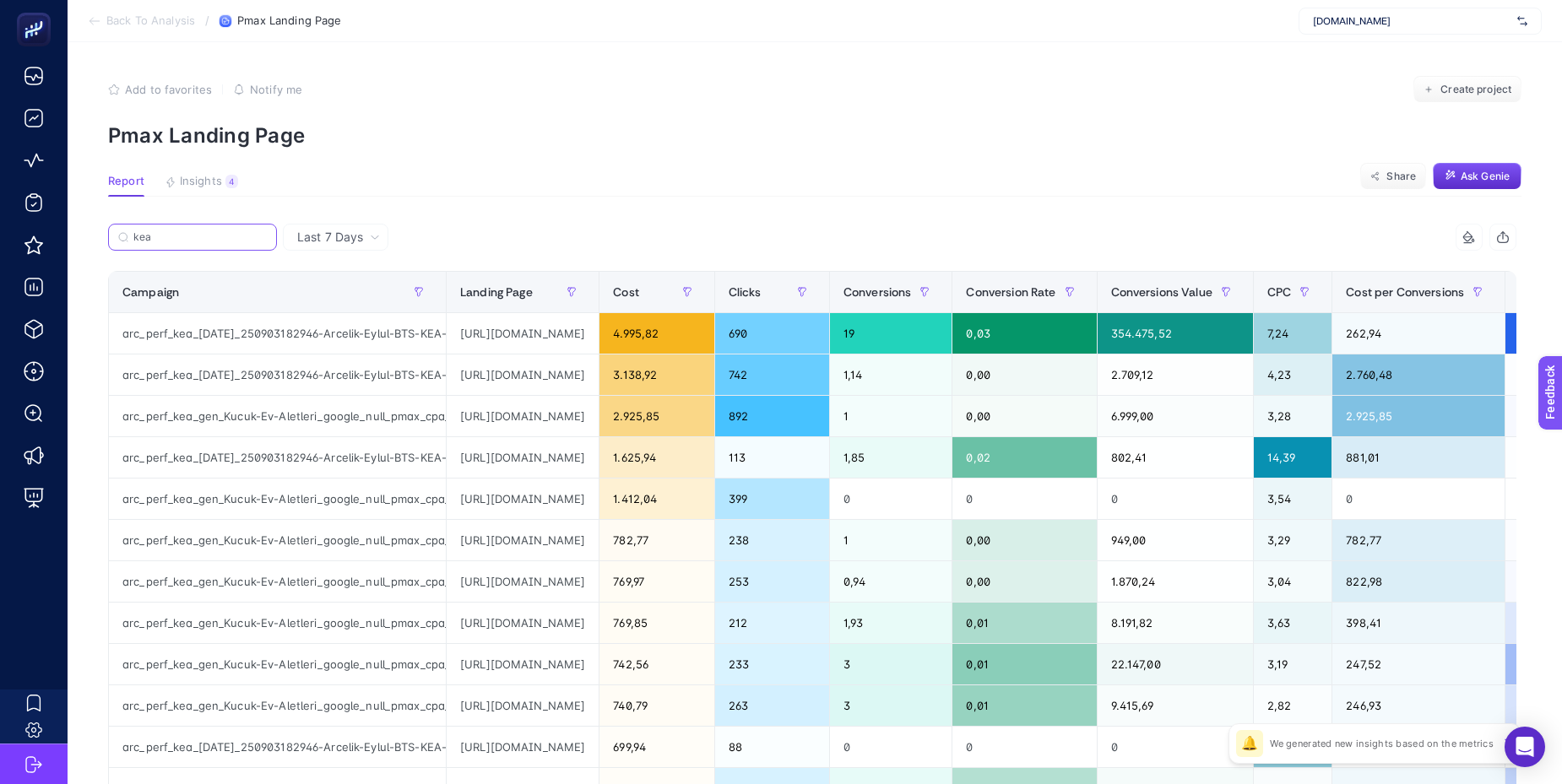
click at [168, 241] on input "kea" at bounding box center [200, 237] width 134 height 12
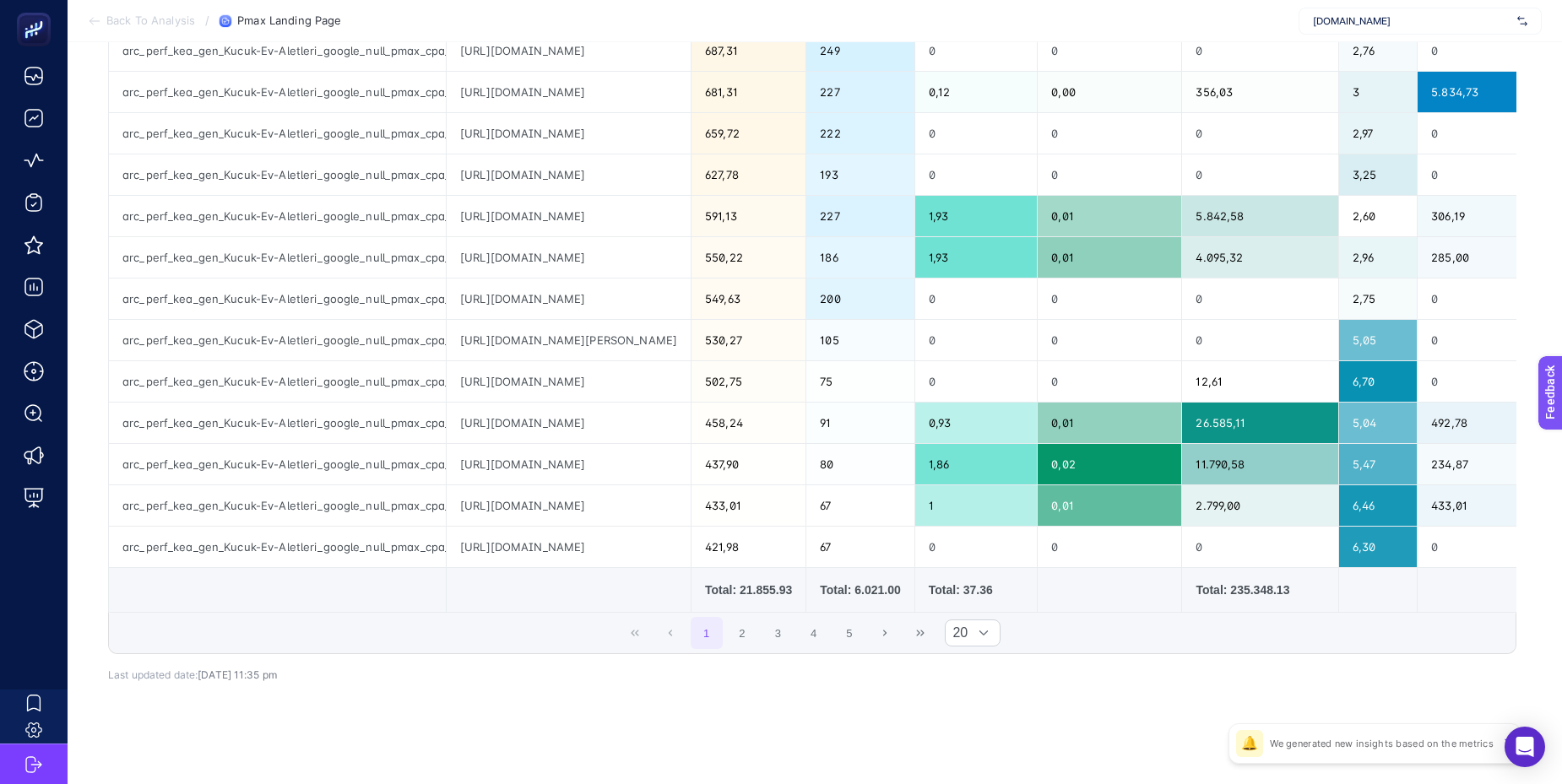
scroll to position [578, 0]
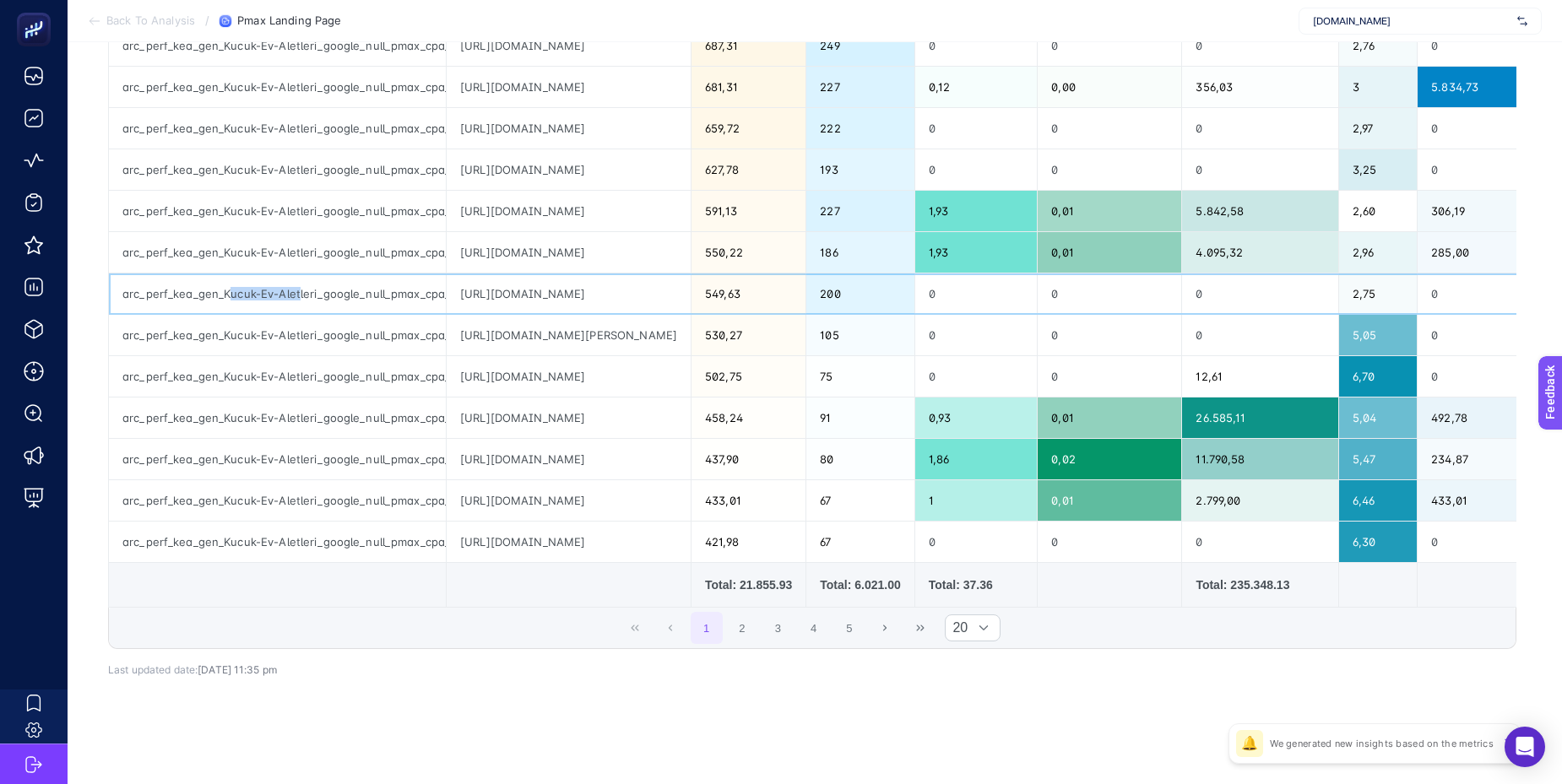
drag, startPoint x: 228, startPoint y: 292, endPoint x: 297, endPoint y: 292, distance: 69.0
click at [297, 292] on div "arc_perf_kea_gen_Kucuk-Ev-Aletleri_google_null_pmax_cpa_alwayson" at bounding box center [278, 294] width 337 height 41
copy div "ucuk-Ev-Alet"
click at [739, 618] on button "2" at bounding box center [743, 628] width 32 height 32
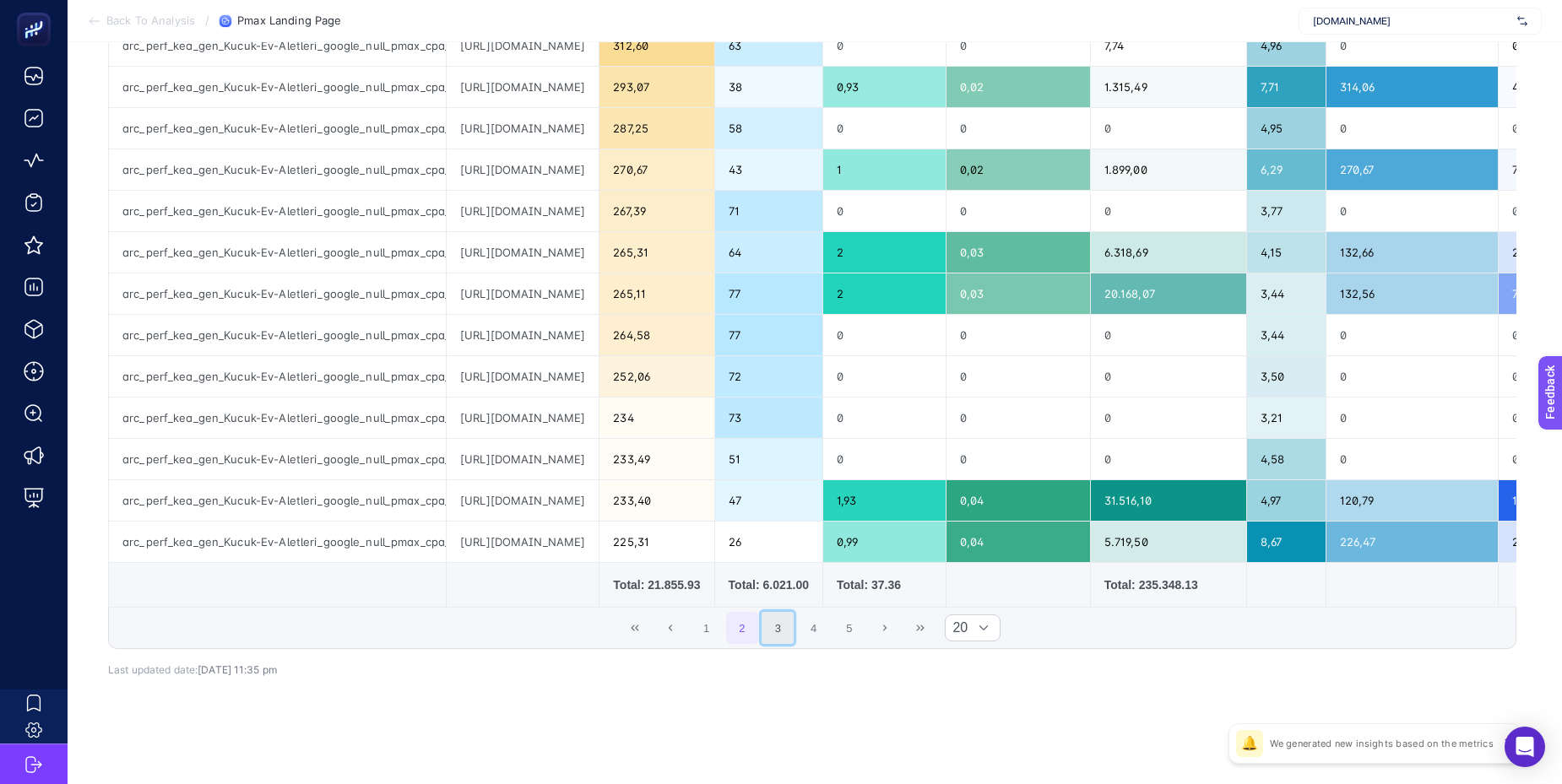
click at [763, 628] on button "3" at bounding box center [778, 628] width 32 height 32
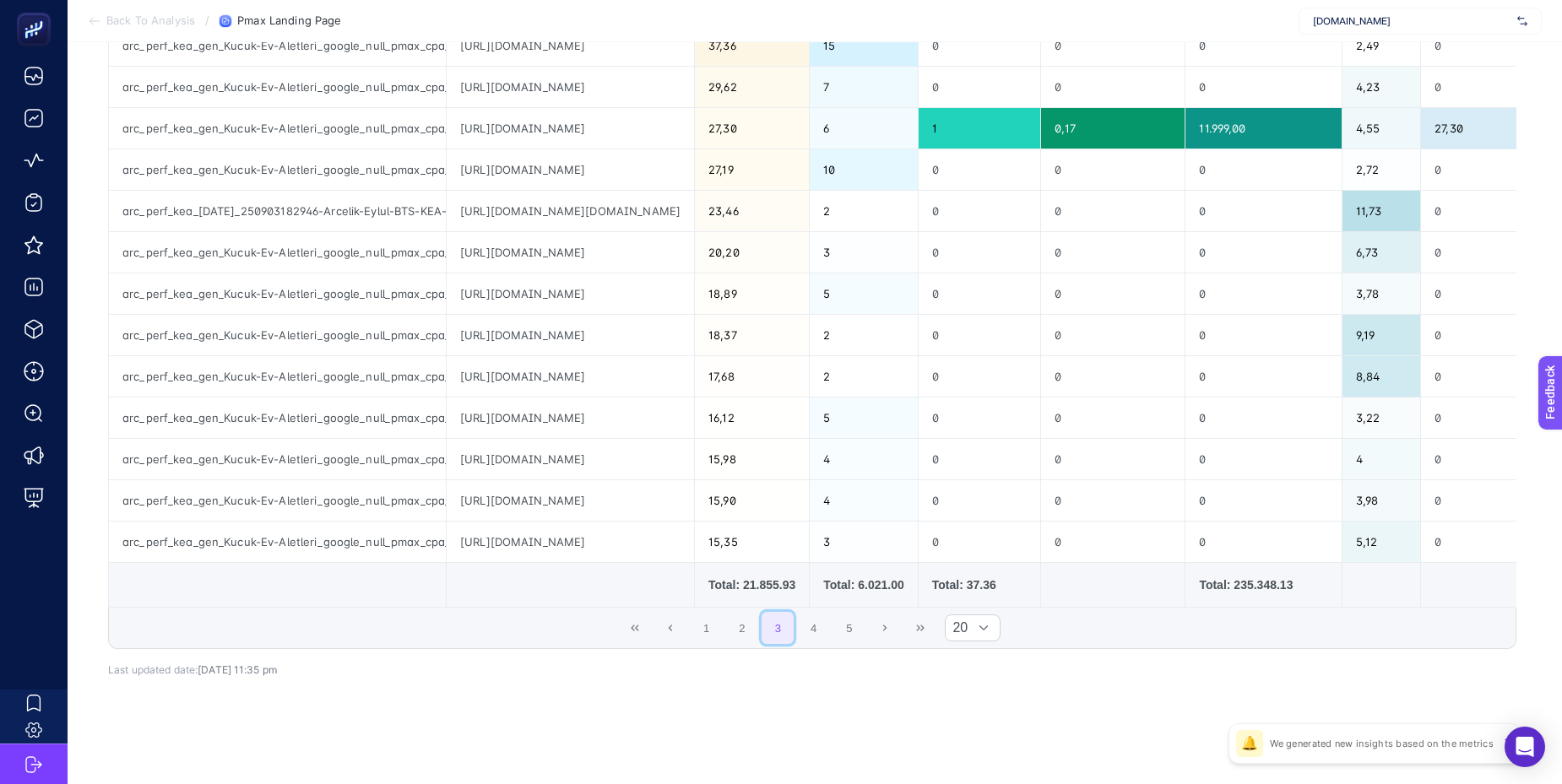
click at [782, 628] on button "3" at bounding box center [778, 628] width 32 height 32
click at [813, 627] on button "4" at bounding box center [814, 628] width 32 height 32
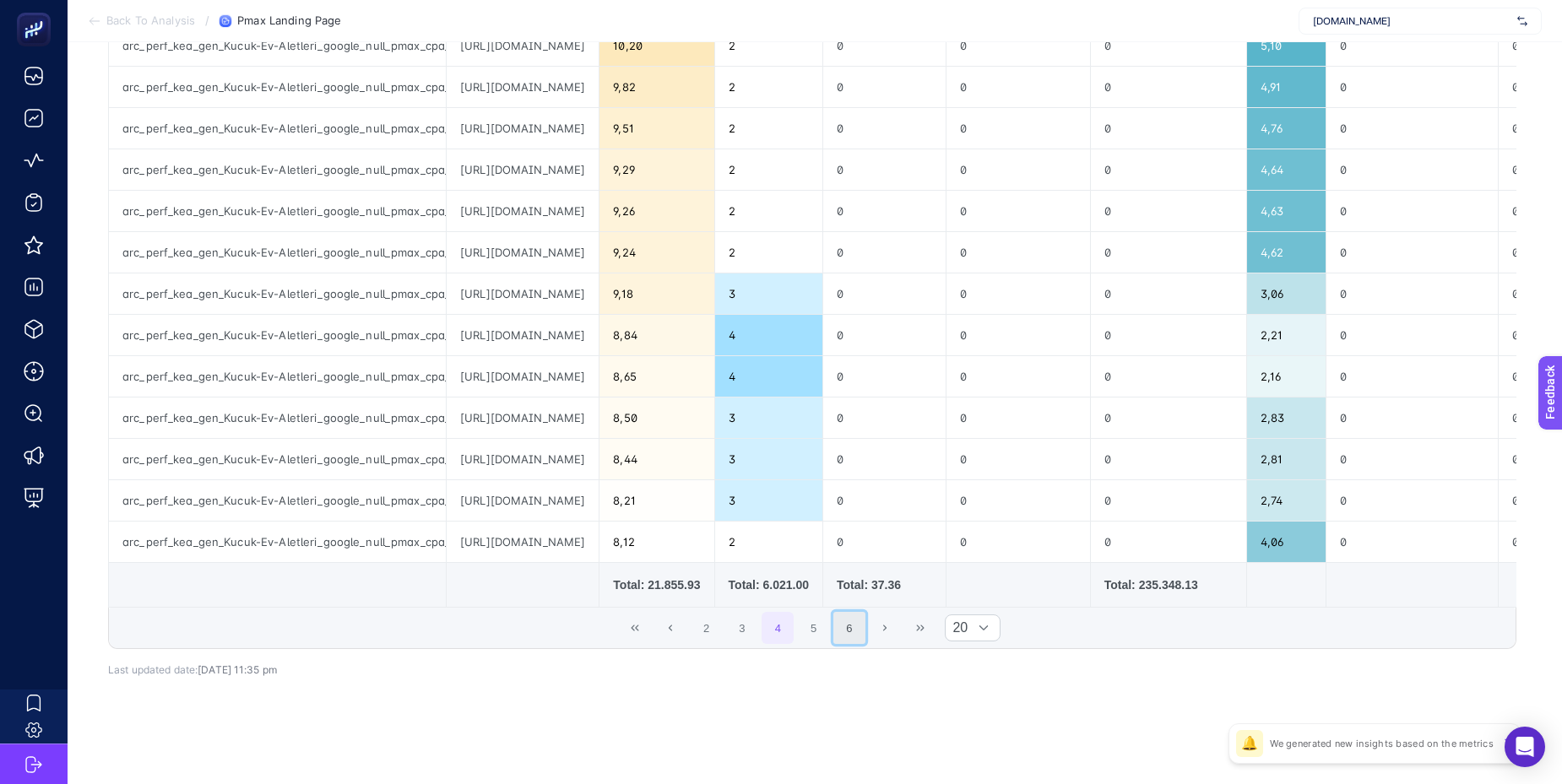
click at [847, 632] on button "6" at bounding box center [850, 628] width 32 height 32
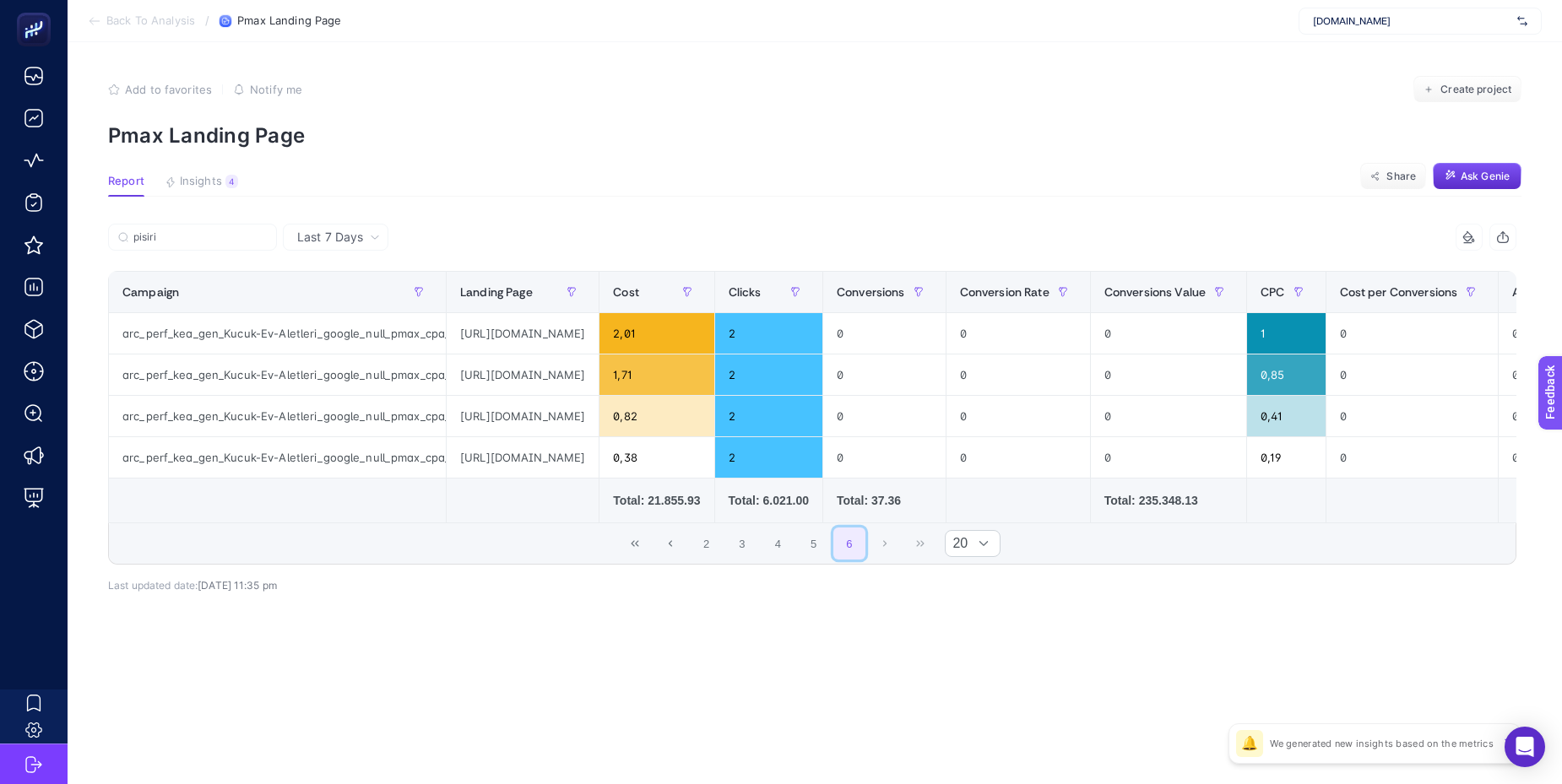
scroll to position [0, 0]
click at [638, 548] on button "First Page" at bounding box center [635, 543] width 32 height 32
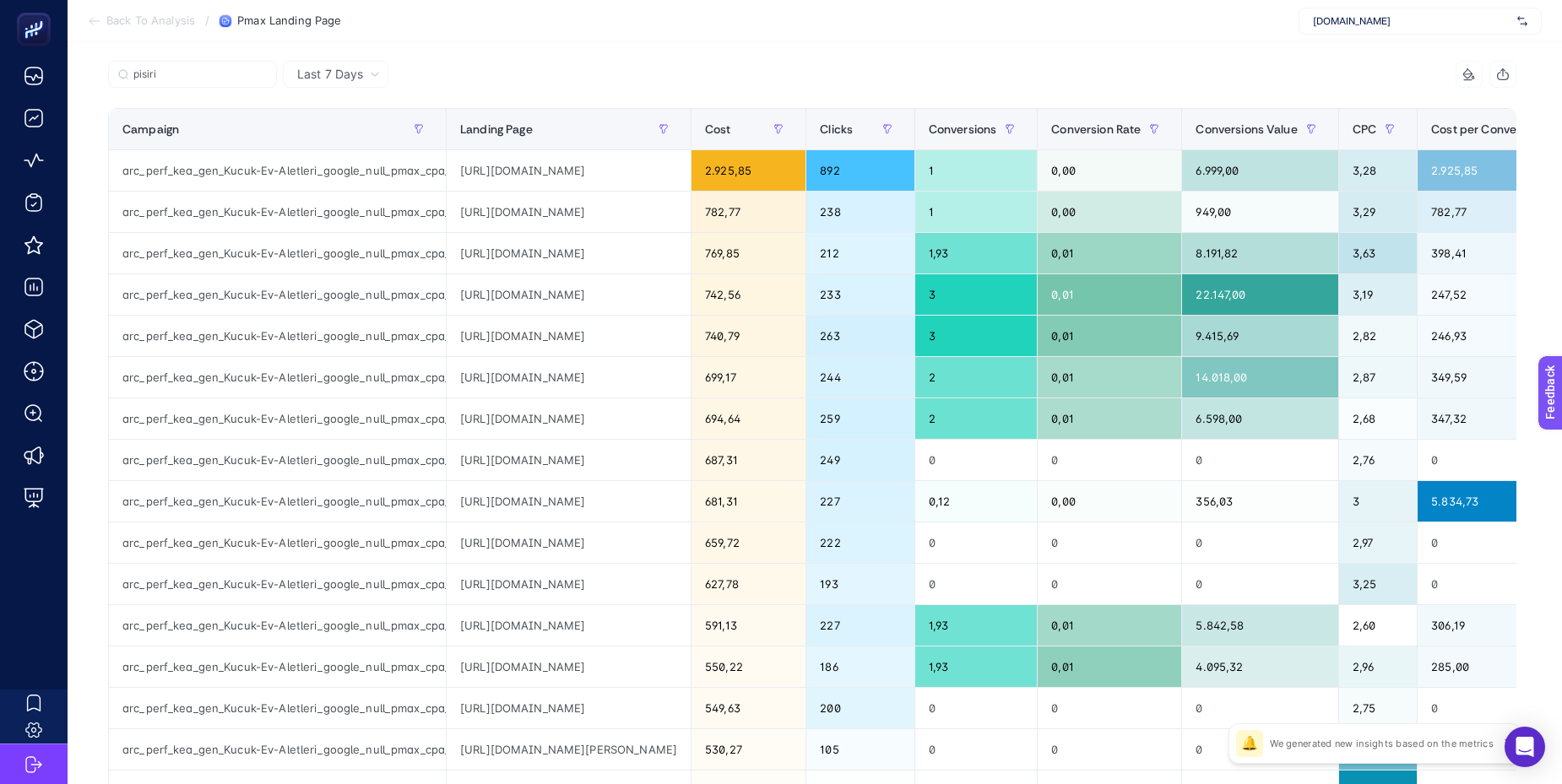
scroll to position [145, 0]
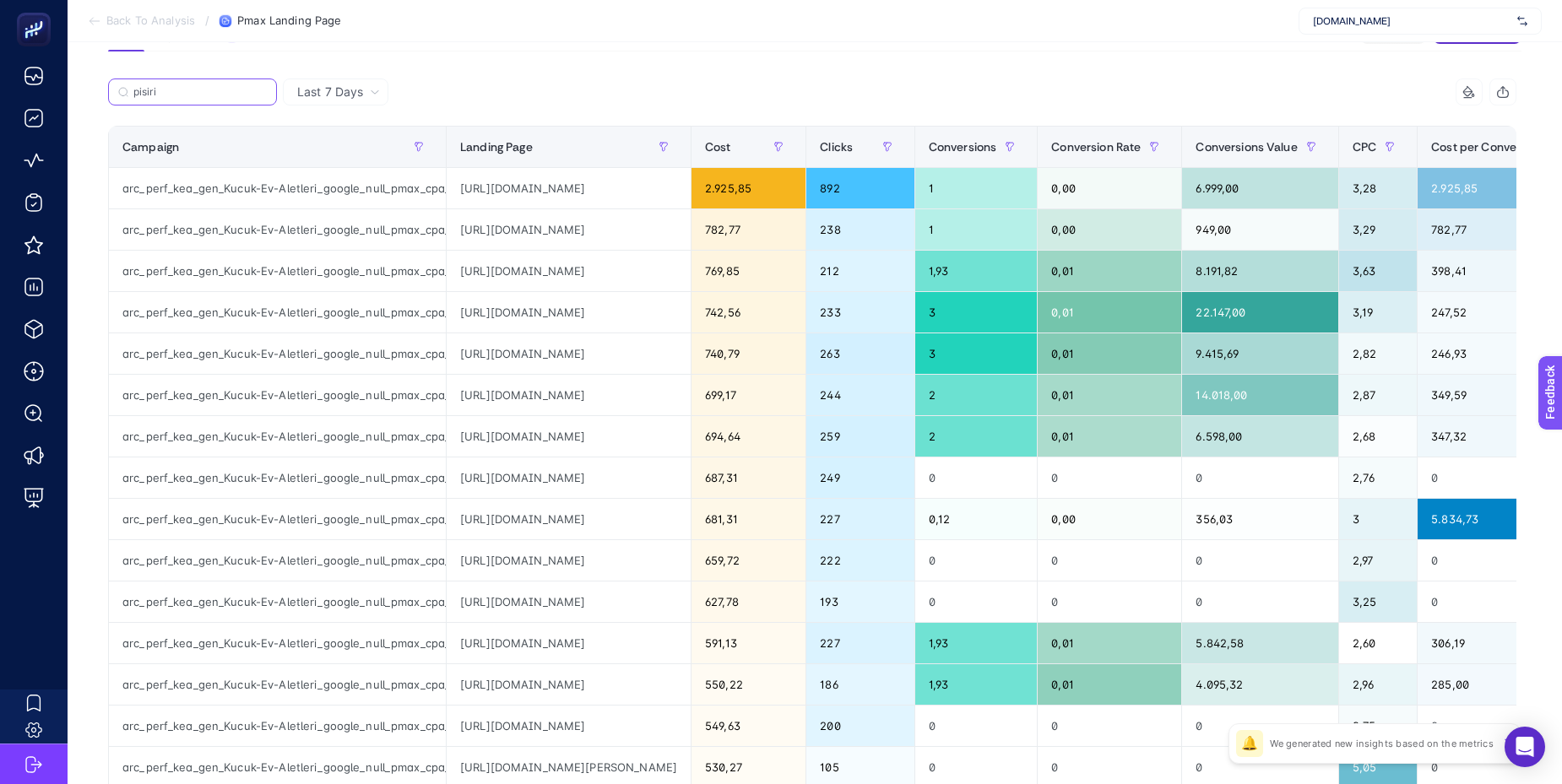
click at [223, 91] on input "pisiri" at bounding box center [200, 92] width 134 height 12
click at [223, 91] on input "pisiri" at bounding box center [192, 92] width 115 height 12
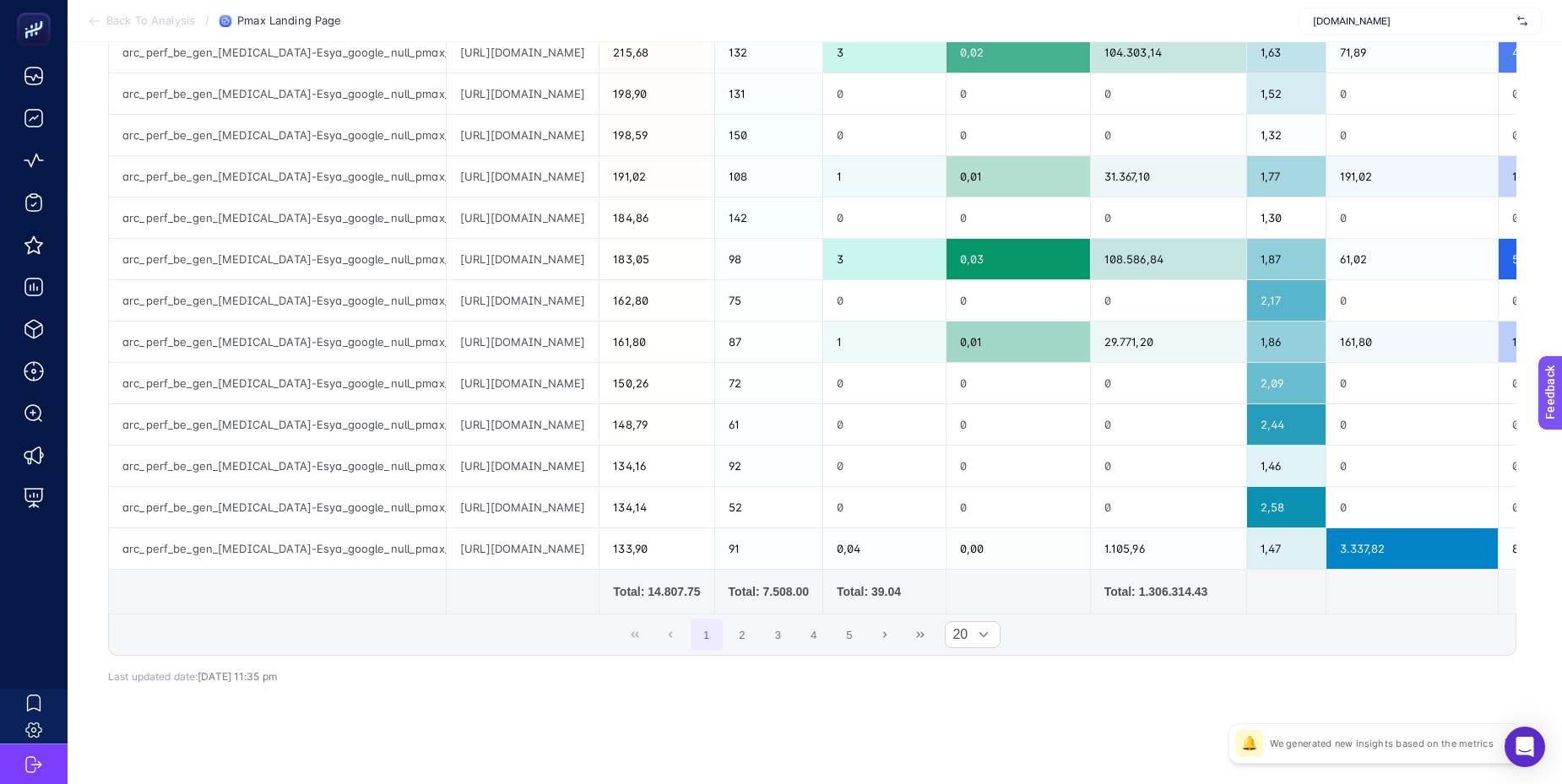
scroll to position [0, 0]
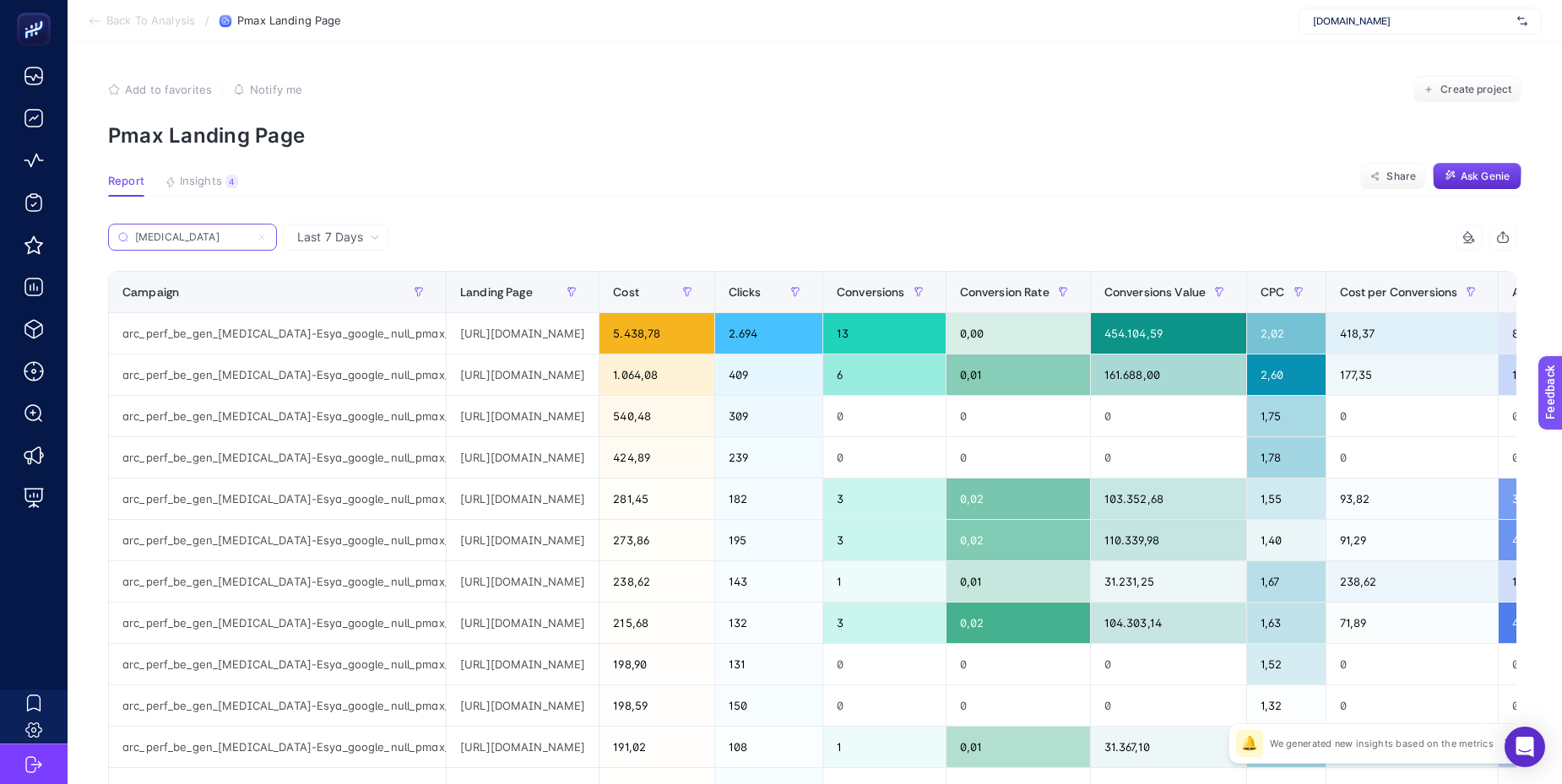
type input "beyaz"
click at [549, 502] on div "https://www.arcelik.com.tr/beyaz-esya?crm-be-gen&&&&&gclsrc=aw.ds&gad_source=1&…" at bounding box center [523, 498] width 152 height 41
copy tr "https://www.arcelik.com.tr/beyaz-esya?crm-be-gen&&&&&gclsrc=aw.ds&gad_source=1&…"
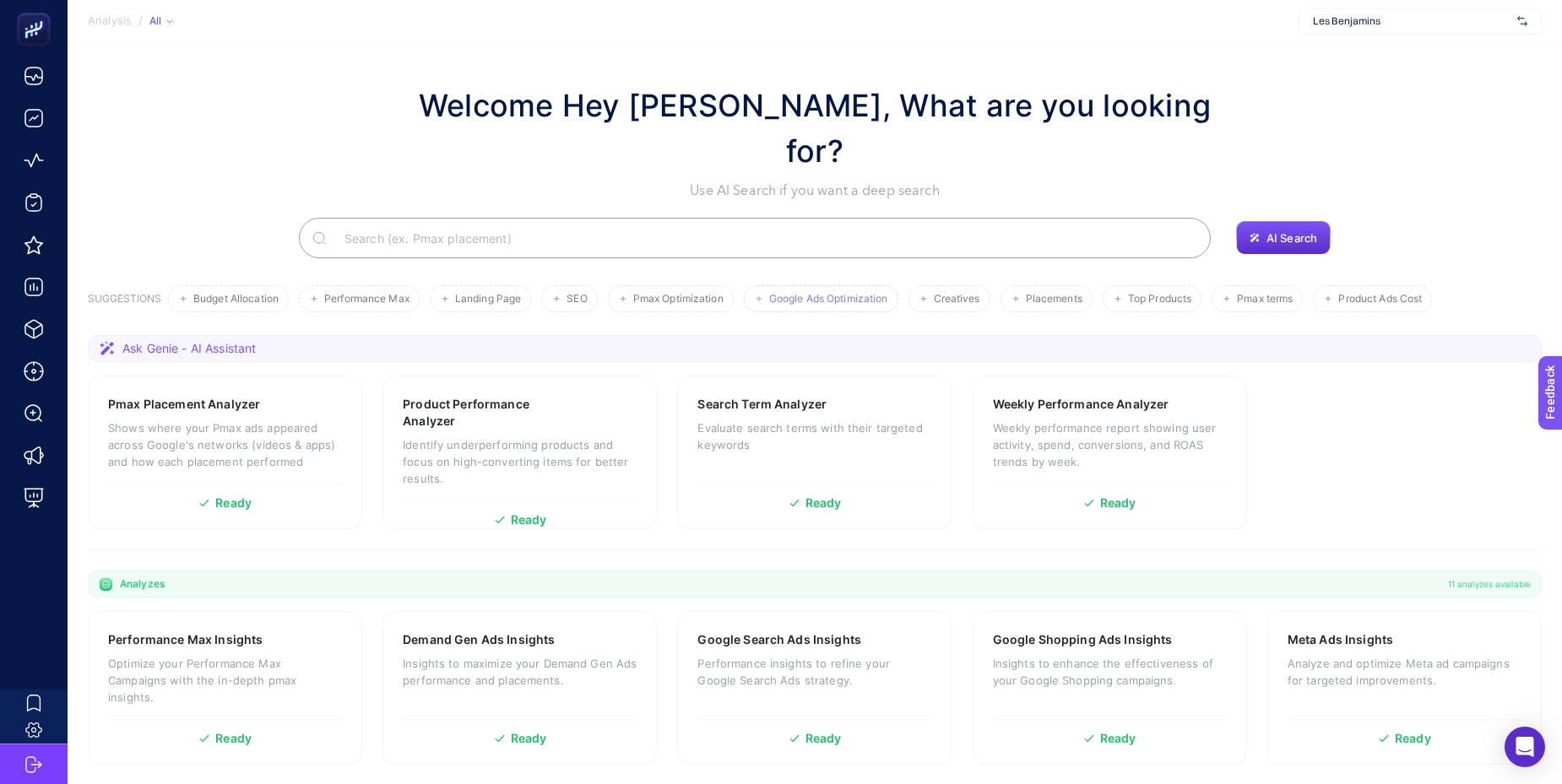
click at [881, 285] on li "Google Ads Optimization" at bounding box center [820, 298] width 154 height 27
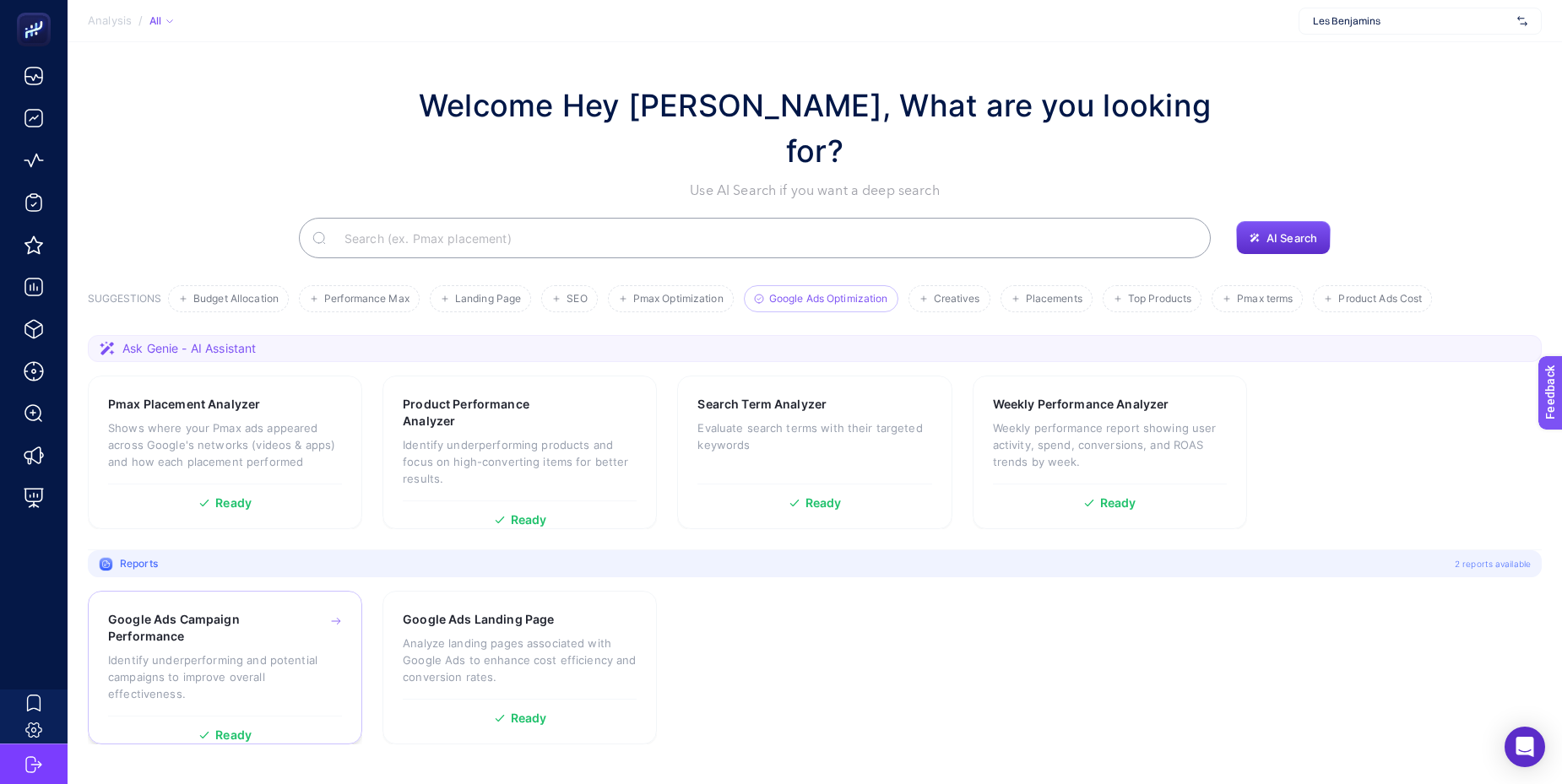
click at [298, 611] on div "Google Ads Campaign Performance" at bounding box center [224, 628] width 234 height 34
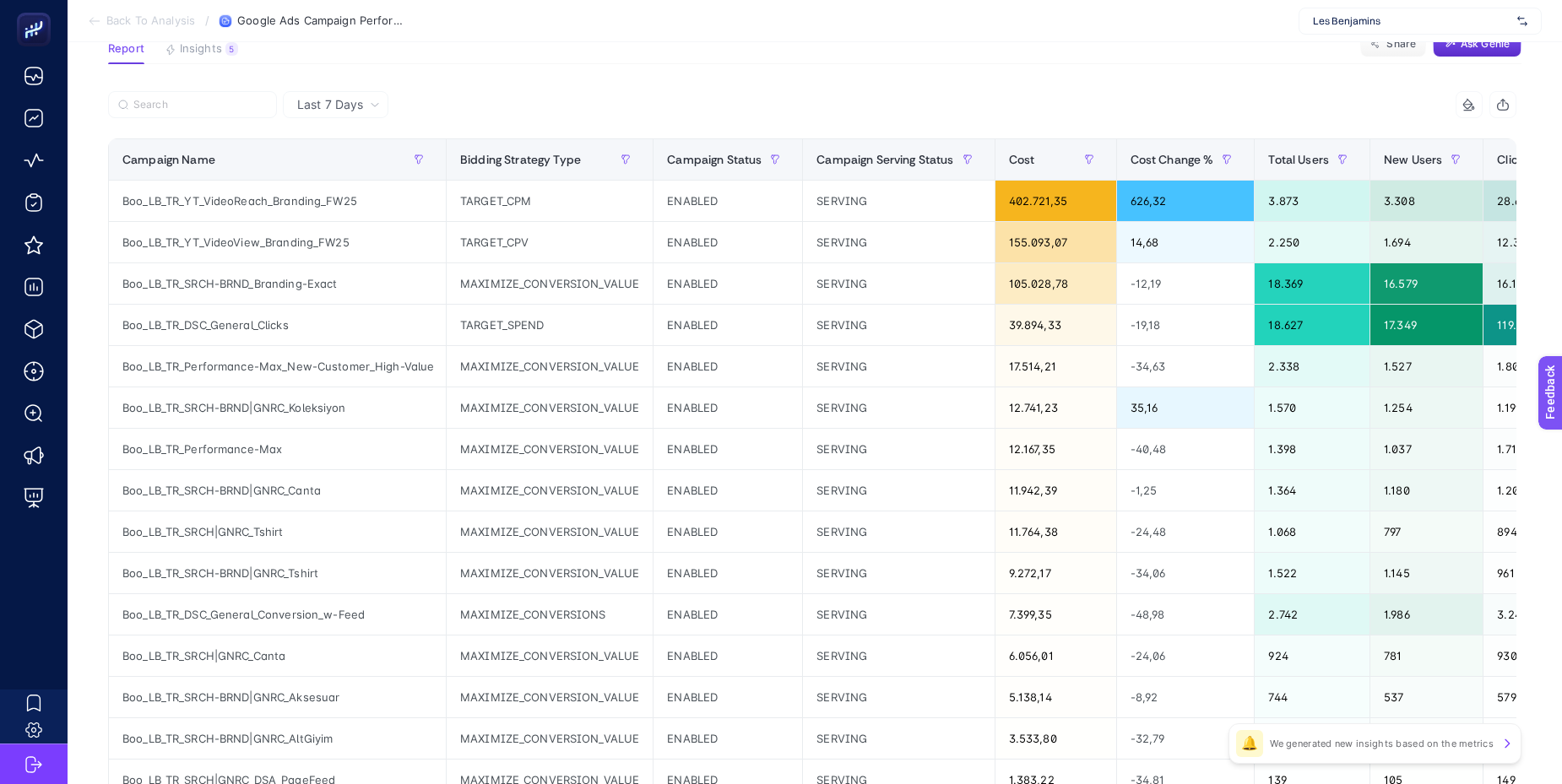
scroll to position [145, 0]
